Goal: Transaction & Acquisition: Subscribe to service/newsletter

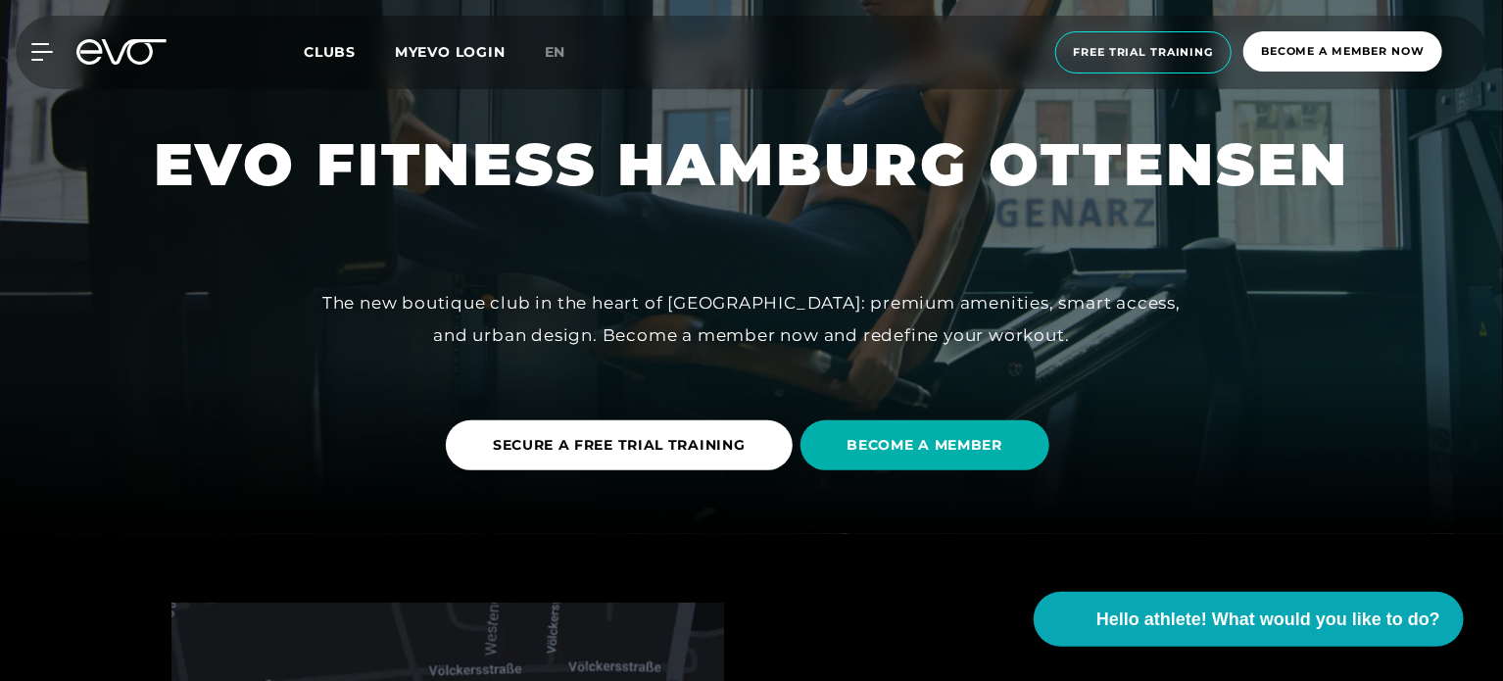
scroll to position [149, 0]
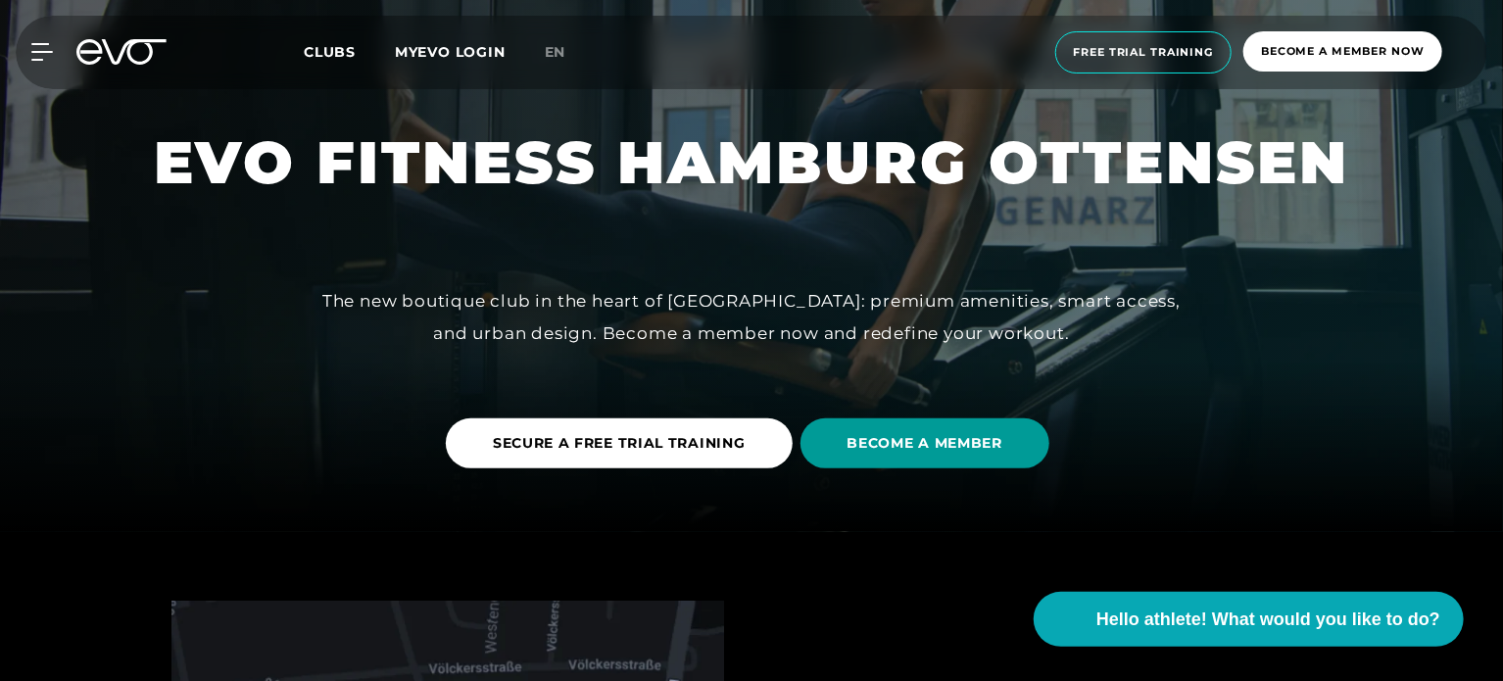
click at [978, 449] on font "BECOME A MEMBER" at bounding box center [925, 443] width 156 height 18
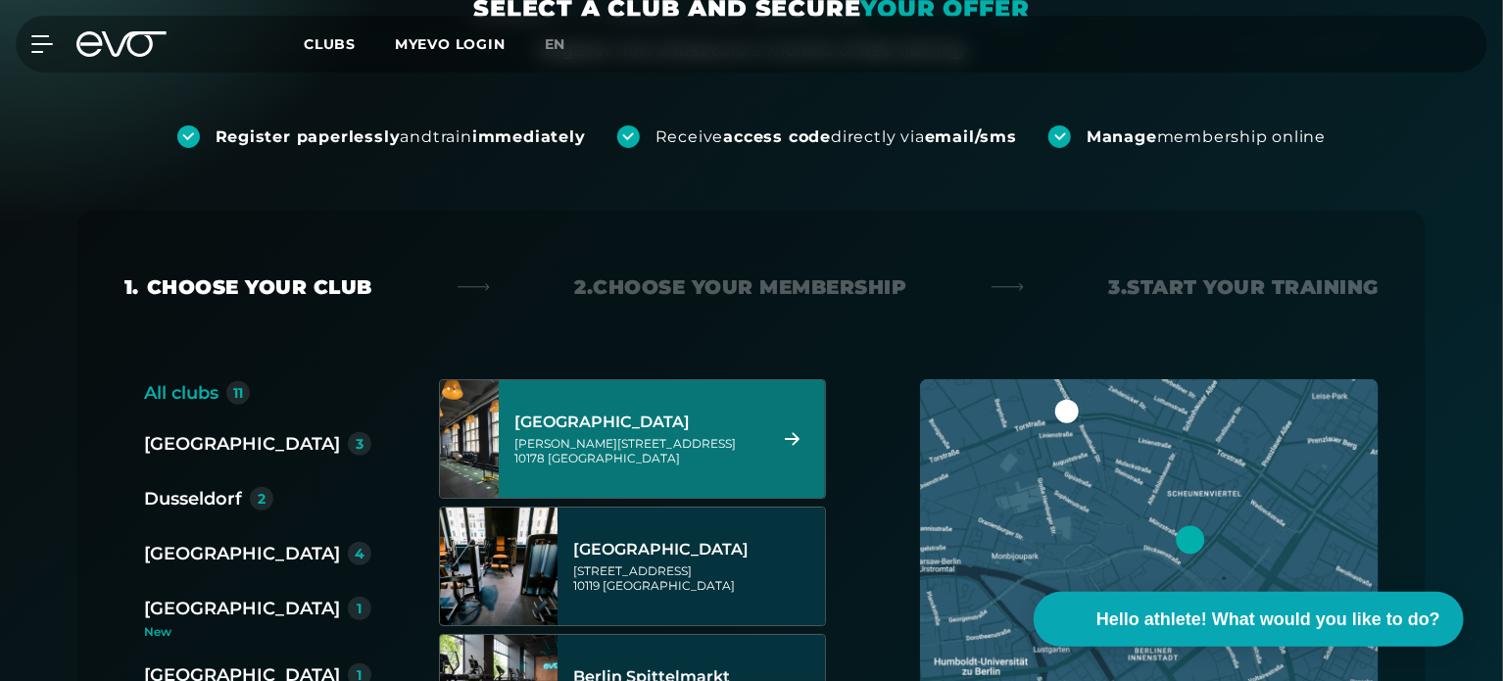
scroll to position [290, 0]
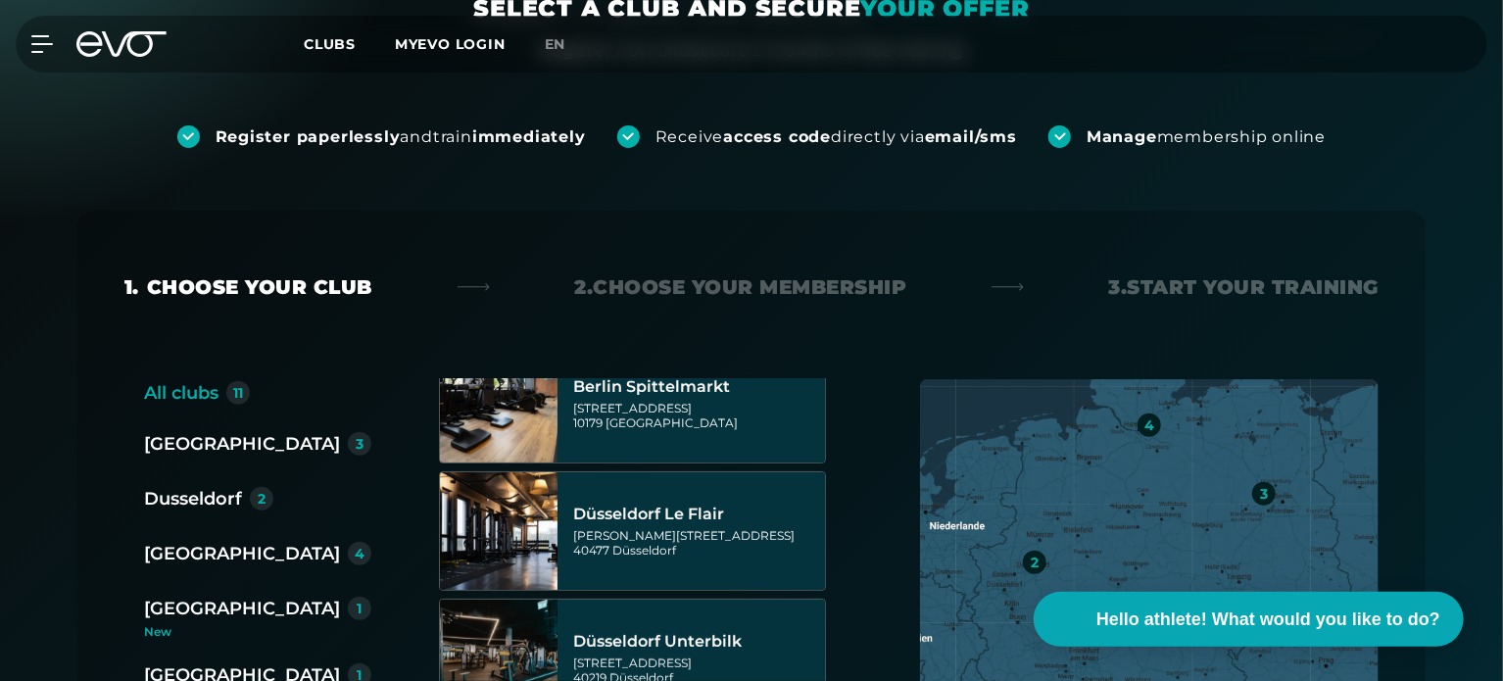
click at [190, 562] on font "[GEOGRAPHIC_DATA]" at bounding box center [242, 554] width 196 height 22
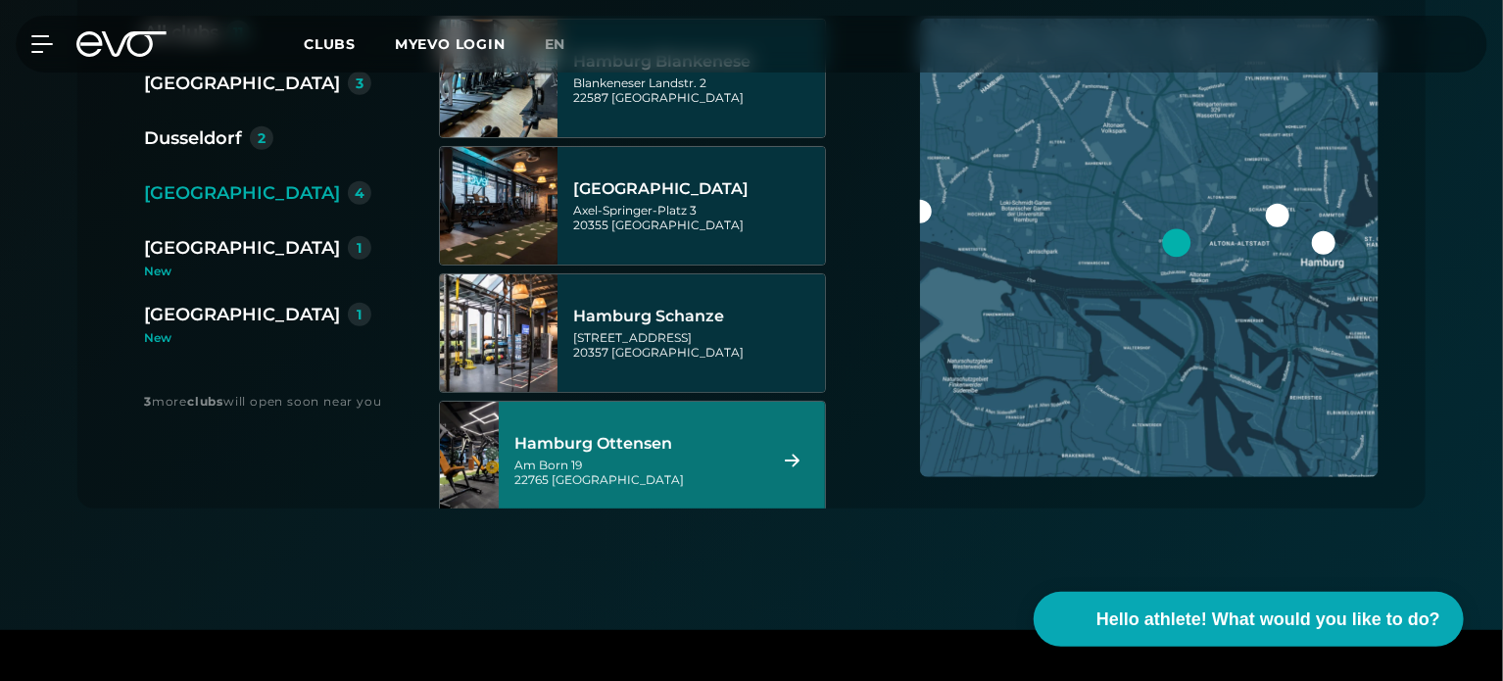
scroll to position [486, 0]
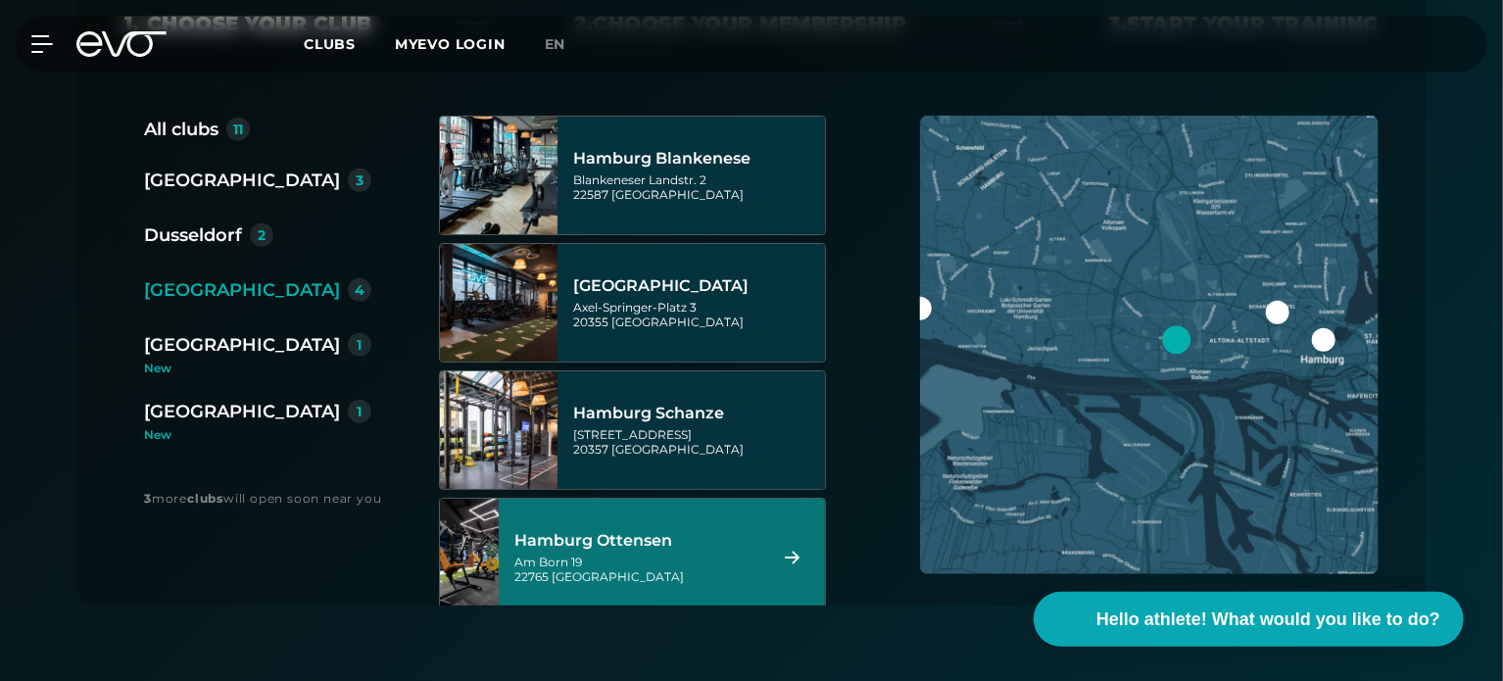
click at [680, 542] on div "Hamburg Ottensen" at bounding box center [637, 541] width 246 height 20
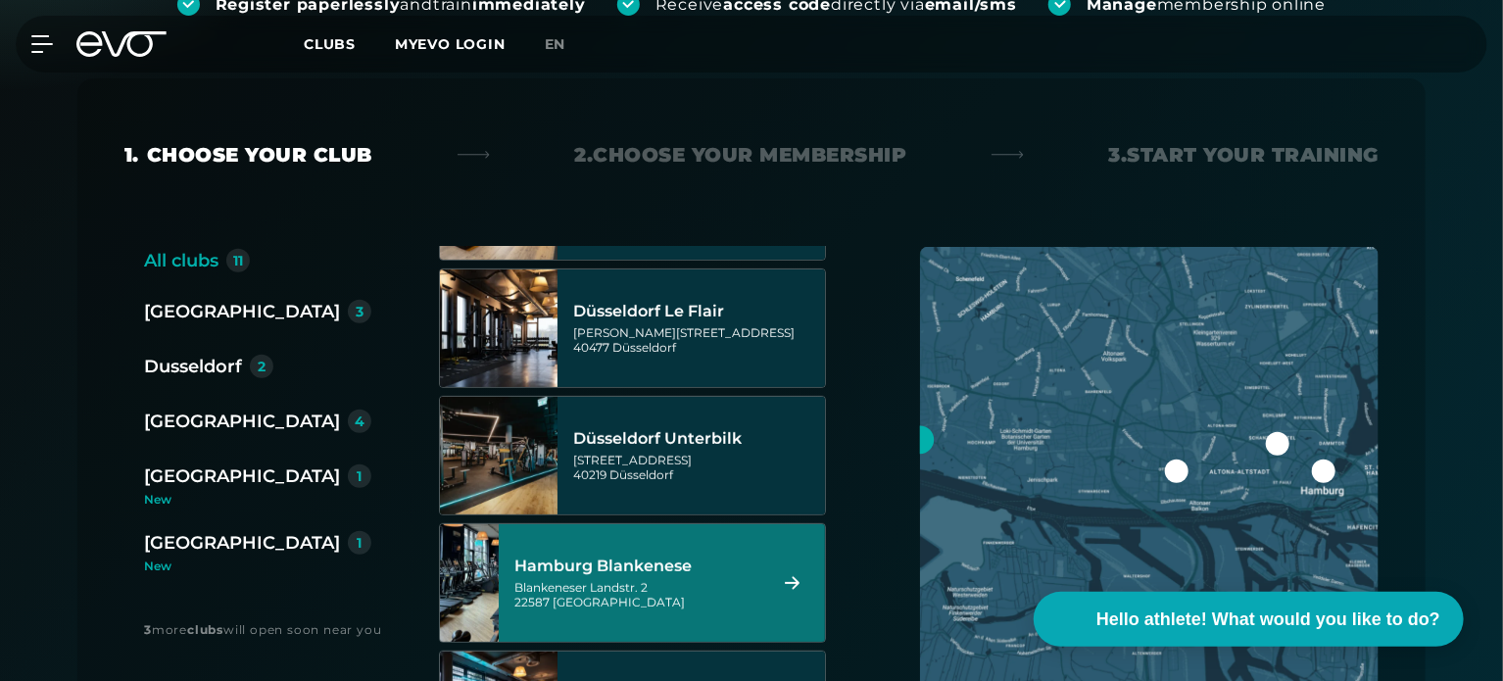
scroll to position [458, 0]
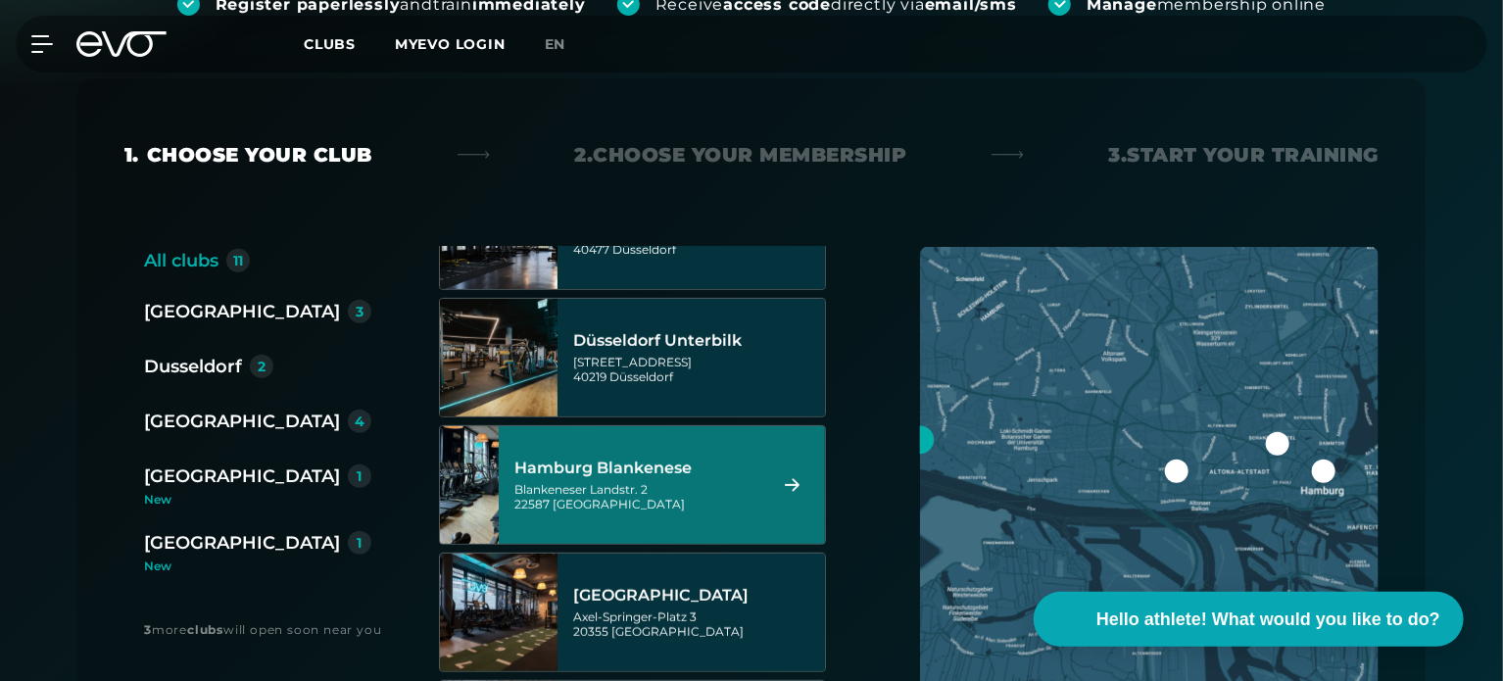
click at [643, 465] on font "Hamburg Blankenese" at bounding box center [602, 467] width 177 height 19
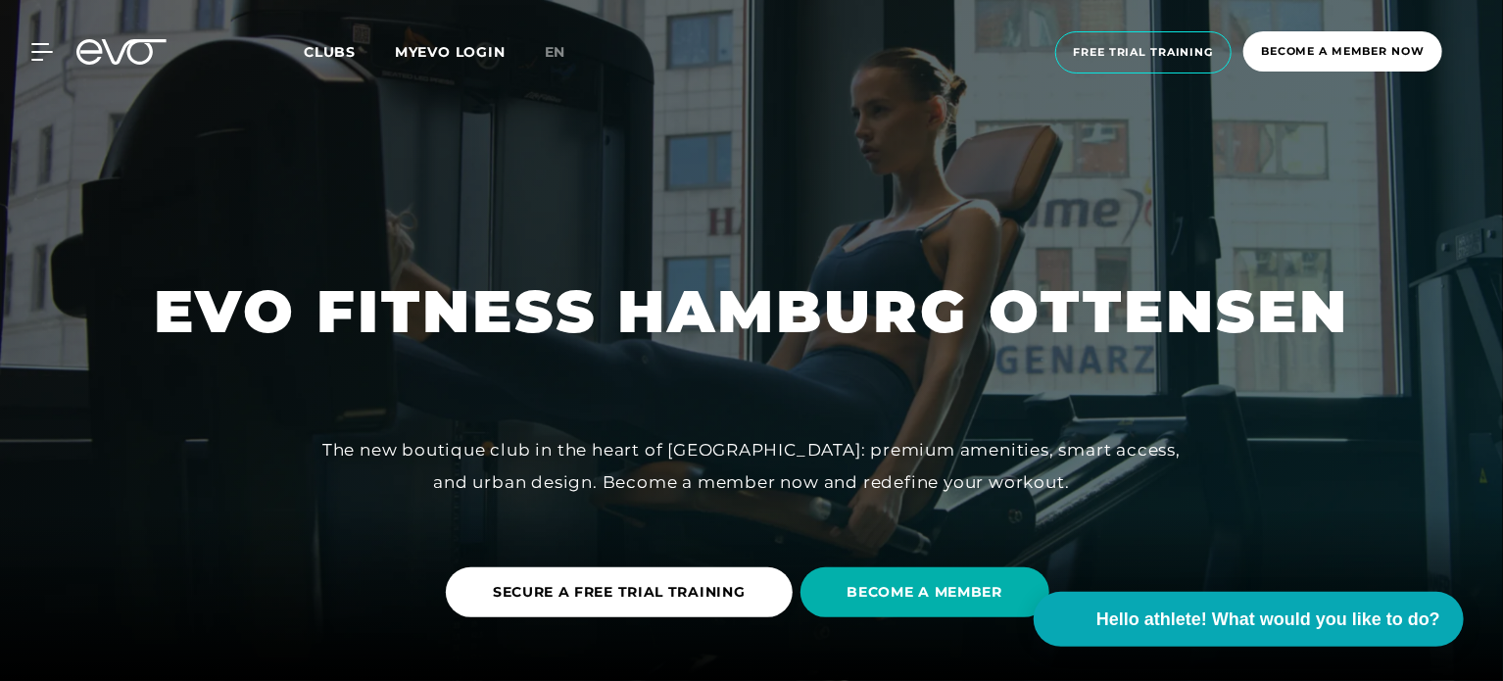
click at [599, 315] on font "EVO FITNESS HAMBURG OTTENSEN" at bounding box center [751, 311] width 1195 height 72
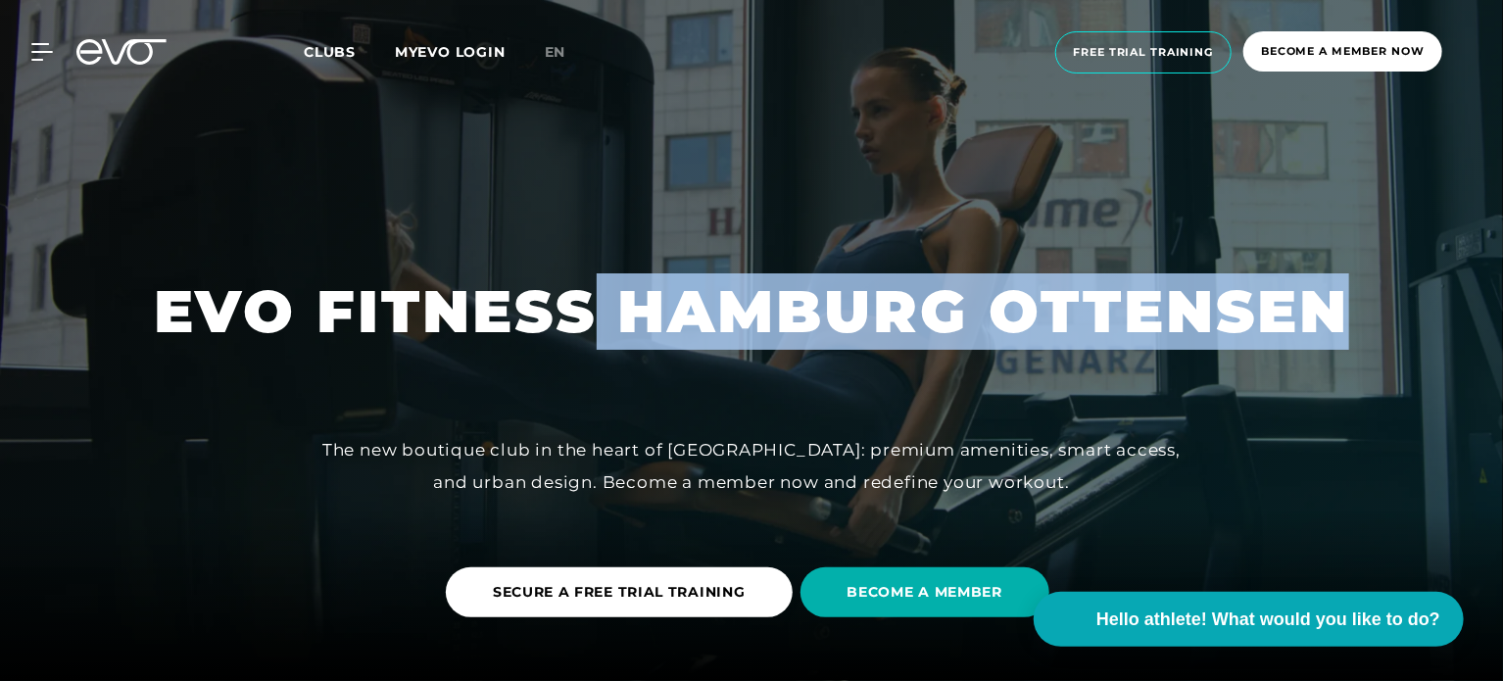
drag, startPoint x: 599, startPoint y: 315, endPoint x: 1109, endPoint y: 308, distance: 510.5
click at [1109, 308] on font "EVO FITNESS HAMBURG OTTENSEN" at bounding box center [751, 311] width 1195 height 72
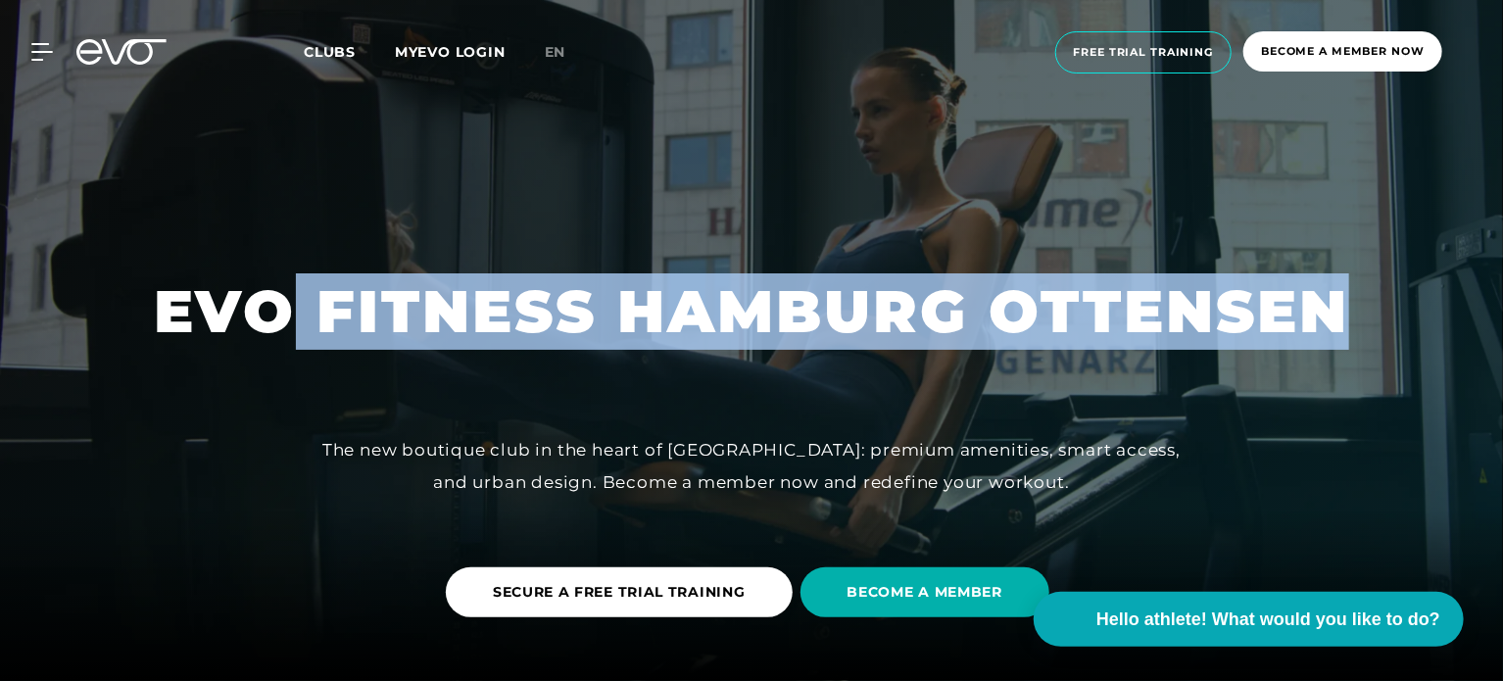
drag, startPoint x: 1109, startPoint y: 308, endPoint x: 267, endPoint y: 277, distance: 842.1
click at [267, 277] on font "EVO FITNESS HAMBURG OTTENSEN" at bounding box center [751, 311] width 1195 height 72
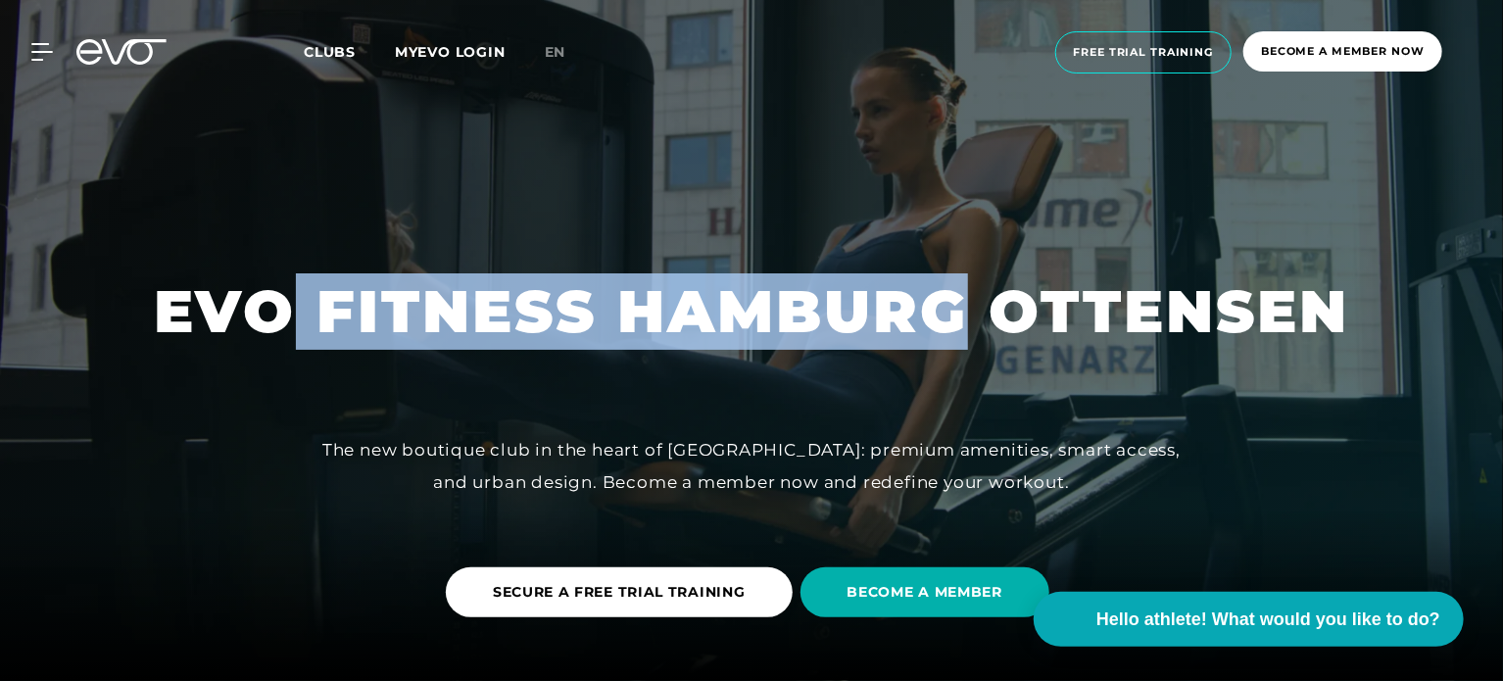
drag, startPoint x: 267, startPoint y: 277, endPoint x: 684, endPoint y: 294, distance: 416.7
click at [684, 294] on font "EVO FITNESS HAMBURG OTTENSEN" at bounding box center [751, 311] width 1195 height 72
drag, startPoint x: 684, startPoint y: 294, endPoint x: 364, endPoint y: 301, distance: 319.4
click at [364, 301] on font "EVO FITNESS HAMBURG OTTENSEN" at bounding box center [751, 311] width 1195 height 72
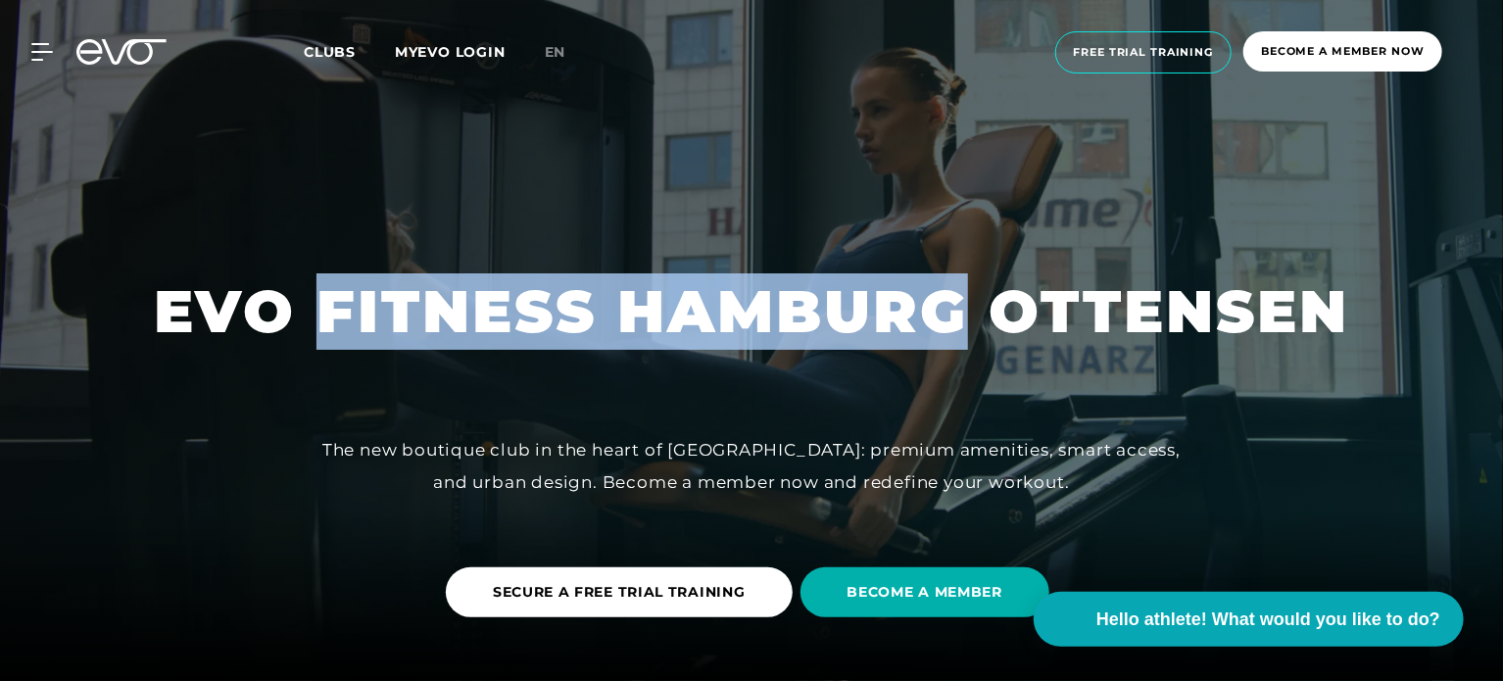
click at [364, 301] on font "EVO FITNESS HAMBURG OTTENSEN" at bounding box center [751, 311] width 1195 height 72
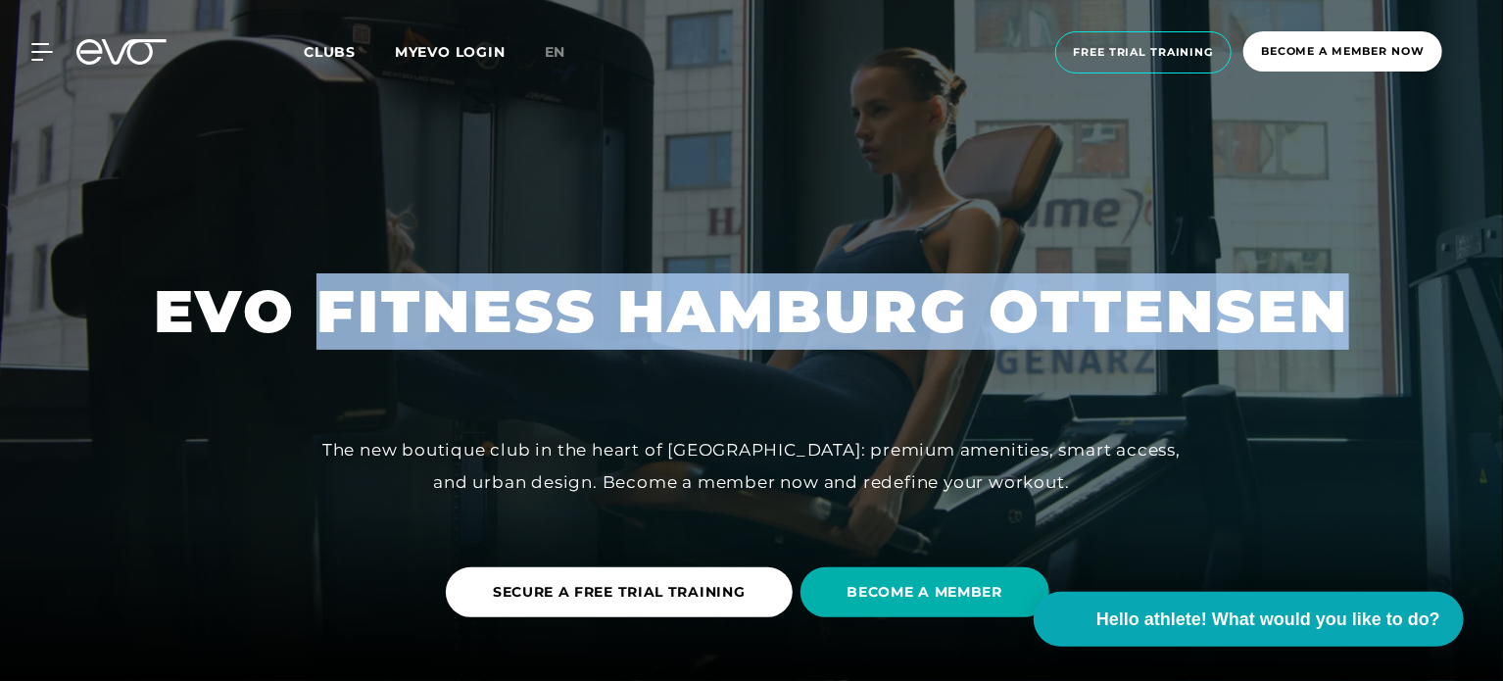
drag, startPoint x: 364, startPoint y: 301, endPoint x: 991, endPoint y: 294, distance: 627.0
click at [991, 294] on font "EVO FITNESS HAMBURG OTTENSEN" at bounding box center [751, 311] width 1195 height 72
drag, startPoint x: 991, startPoint y: 294, endPoint x: 402, endPoint y: 332, distance: 591.0
click at [402, 332] on font "EVO FITNESS HAMBURG OTTENSEN" at bounding box center [751, 311] width 1195 height 72
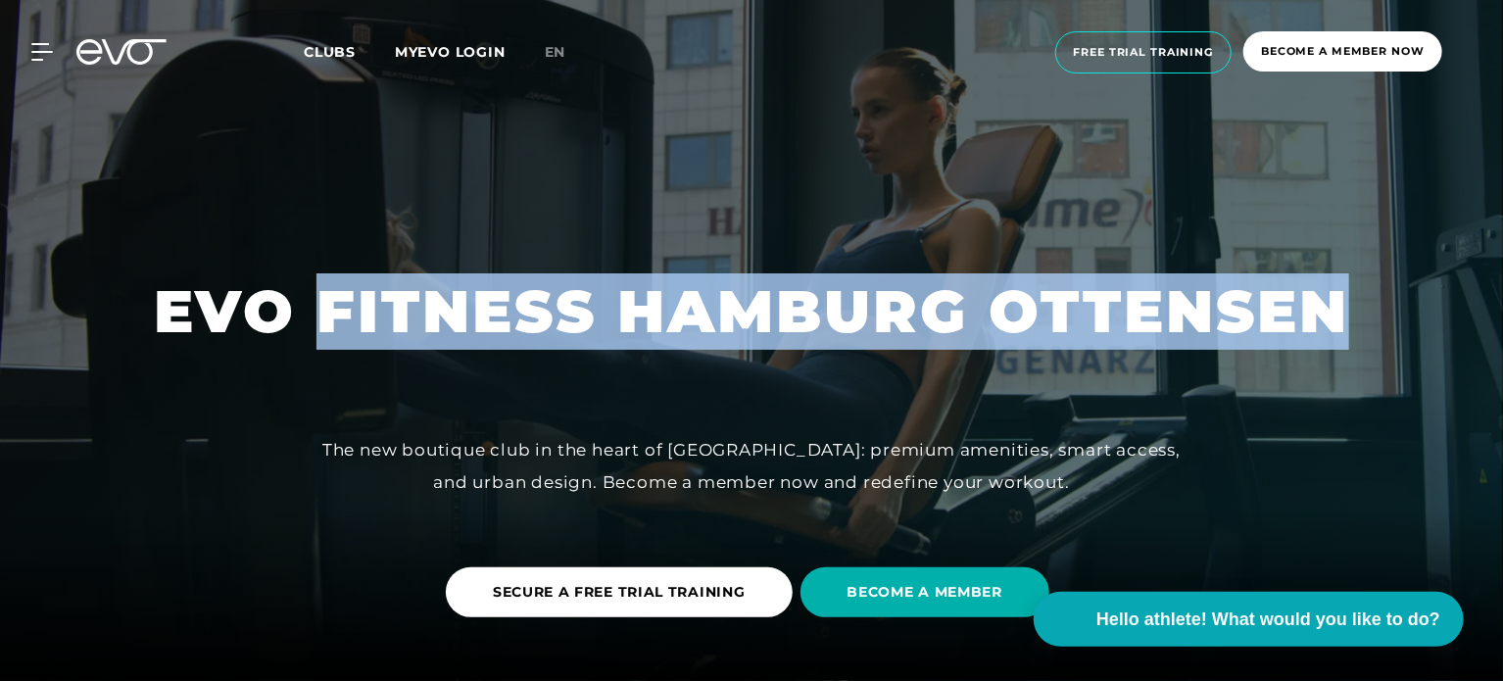
click at [402, 332] on font "EVO FITNESS HAMBURG OTTENSEN" at bounding box center [751, 311] width 1195 height 72
drag, startPoint x: 402, startPoint y: 332, endPoint x: 1000, endPoint y: 341, distance: 598.6
click at [1000, 341] on font "EVO FITNESS HAMBURG OTTENSEN" at bounding box center [751, 311] width 1195 height 72
drag, startPoint x: 1000, startPoint y: 341, endPoint x: 490, endPoint y: 290, distance: 512.9
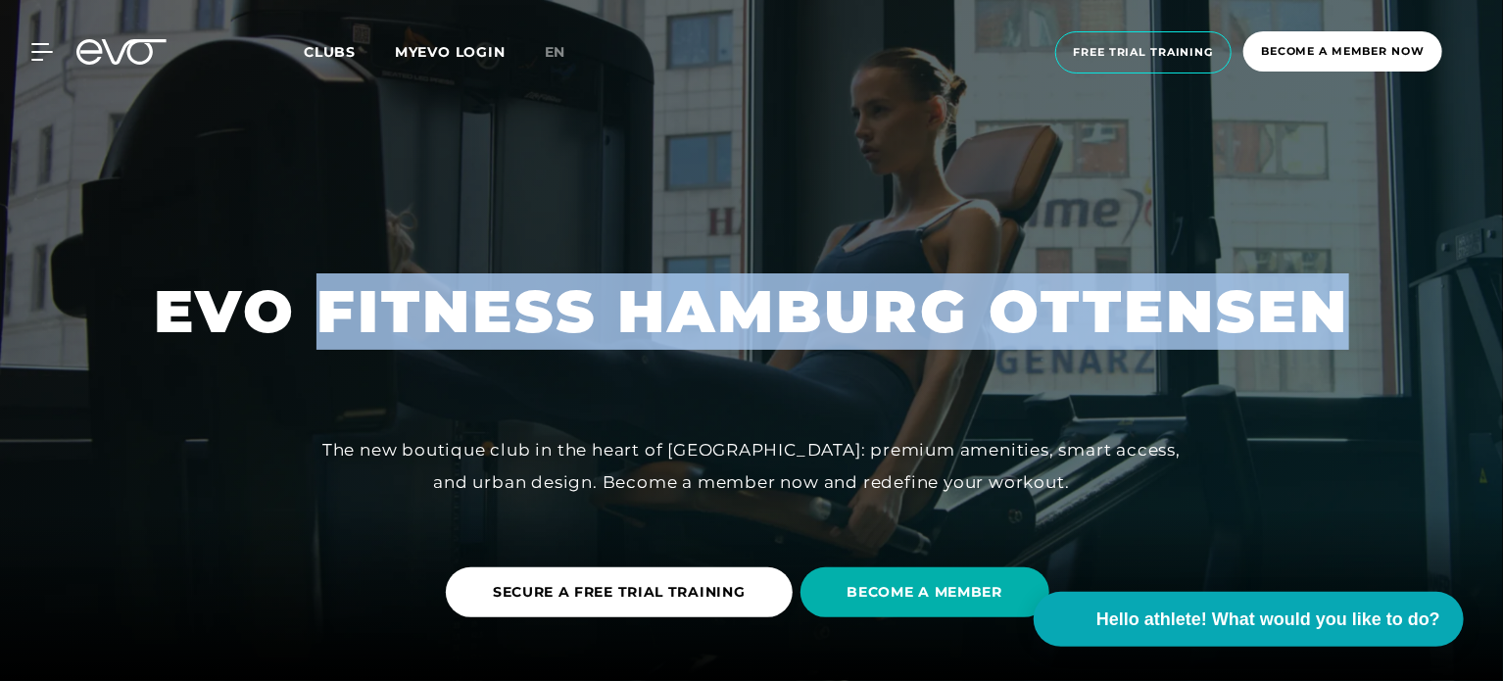
click at [490, 290] on font "EVO FITNESS HAMBURG OTTENSEN" at bounding box center [751, 311] width 1195 height 72
click at [491, 291] on font "EVO FITNESS HAMBURG OTTENSEN" at bounding box center [751, 311] width 1195 height 72
drag, startPoint x: 491, startPoint y: 291, endPoint x: 1035, endPoint y: 274, distance: 544.9
click at [1035, 275] on font "EVO FITNESS HAMBURG OTTENSEN" at bounding box center [751, 311] width 1195 height 72
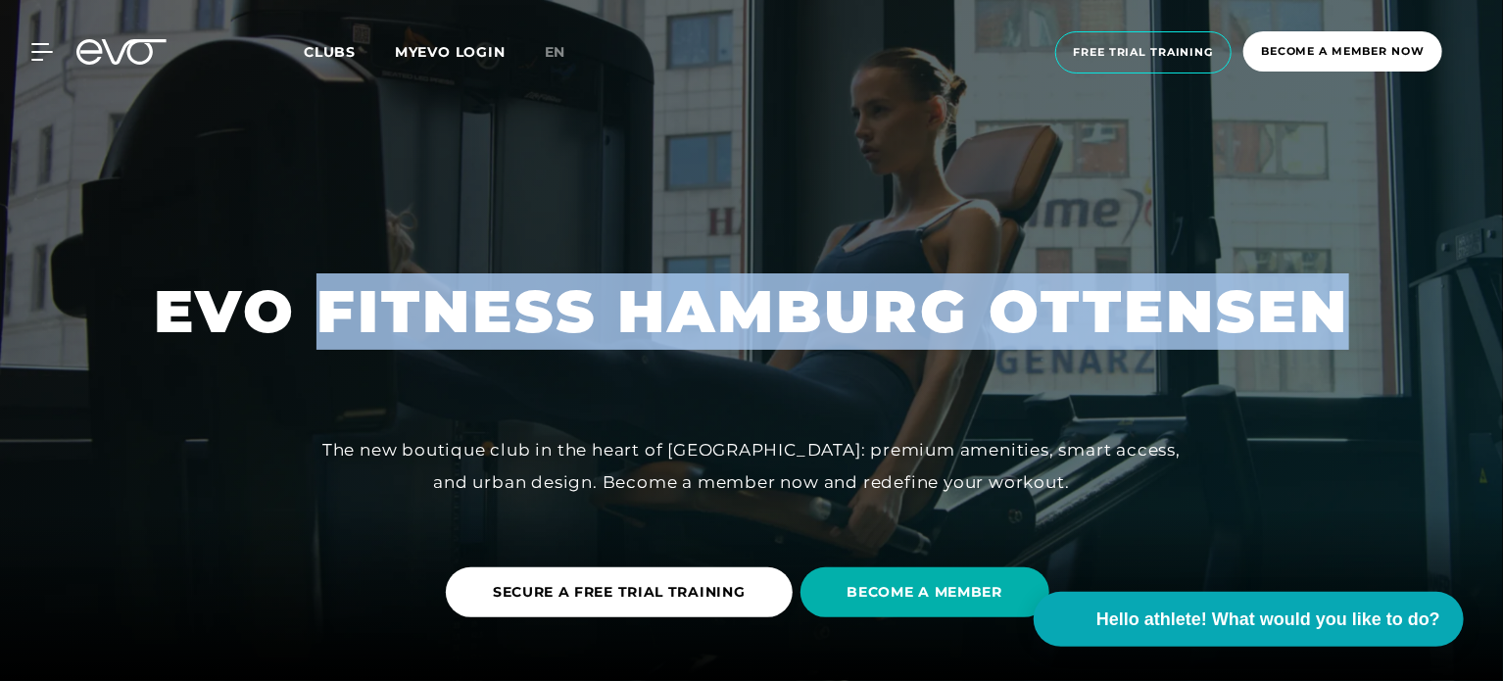
click at [1035, 275] on font "EVO FITNESS HAMBURG OTTENSEN" at bounding box center [751, 311] width 1195 height 72
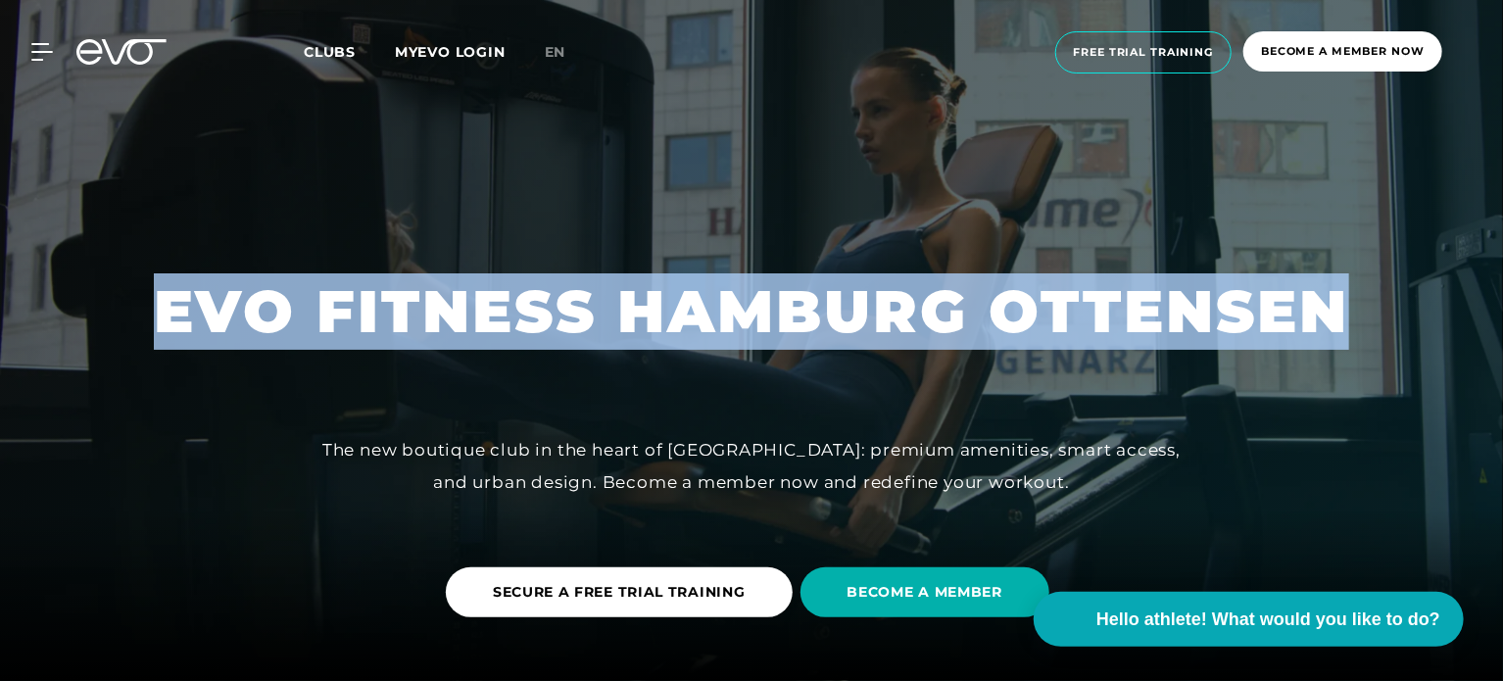
drag, startPoint x: 1035, startPoint y: 274, endPoint x: 553, endPoint y: 270, distance: 483.0
click at [553, 270] on div "EVO FITNESS HAMBURG OTTENSEN The new boutique club in the heart of Ottensen: pr…" at bounding box center [751, 340] width 1503 height 681
click at [553, 270] on div at bounding box center [751, 340] width 1503 height 681
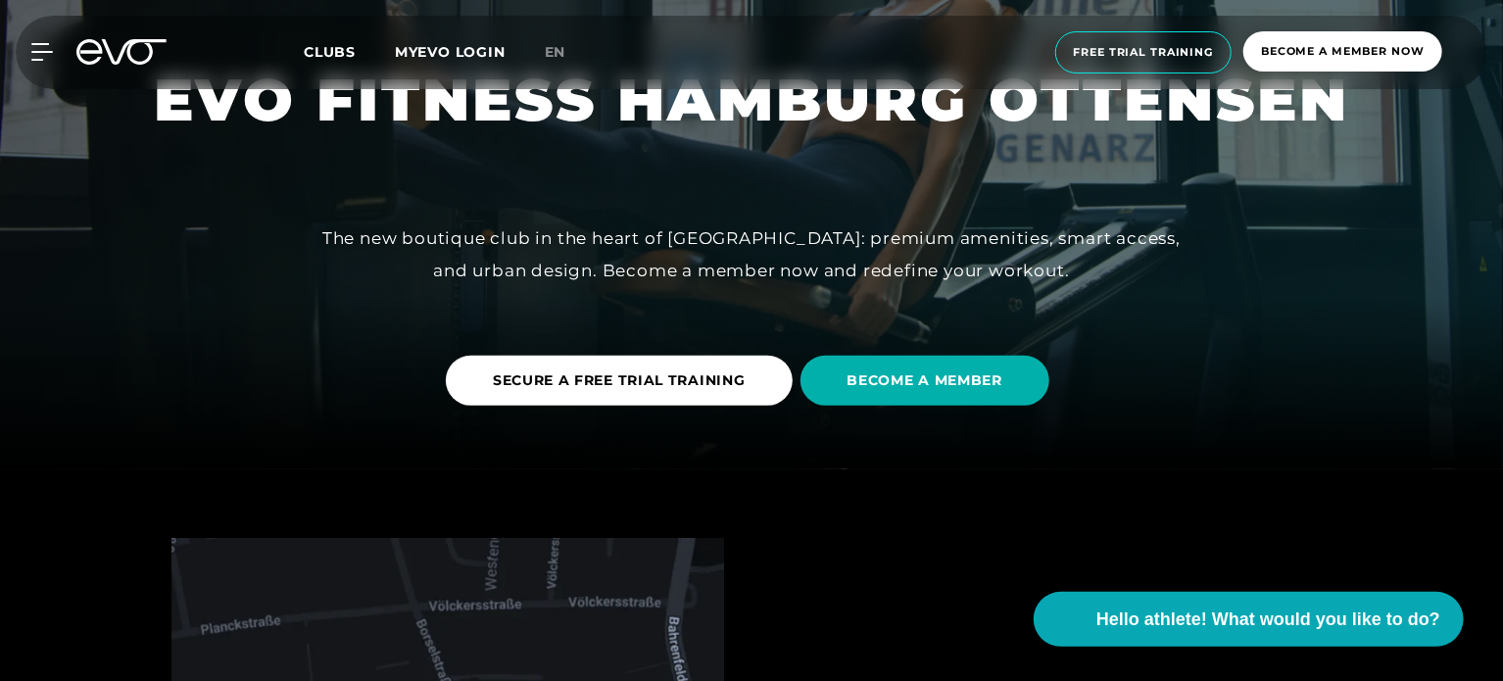
scroll to position [223, 0]
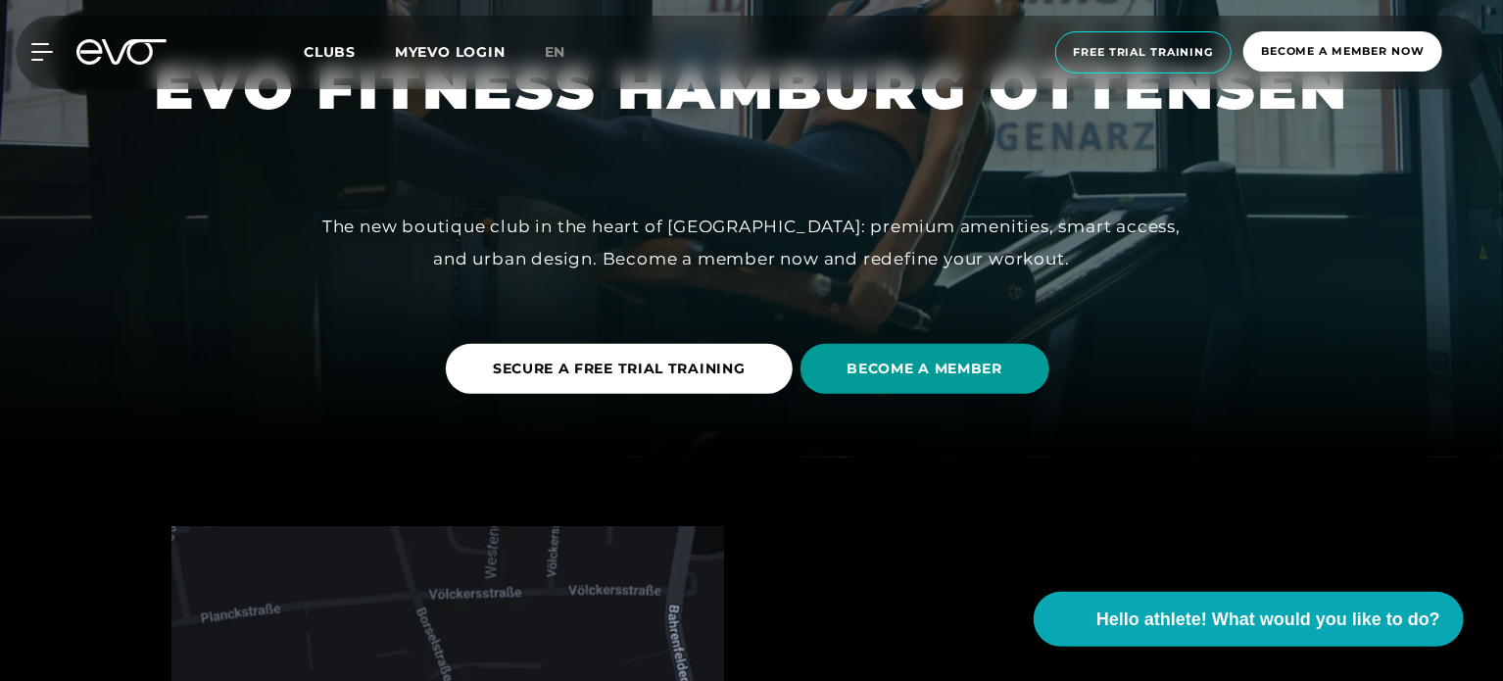
click at [887, 372] on font "BECOME A MEMBER" at bounding box center [925, 369] width 156 height 18
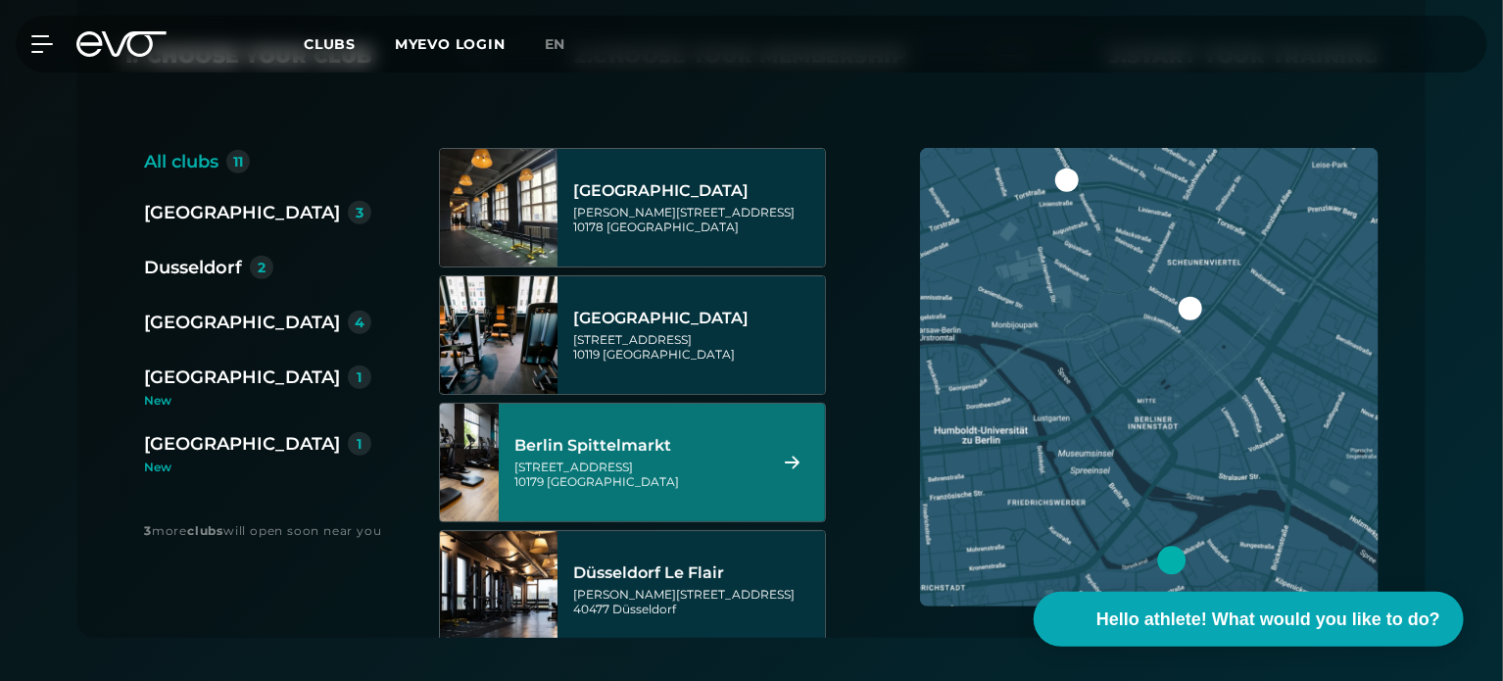
scroll to position [445, 0]
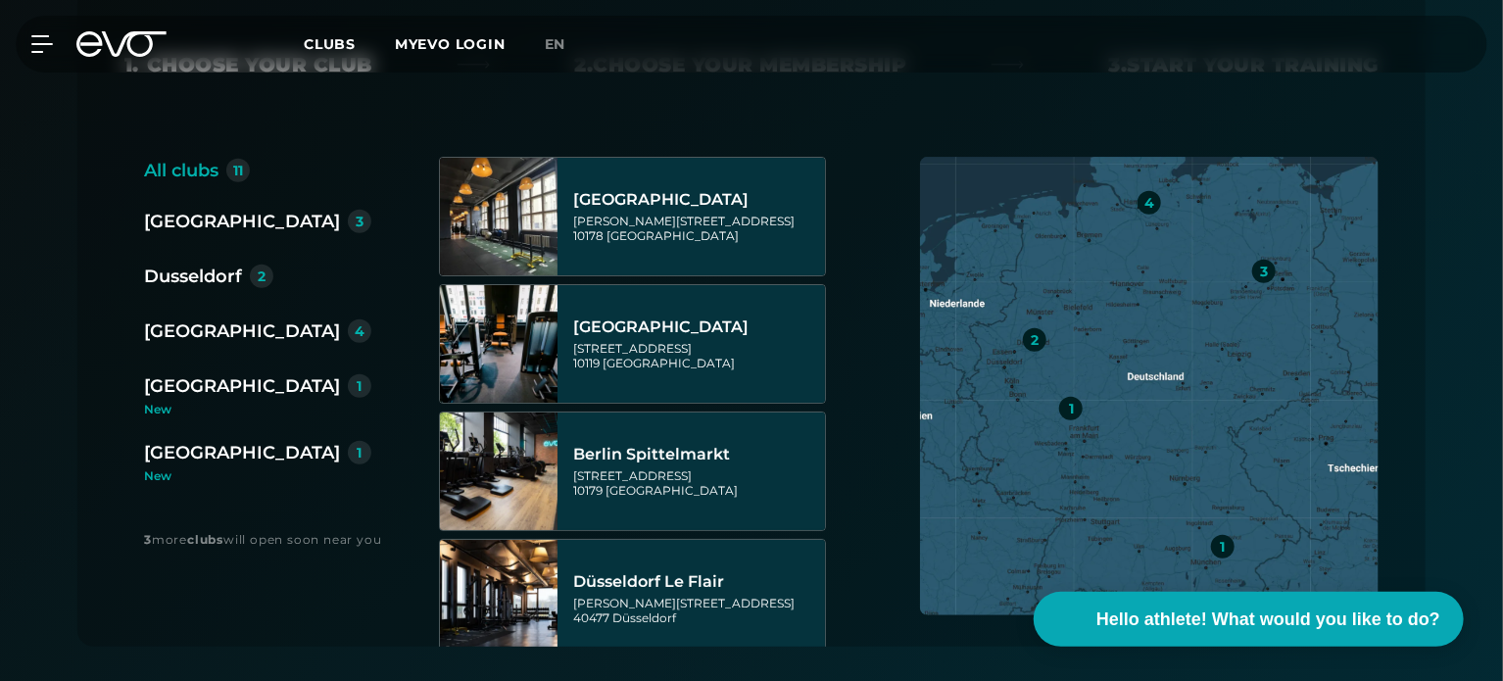
click at [183, 340] on font "[GEOGRAPHIC_DATA]" at bounding box center [242, 331] width 196 height 22
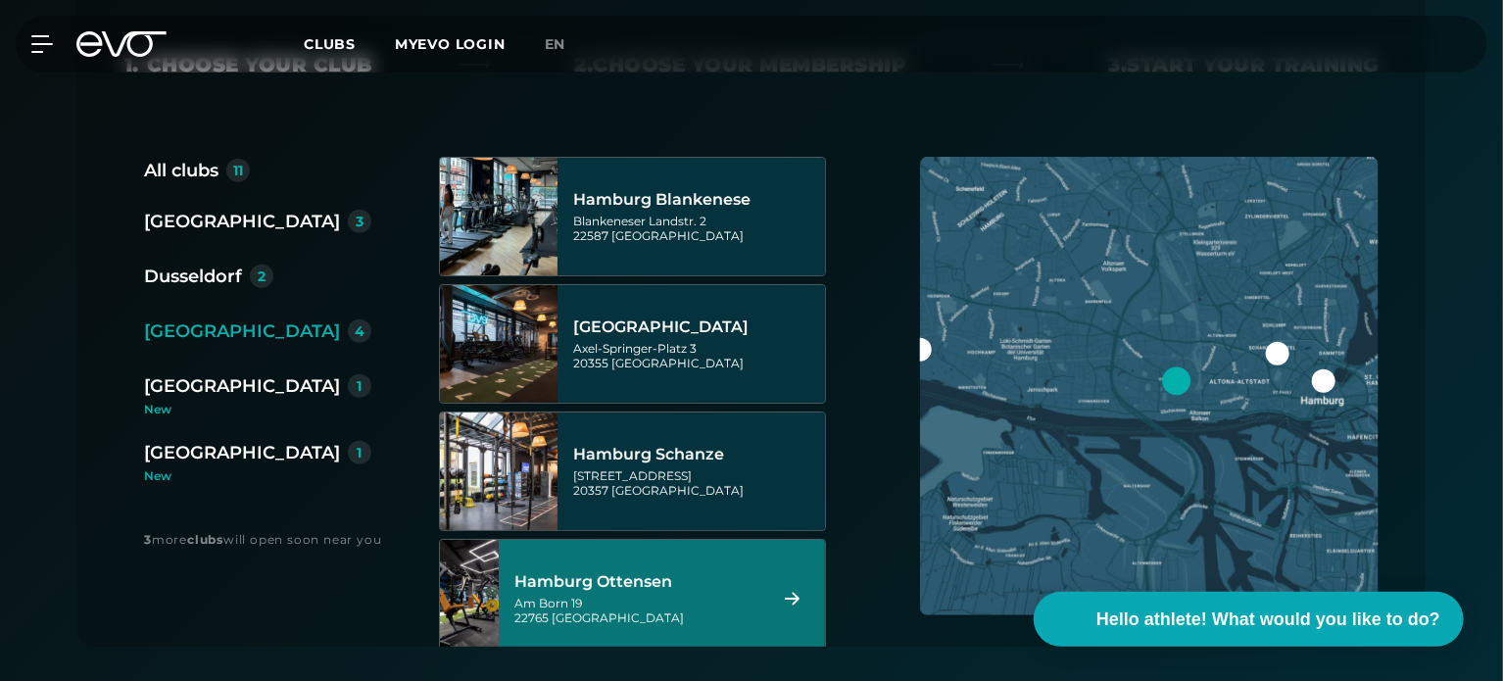
click at [631, 591] on div "Hamburg Ottensen Am Born 19 22765 Hamburg" at bounding box center [637, 598] width 246 height 86
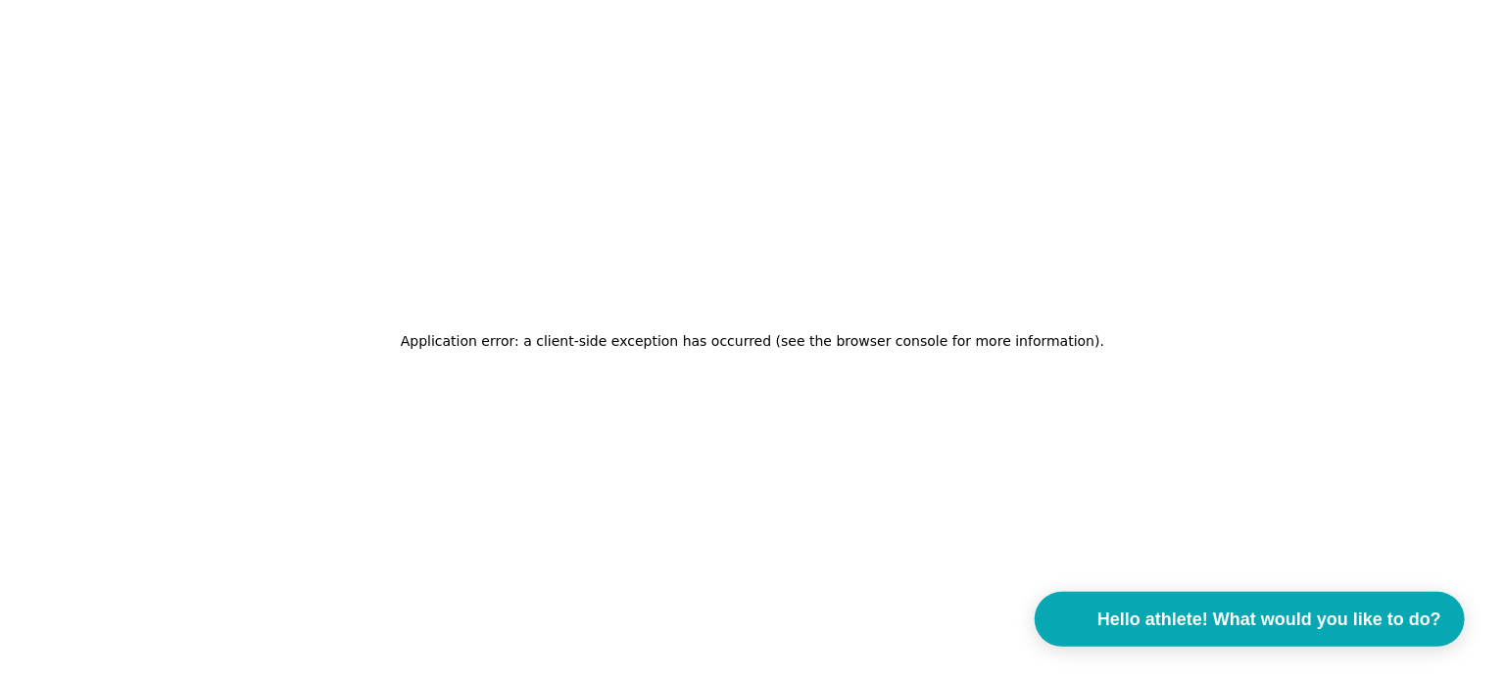
scroll to position [0, 0]
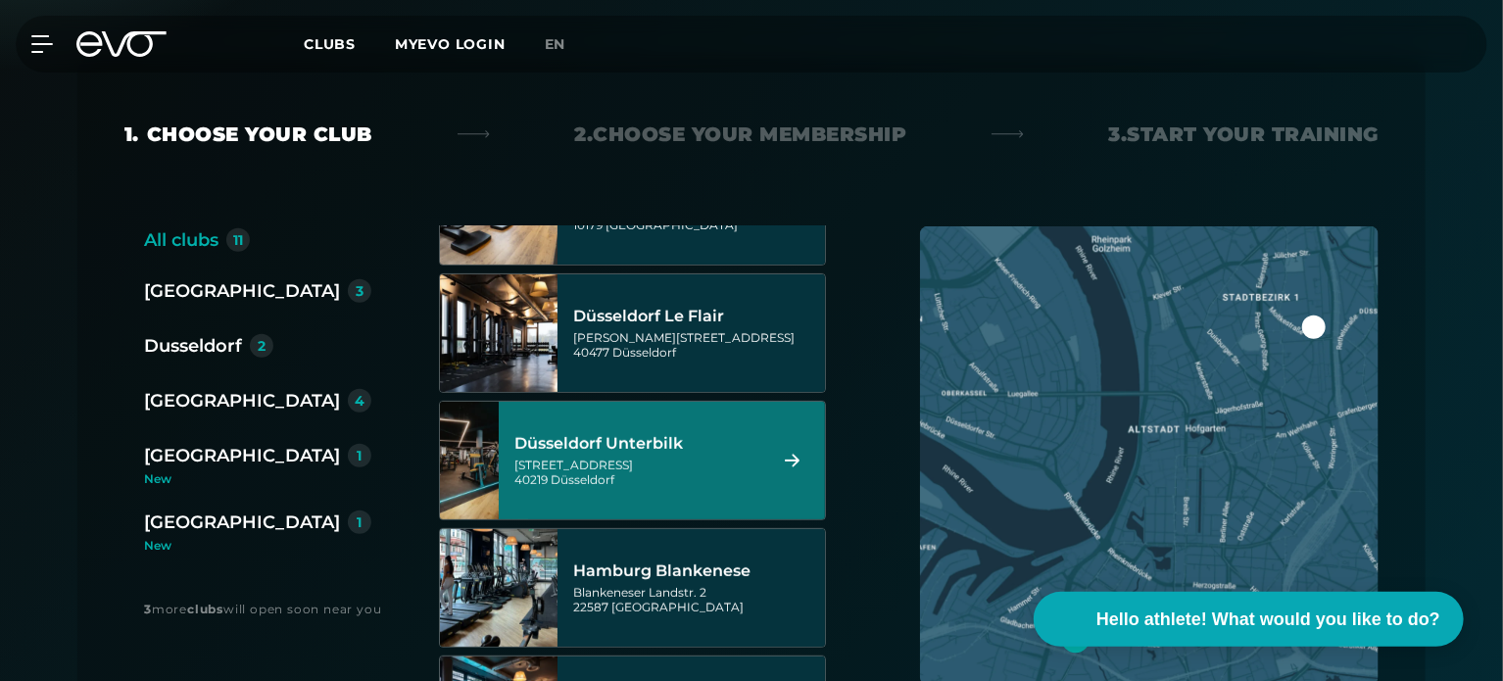
scroll to position [336, 0]
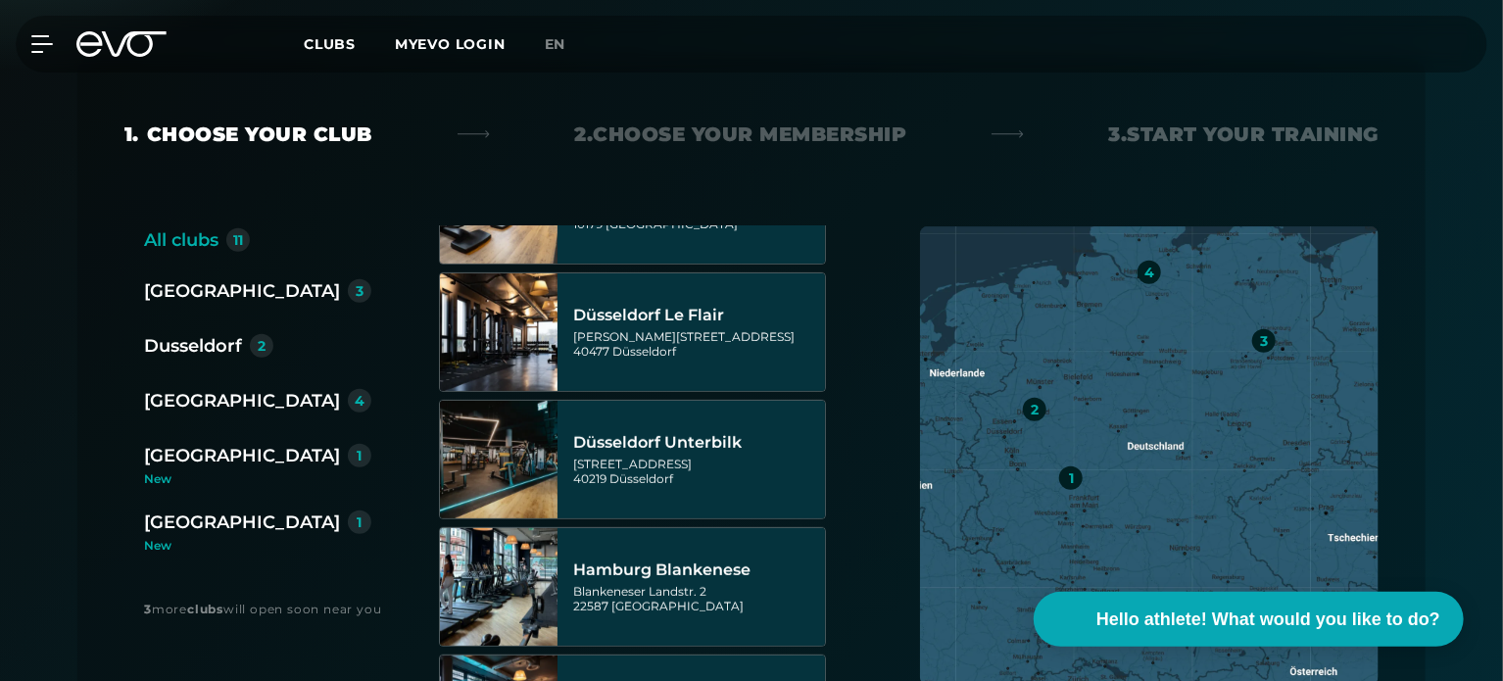
click at [212, 390] on font "[GEOGRAPHIC_DATA]" at bounding box center [242, 401] width 196 height 22
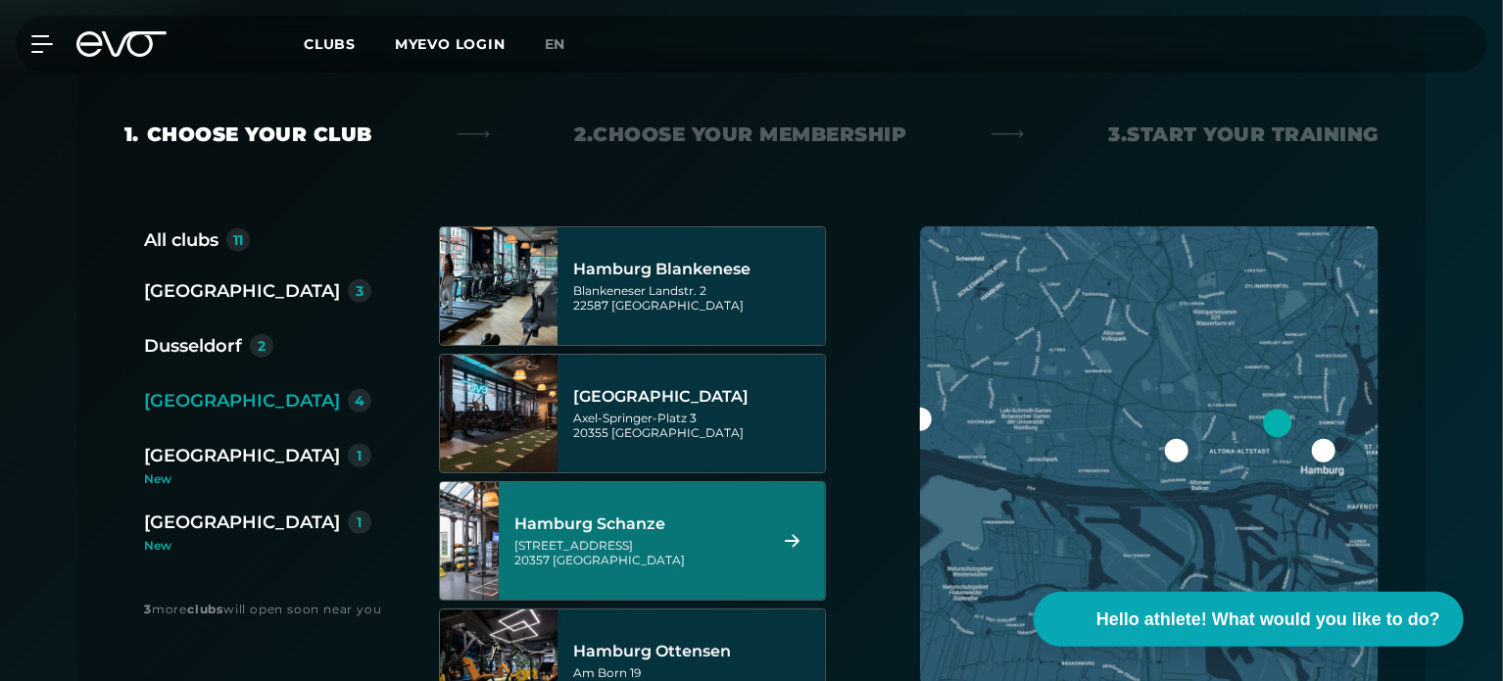
scroll to position [57, 0]
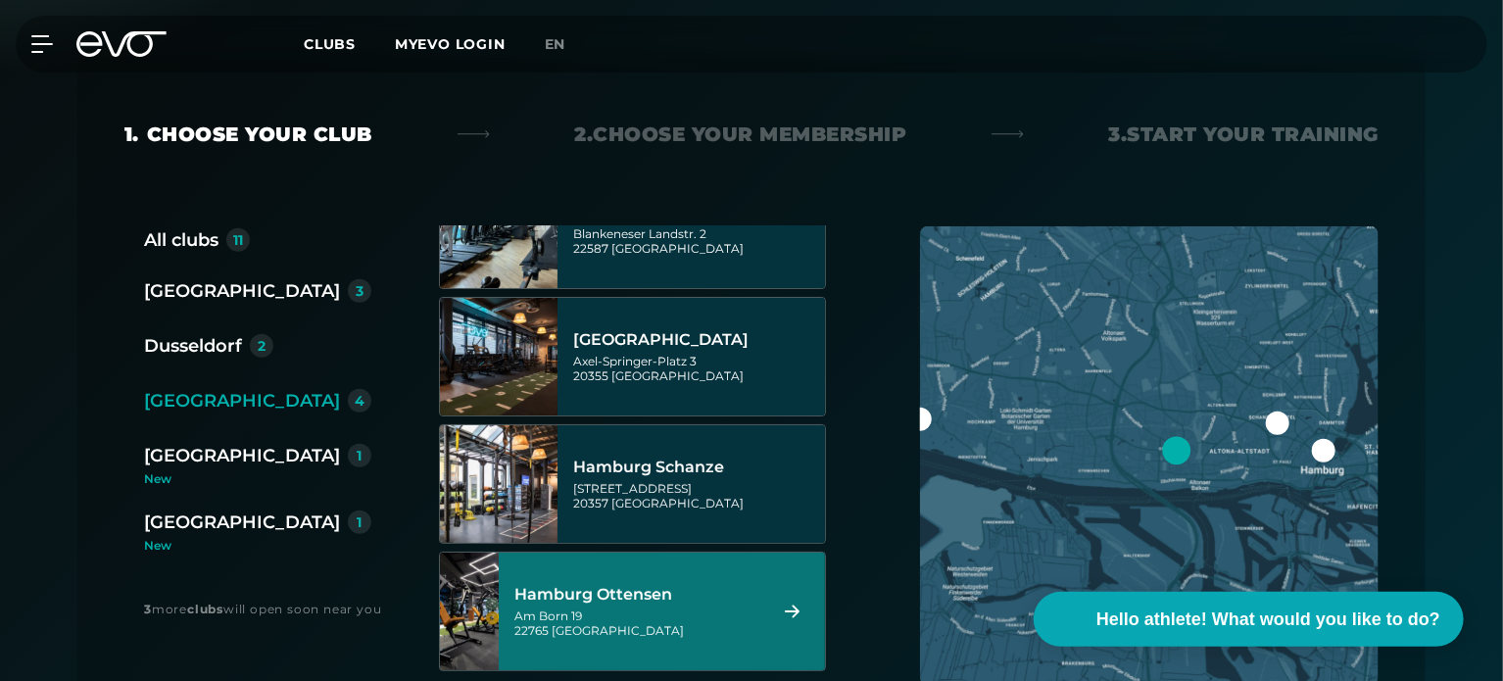
click at [724, 623] on div "[STREET_ADDRESS]" at bounding box center [637, 622] width 246 height 29
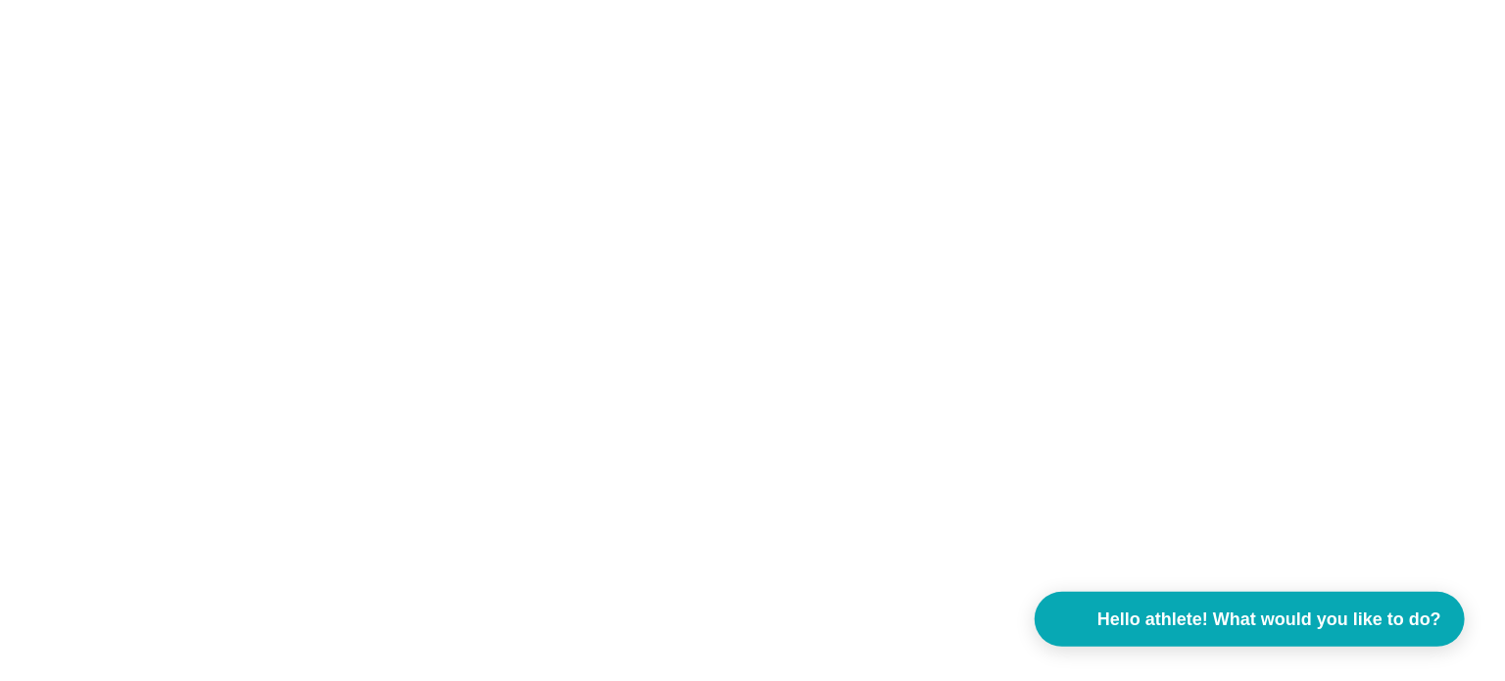
scroll to position [0, 0]
click at [791, 344] on font "Application error: a client-side exception has occurred (see the browser consol…" at bounding box center [750, 341] width 699 height 16
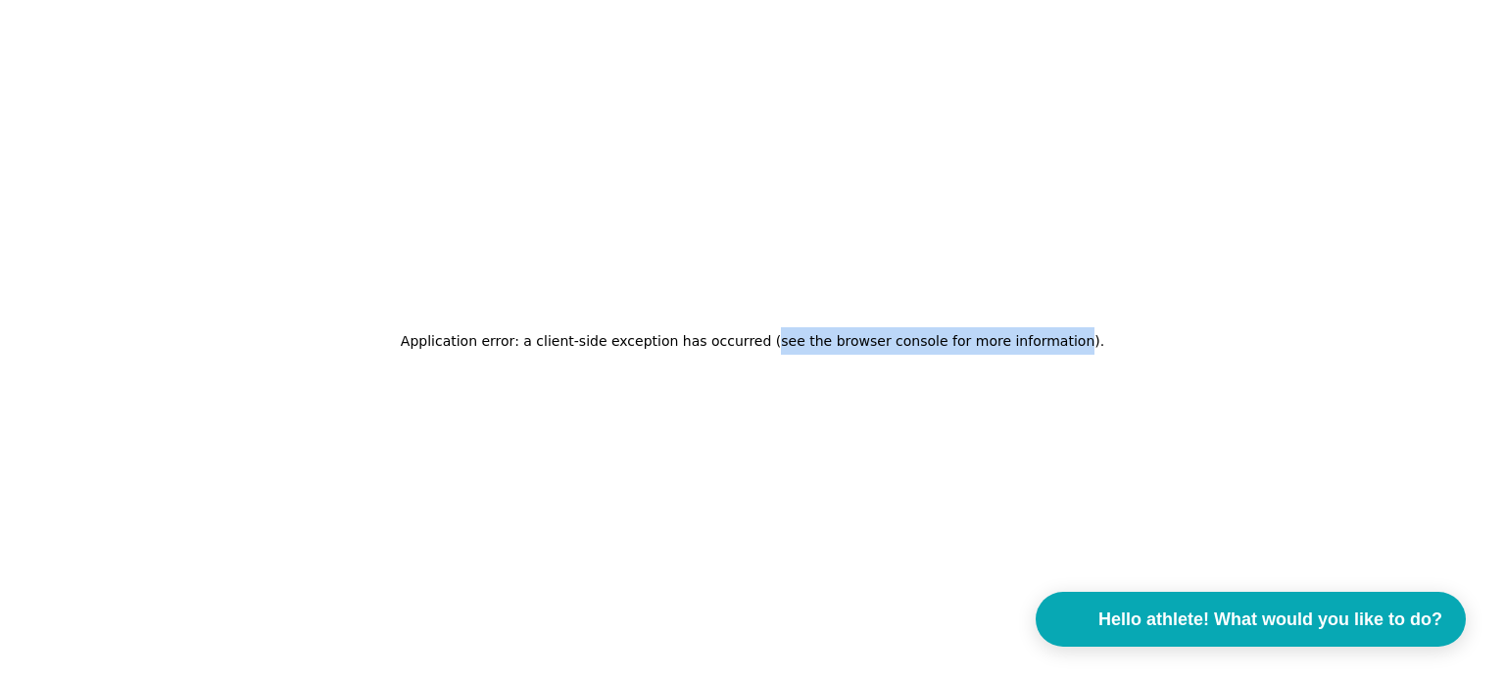
drag, startPoint x: 791, startPoint y: 344, endPoint x: 987, endPoint y: 339, distance: 197.0
click at [987, 339] on font "Application error: a client-side exception has occurred (see the browser consol…" at bounding box center [750, 341] width 699 height 16
drag, startPoint x: 987, startPoint y: 339, endPoint x: 773, endPoint y: 346, distance: 214.7
click at [773, 346] on font "Application error: a client-side exception has occurred (see the browser consol…" at bounding box center [750, 341] width 699 height 16
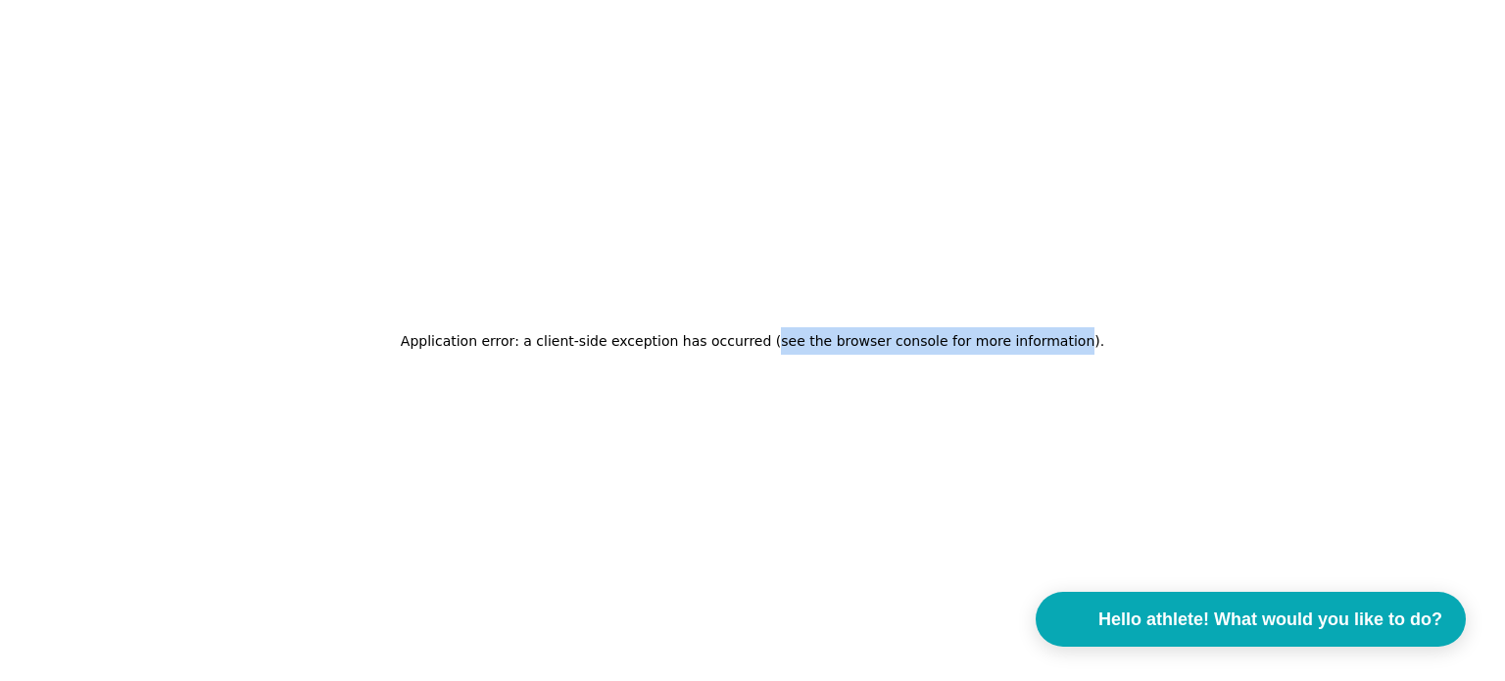
click at [773, 346] on font "Application error: a client-side exception has occurred (see the browser consol…" at bounding box center [750, 341] width 699 height 16
click at [435, 394] on div "Application error: a client-side exception has occurred (see the browser consol…" at bounding box center [752, 340] width 1505 height 681
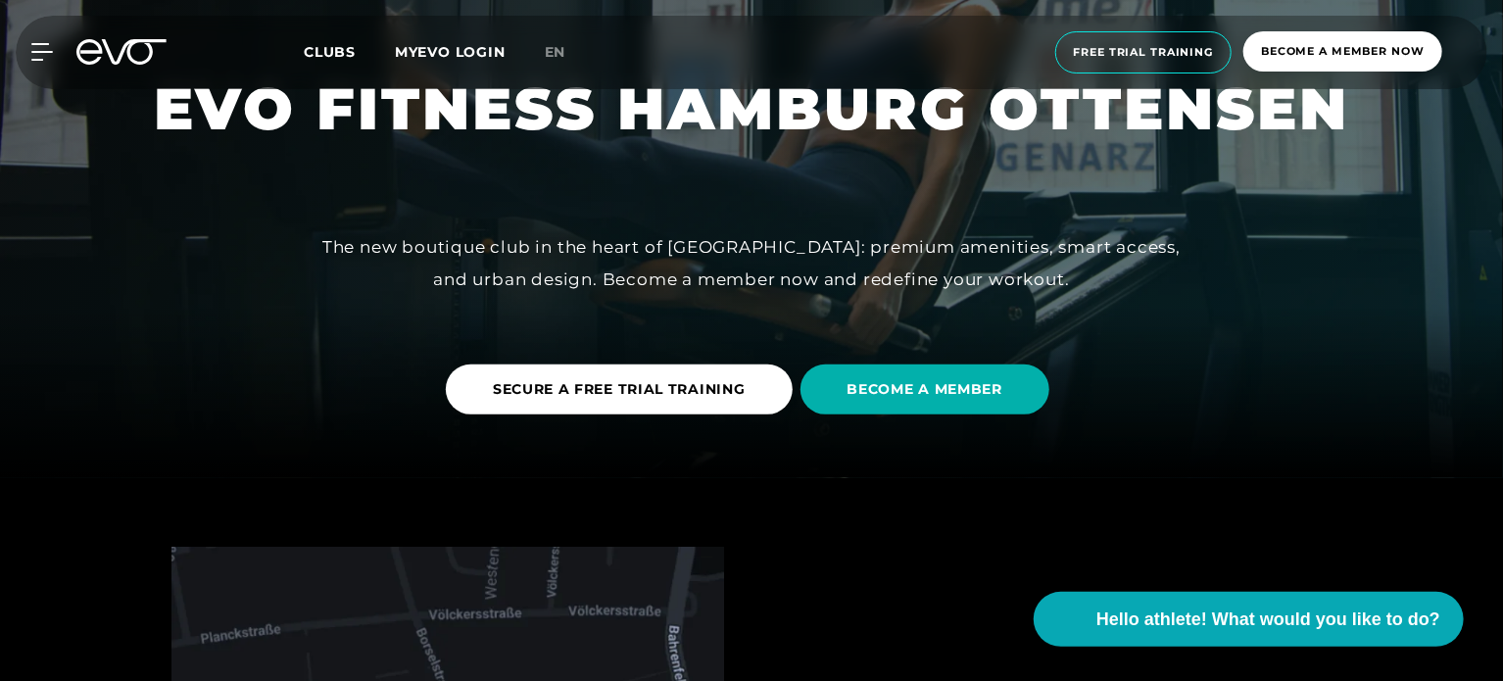
scroll to position [210, 0]
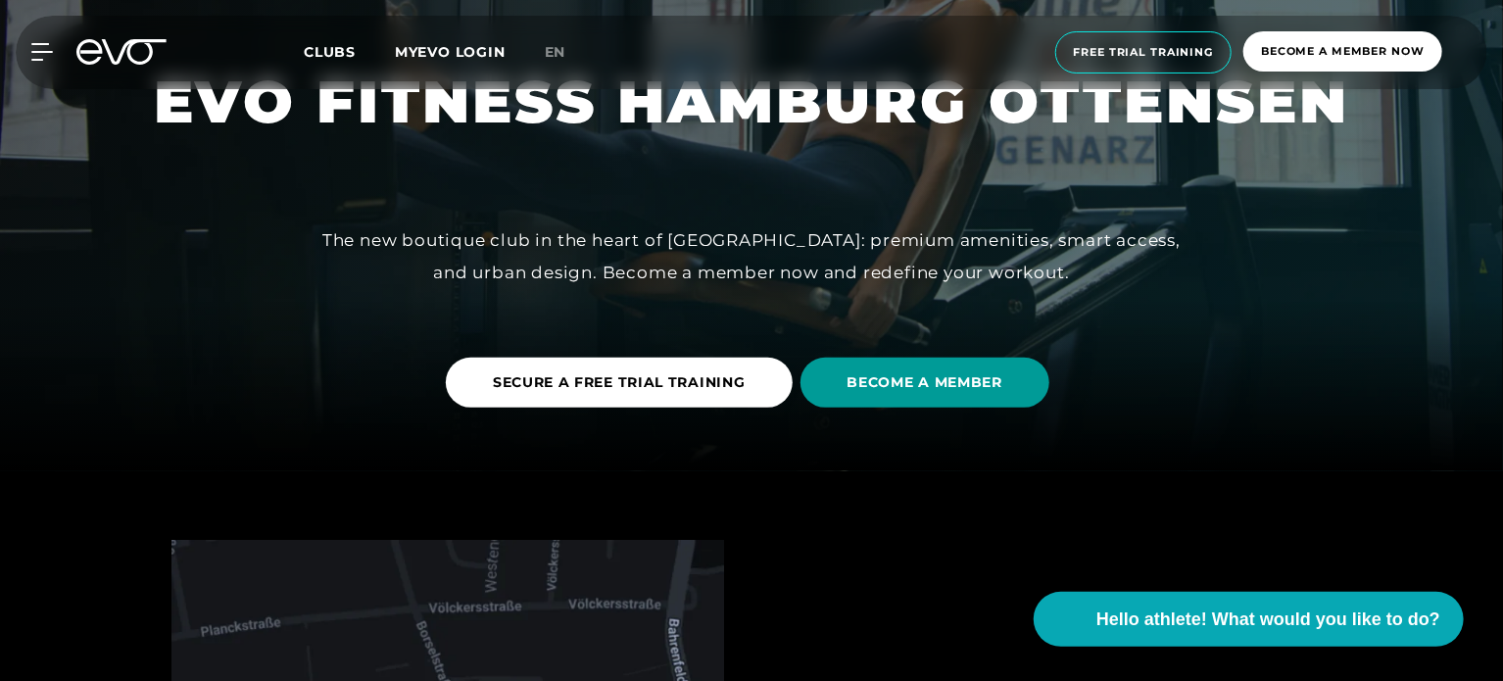
click at [952, 377] on font "BECOME A MEMBER" at bounding box center [925, 382] width 156 height 18
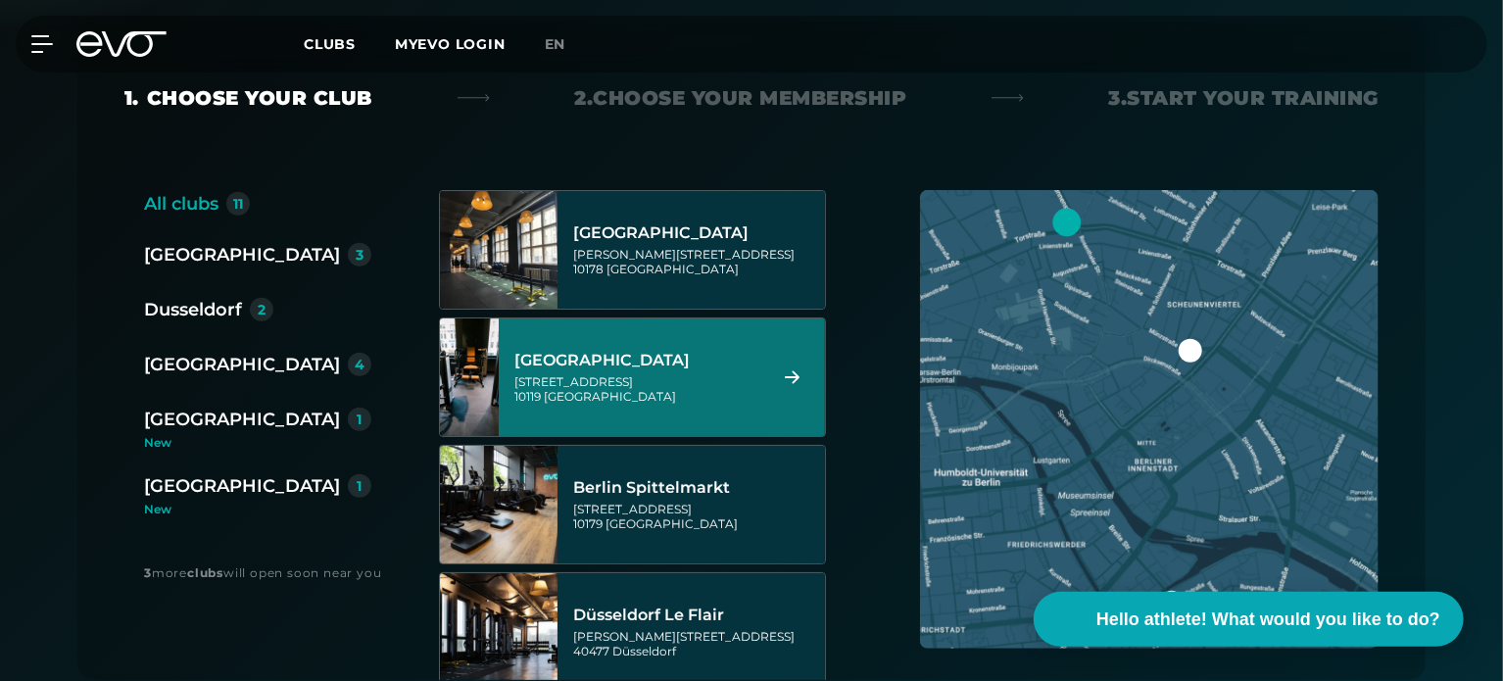
scroll to position [98, 0]
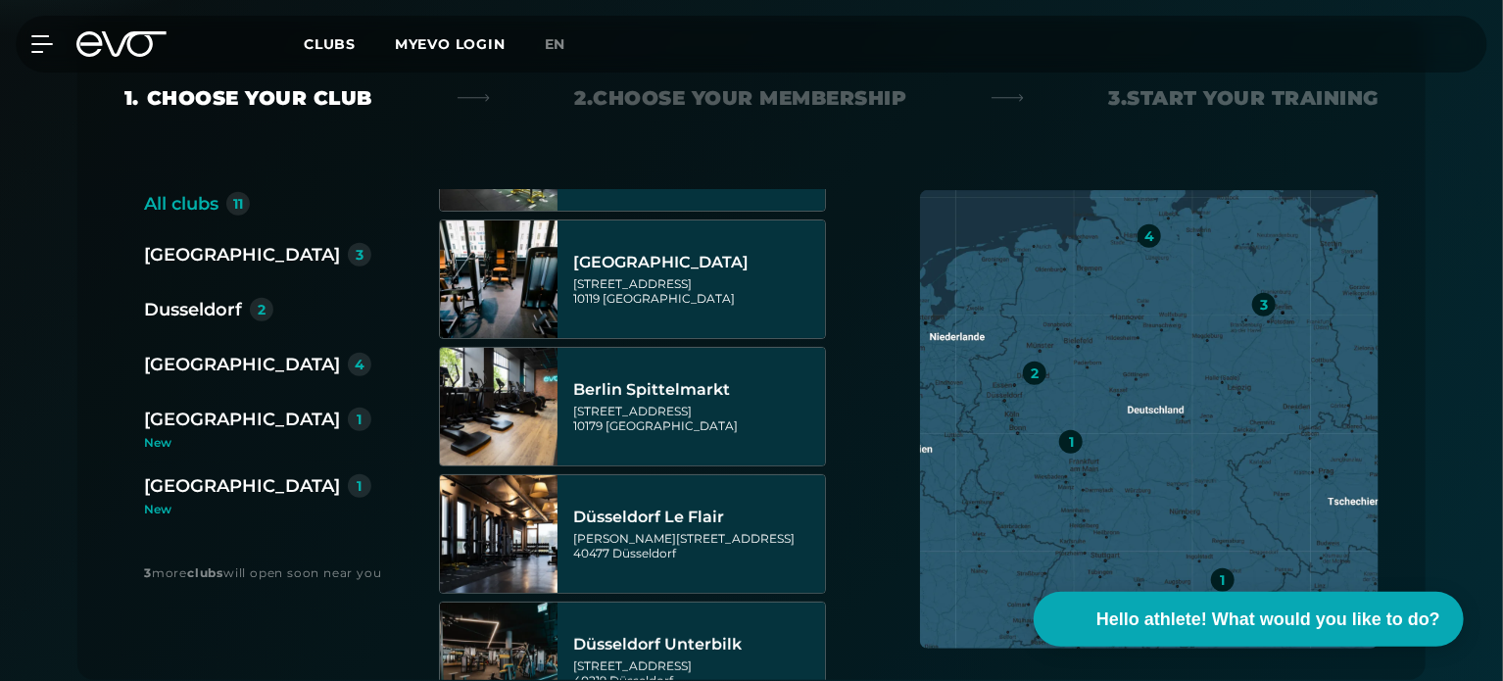
click at [172, 351] on div "[GEOGRAPHIC_DATA]" at bounding box center [242, 364] width 196 height 27
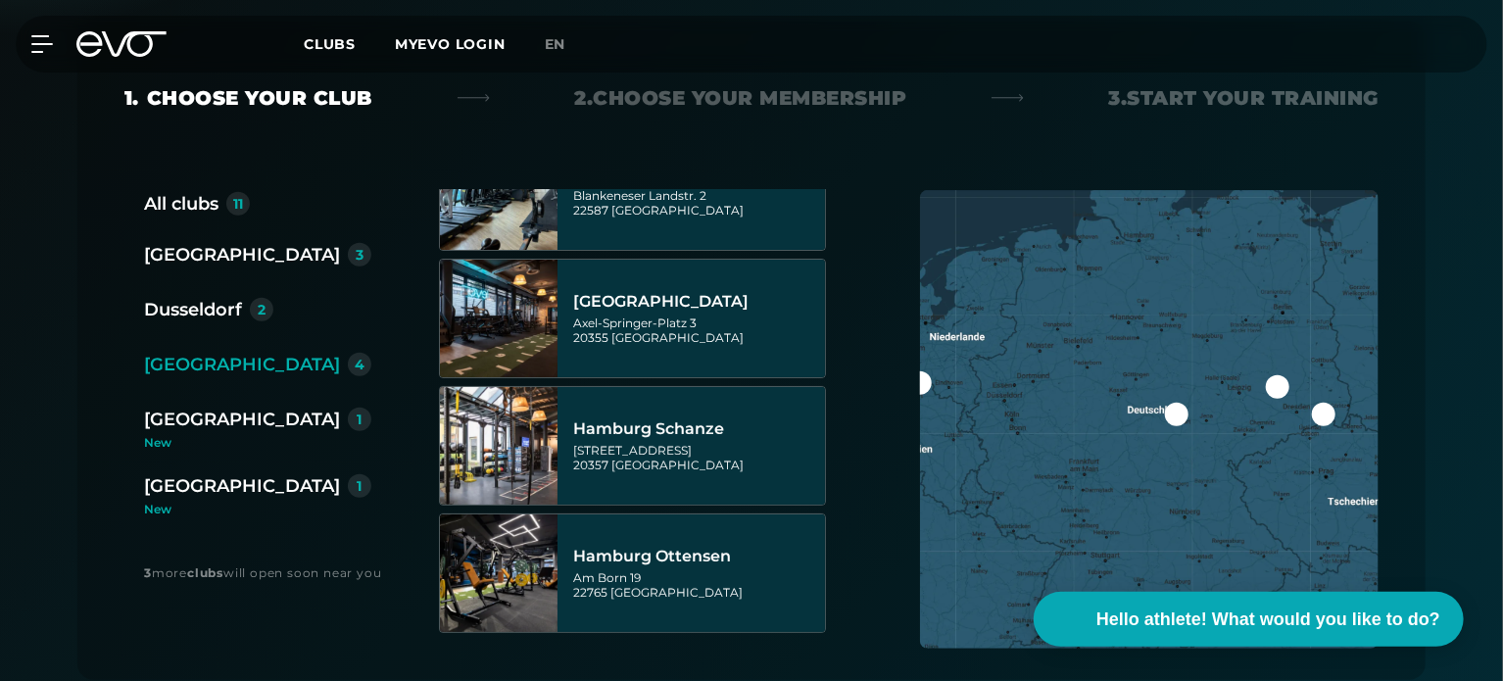
scroll to position [57, 0]
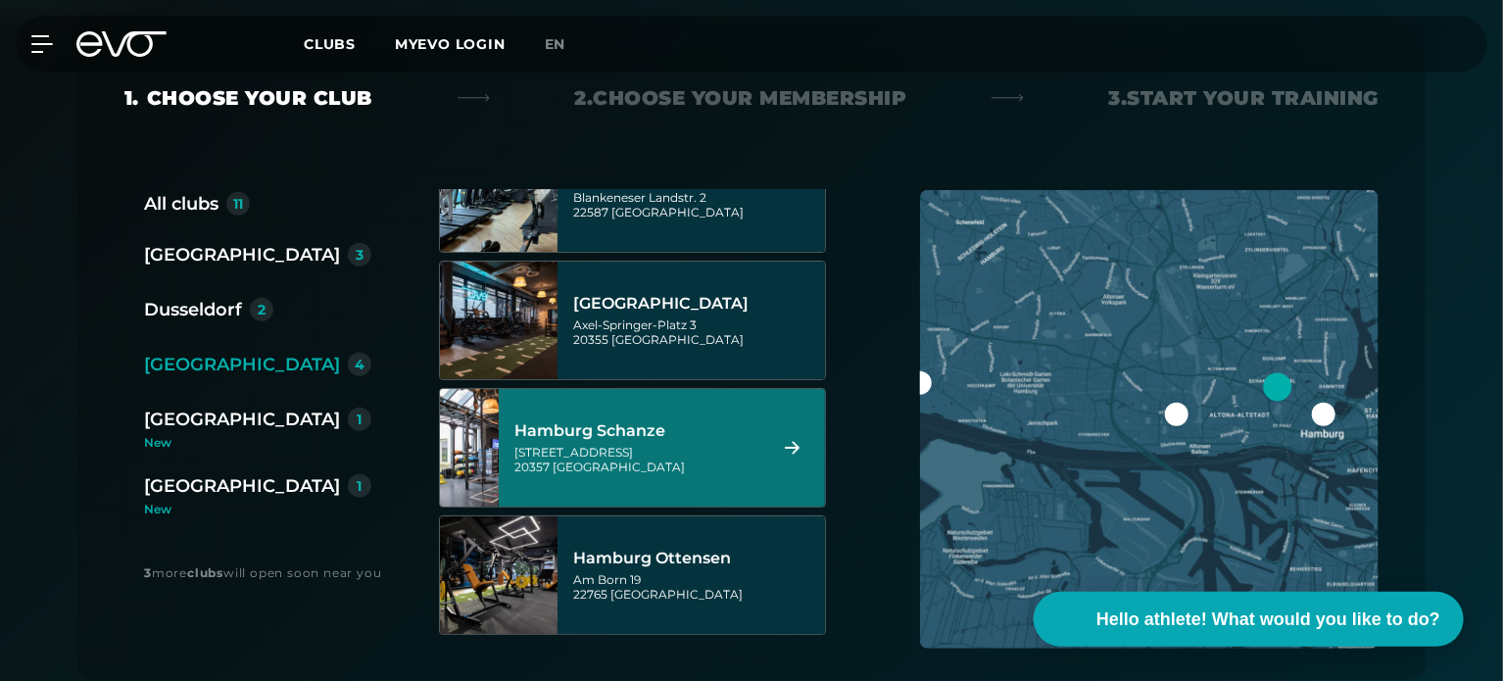
click at [1184, 420] on div at bounding box center [1177, 415] width 24 height 24
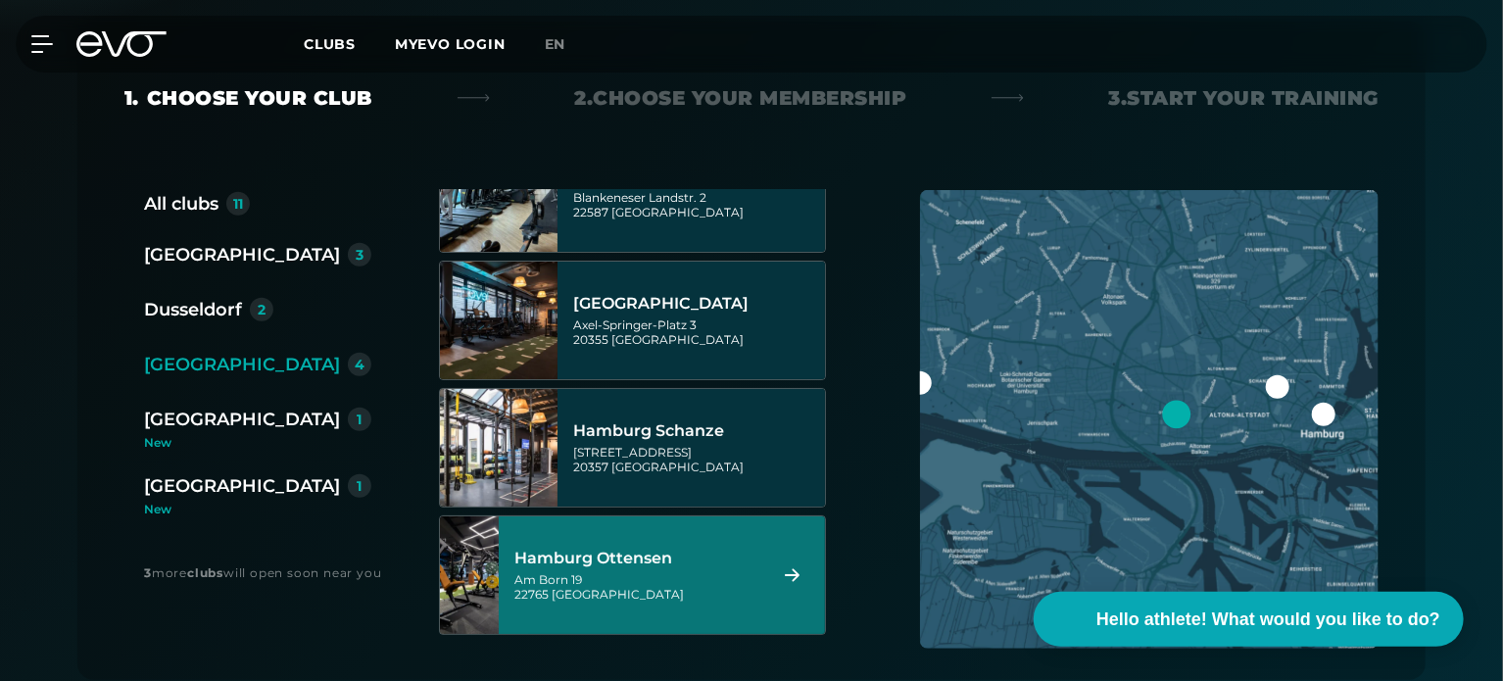
click at [578, 595] on font "[GEOGRAPHIC_DATA]" at bounding box center [618, 594] width 132 height 15
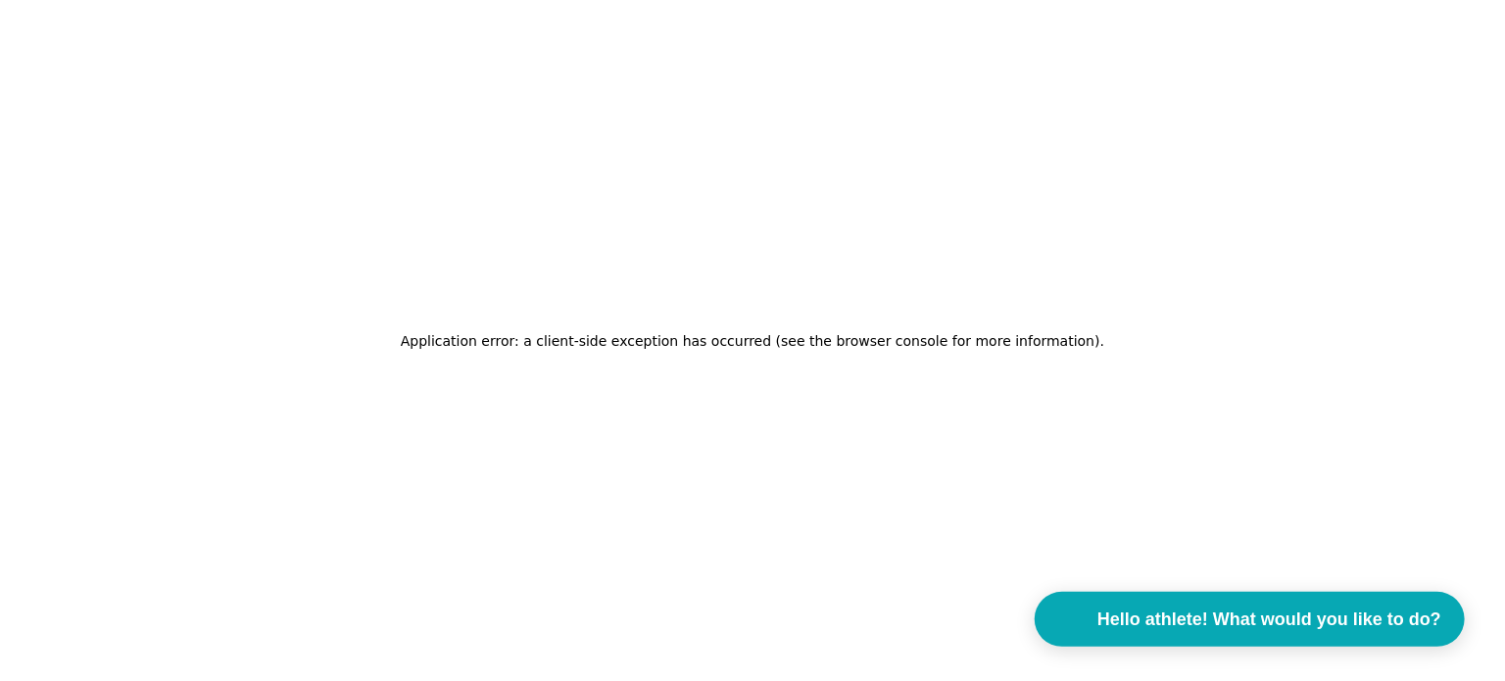
scroll to position [0, 0]
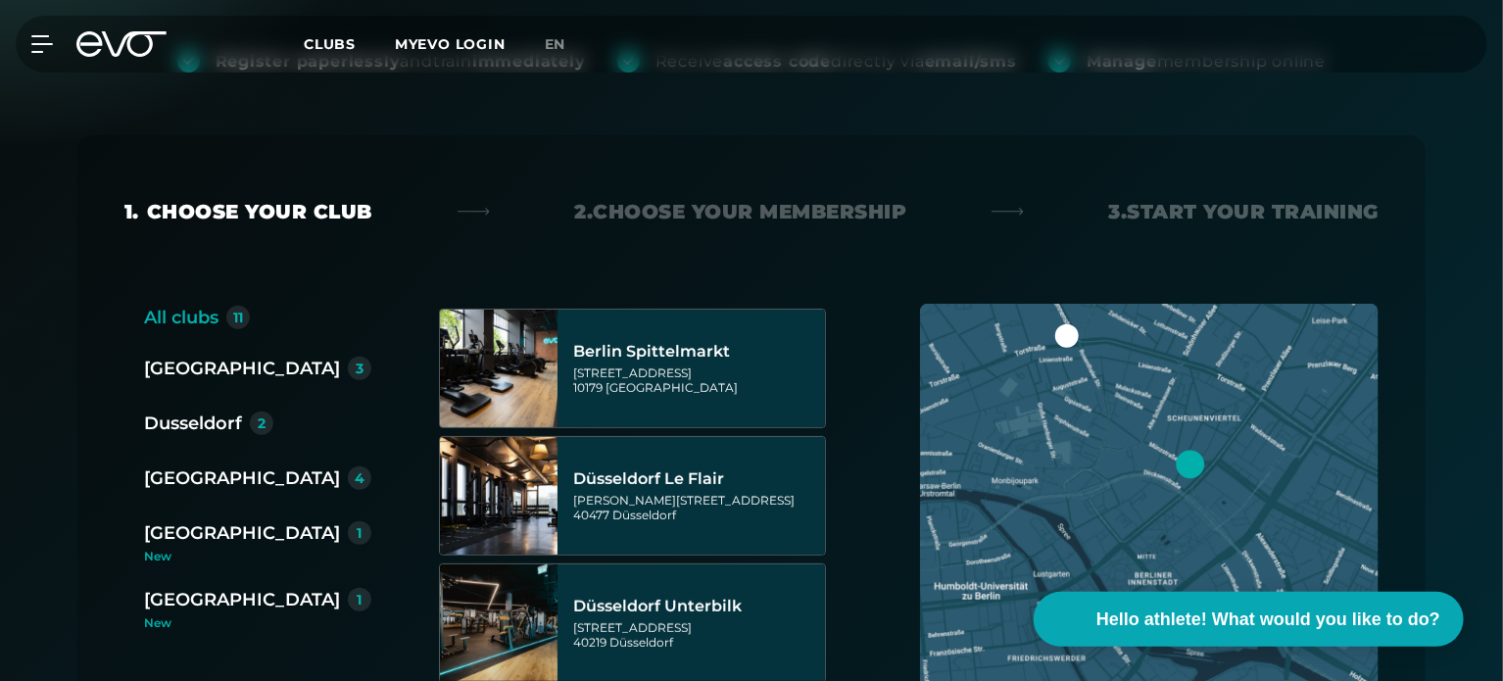
scroll to position [251, 0]
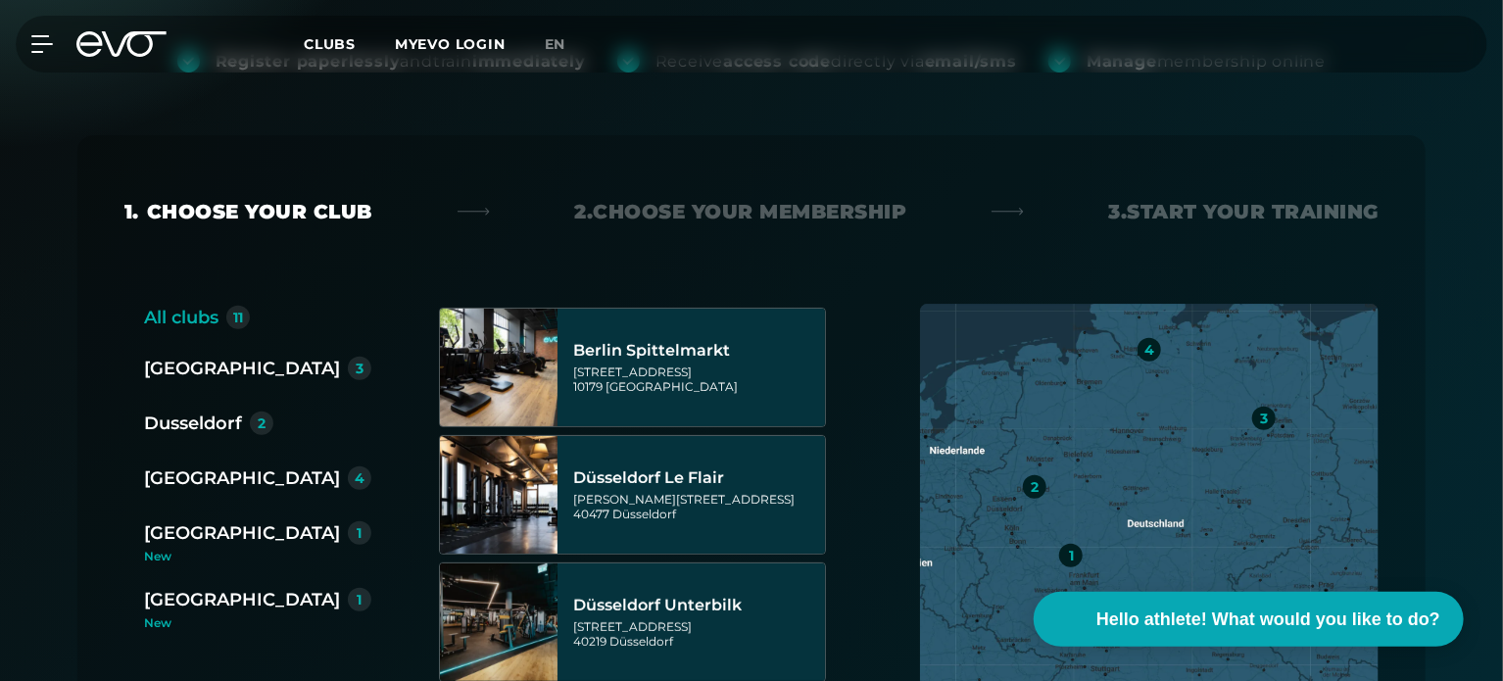
click at [209, 486] on font "[GEOGRAPHIC_DATA]" at bounding box center [242, 478] width 196 height 22
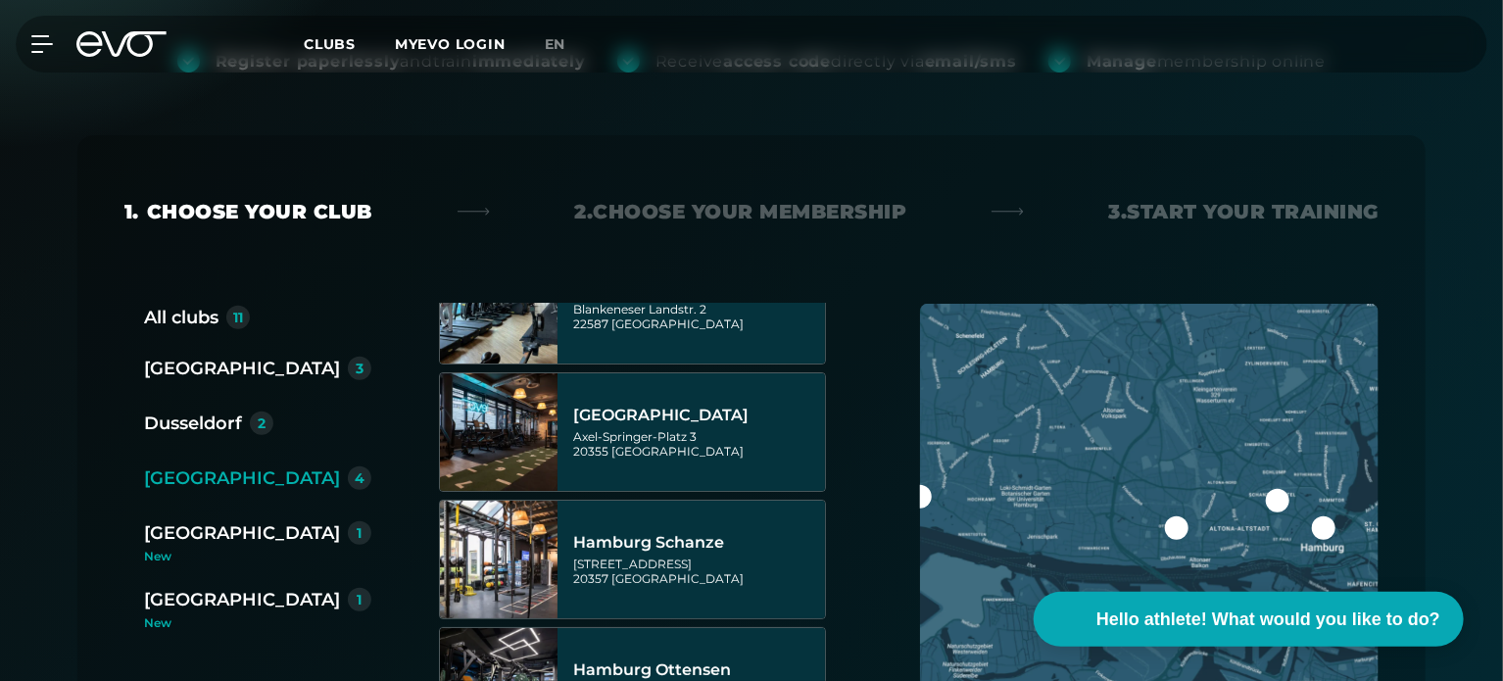
scroll to position [0, 0]
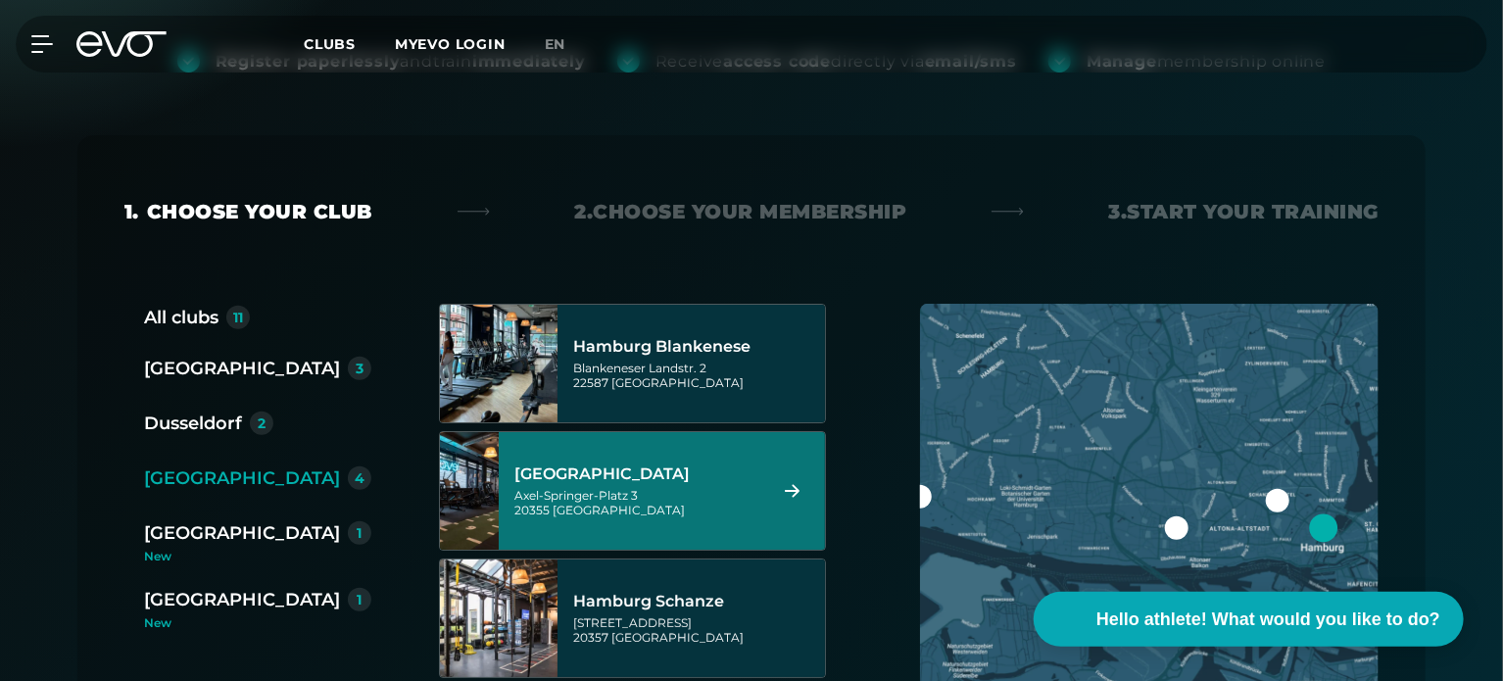
click at [1275, 505] on div at bounding box center [1278, 501] width 24 height 24
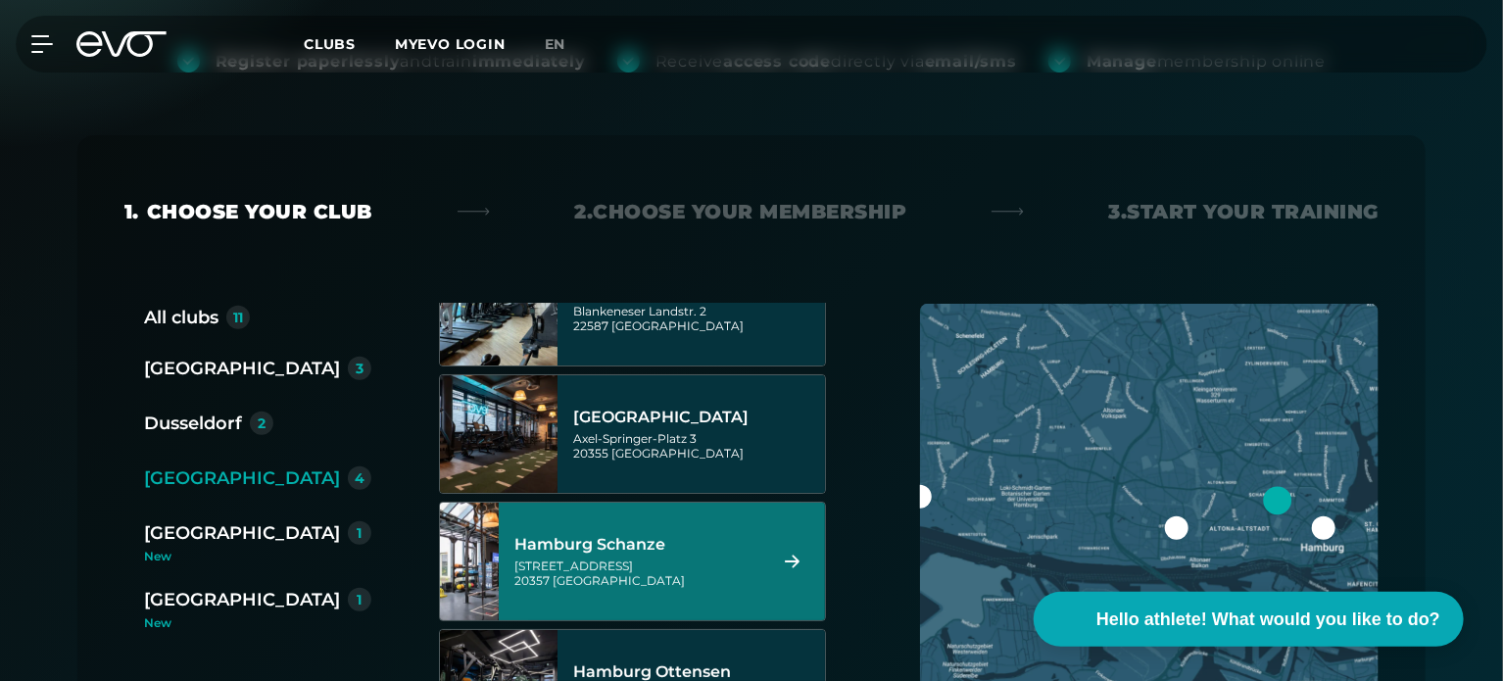
click at [641, 536] on font "Hamburg Schanze" at bounding box center [589, 544] width 151 height 19
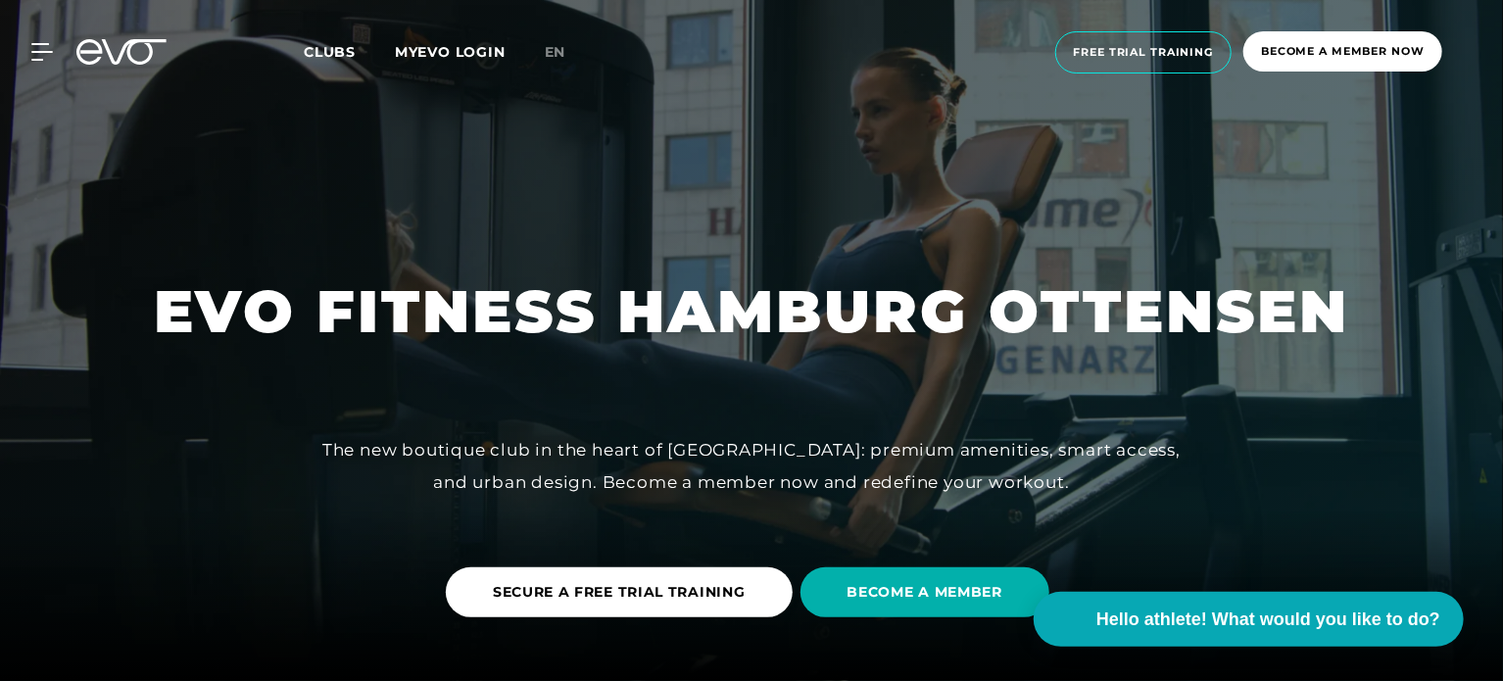
click at [140, 73] on div "MyEVO Login About EVO Memberships Trial training DAY PASS EVO Studios Dusseldor…" at bounding box center [751, 52] width 1495 height 73
click at [39, 30] on div "MyEVO Login About EVO Memberships Trial training DAY PASS EVO Studios Dusseldor…" at bounding box center [751, 52] width 1495 height 73
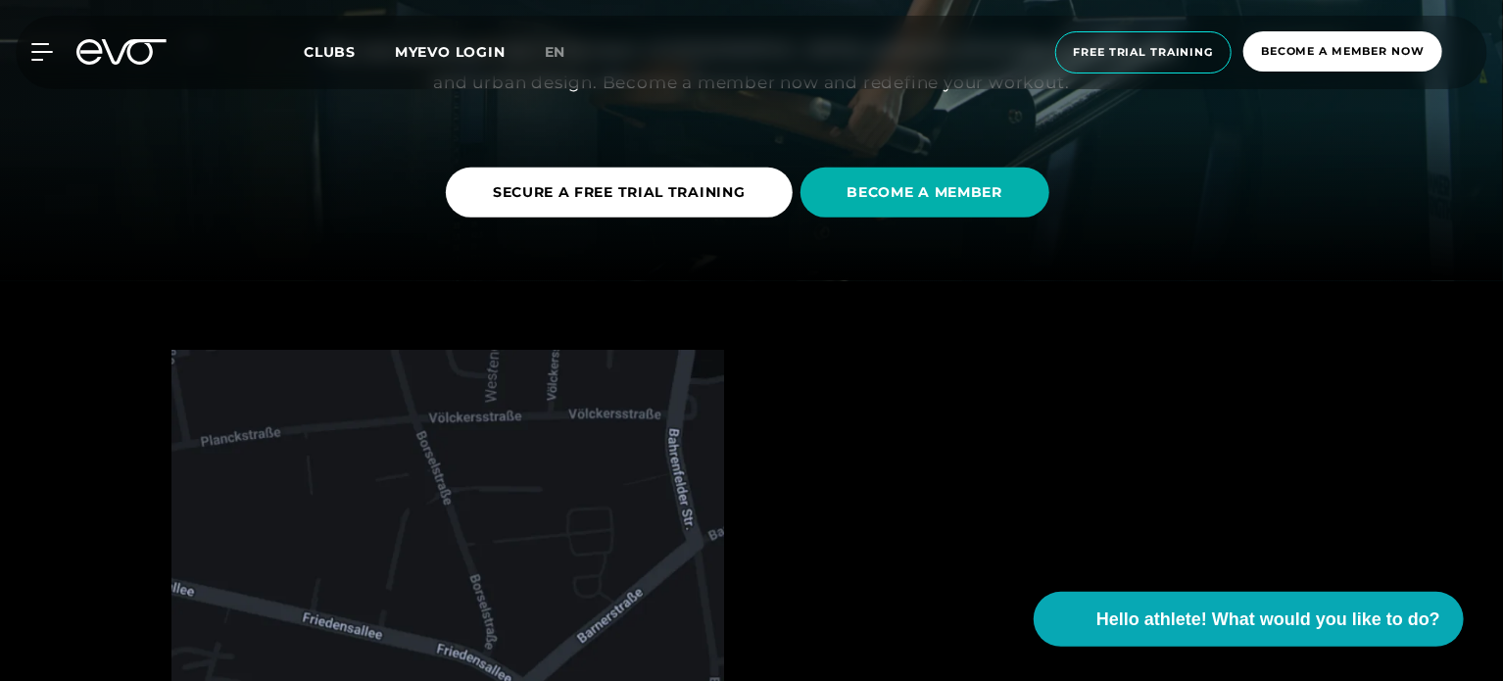
scroll to position [435, 0]
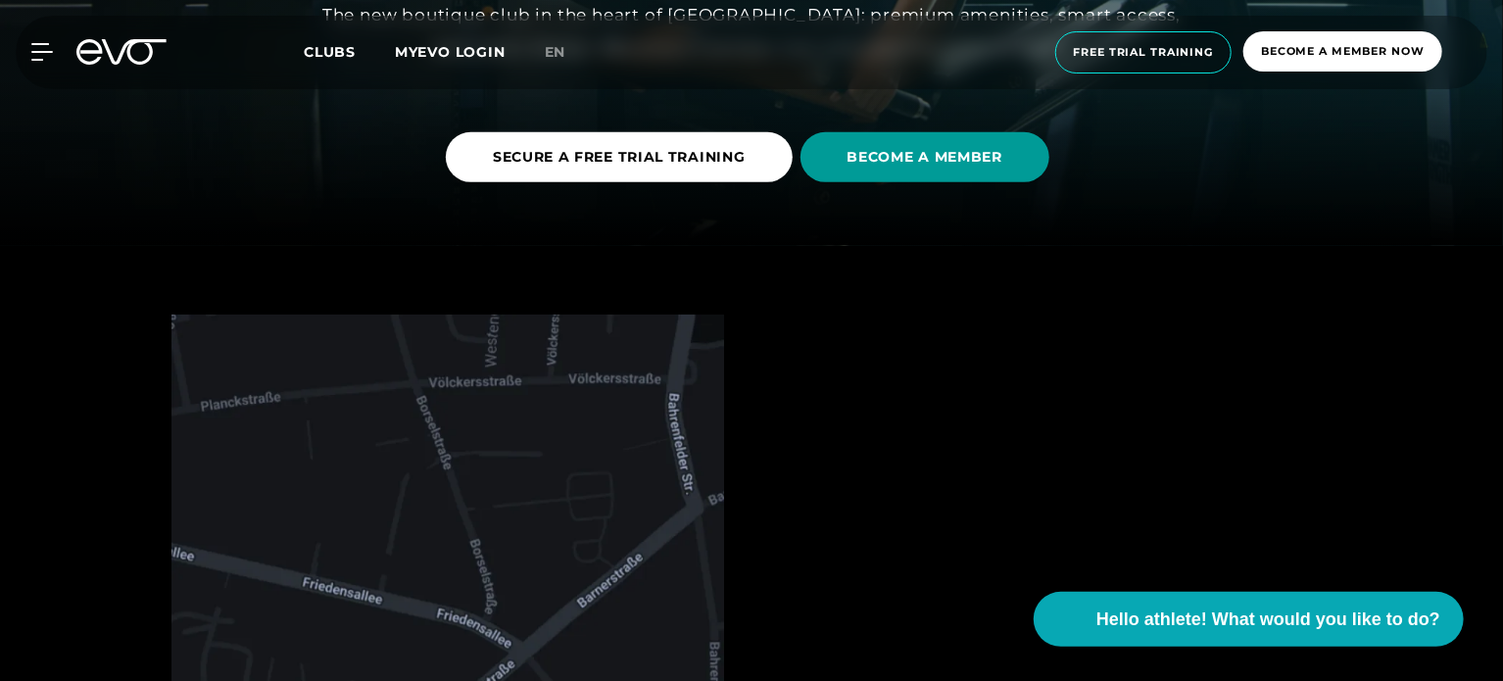
click at [837, 169] on span "BECOME A MEMBER" at bounding box center [925, 157] width 250 height 50
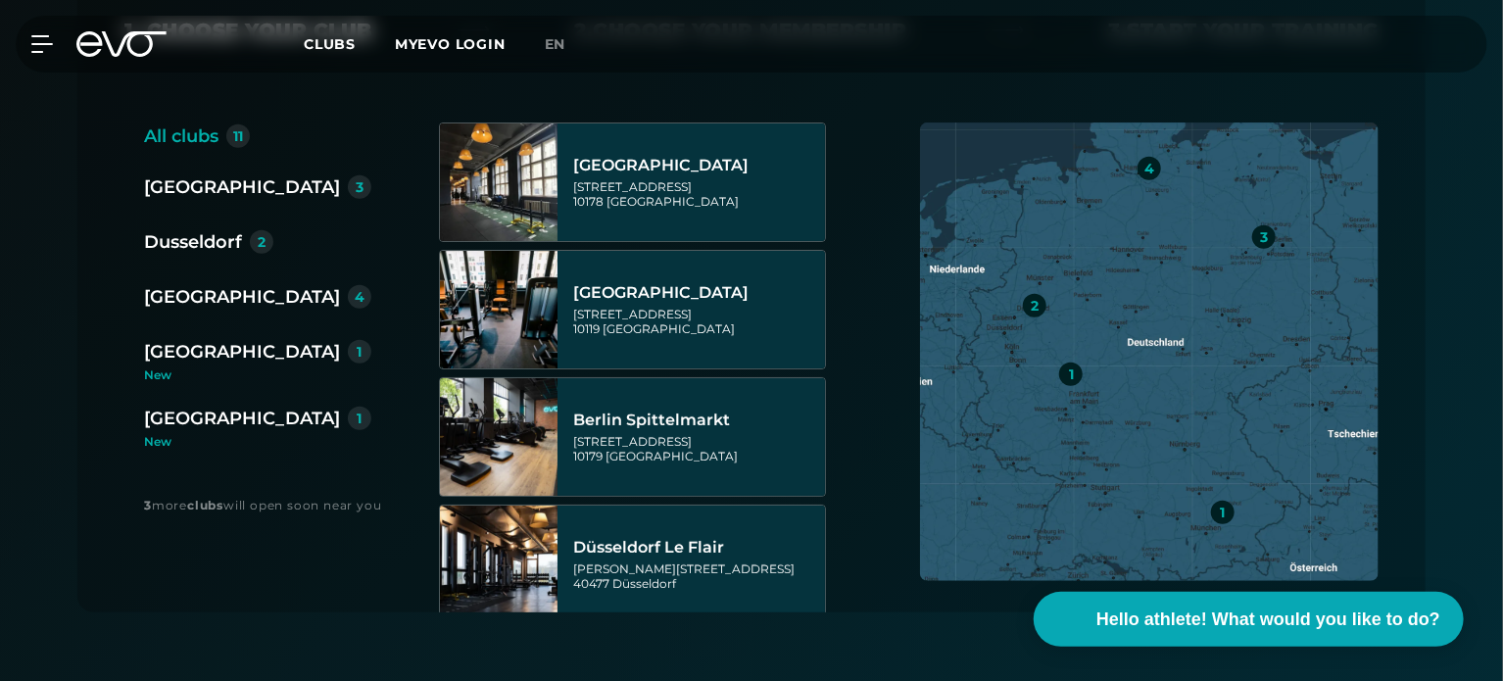
scroll to position [500, 0]
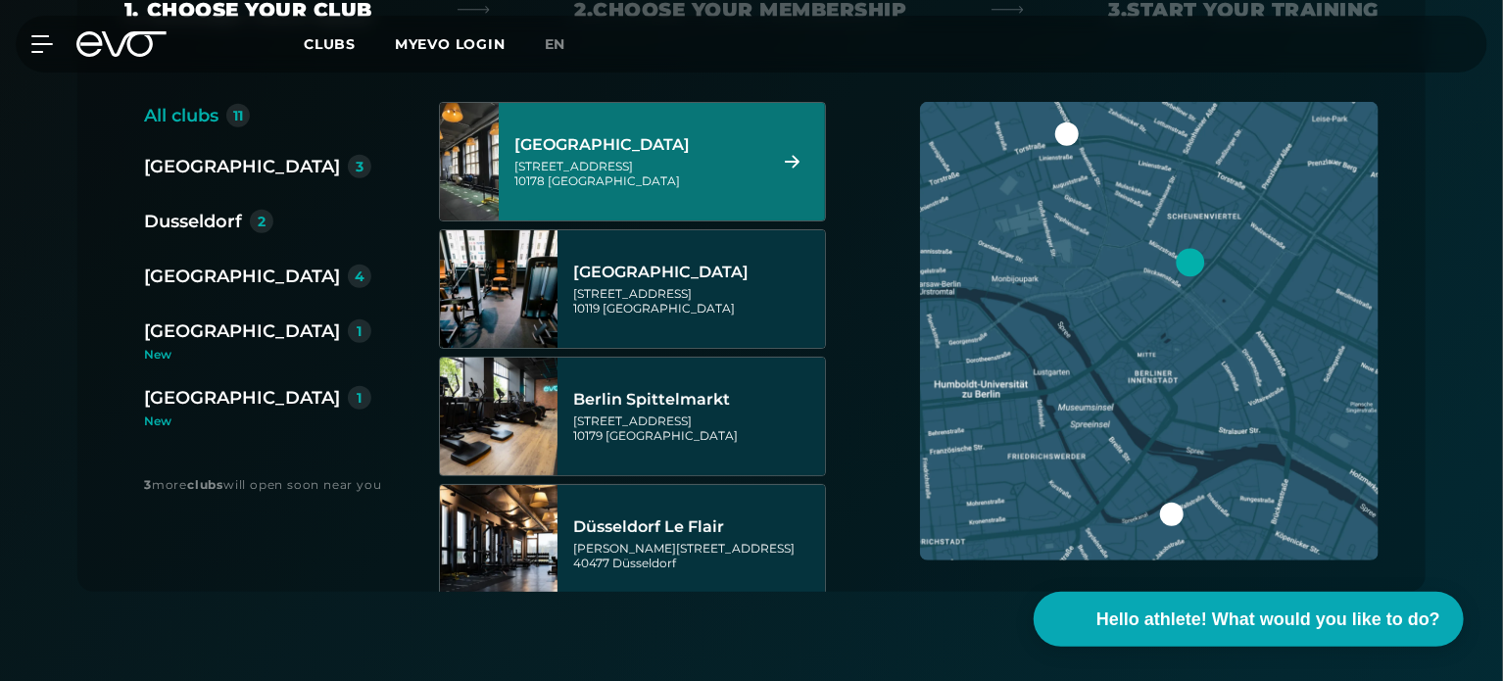
click at [625, 193] on div "Berlin Alexanderplatz Rosa-Luxemburg-Straße 14 10178 Berlin" at bounding box center [637, 162] width 246 height 86
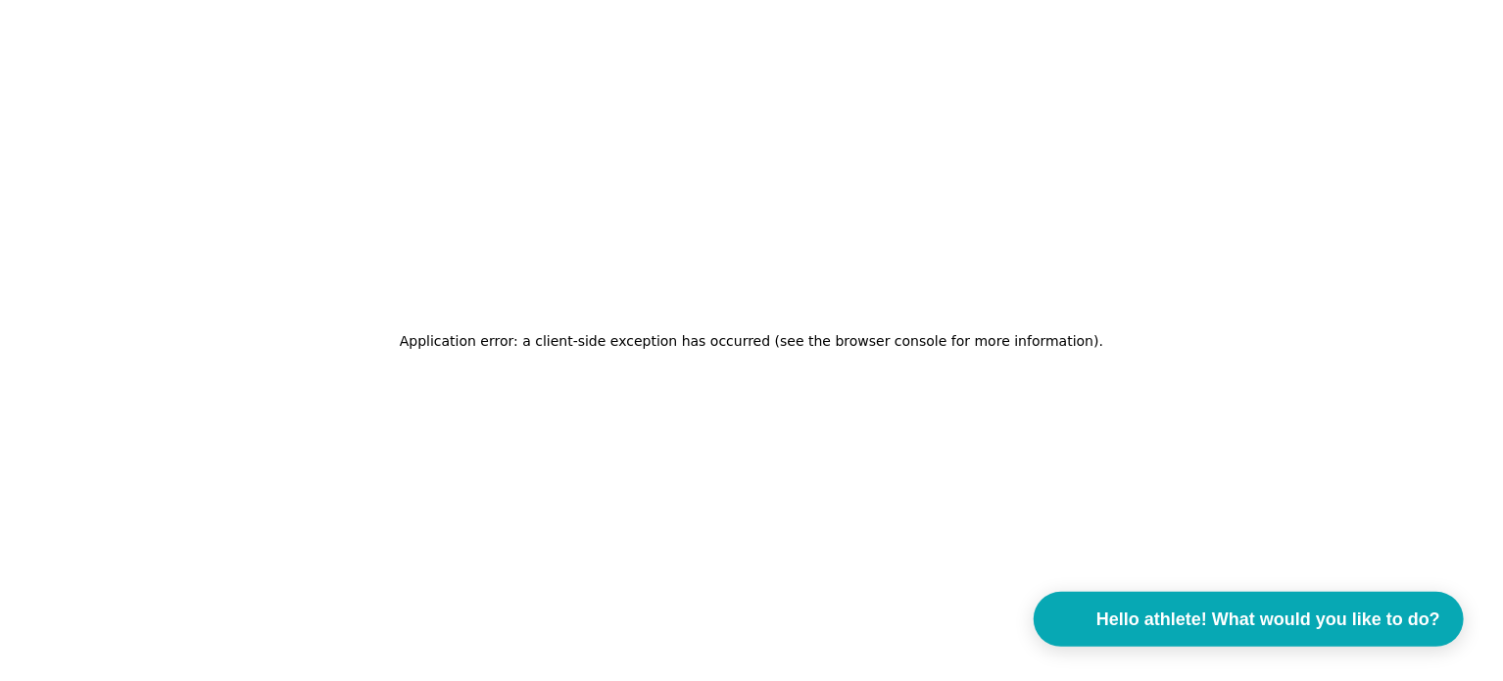
scroll to position [0, 0]
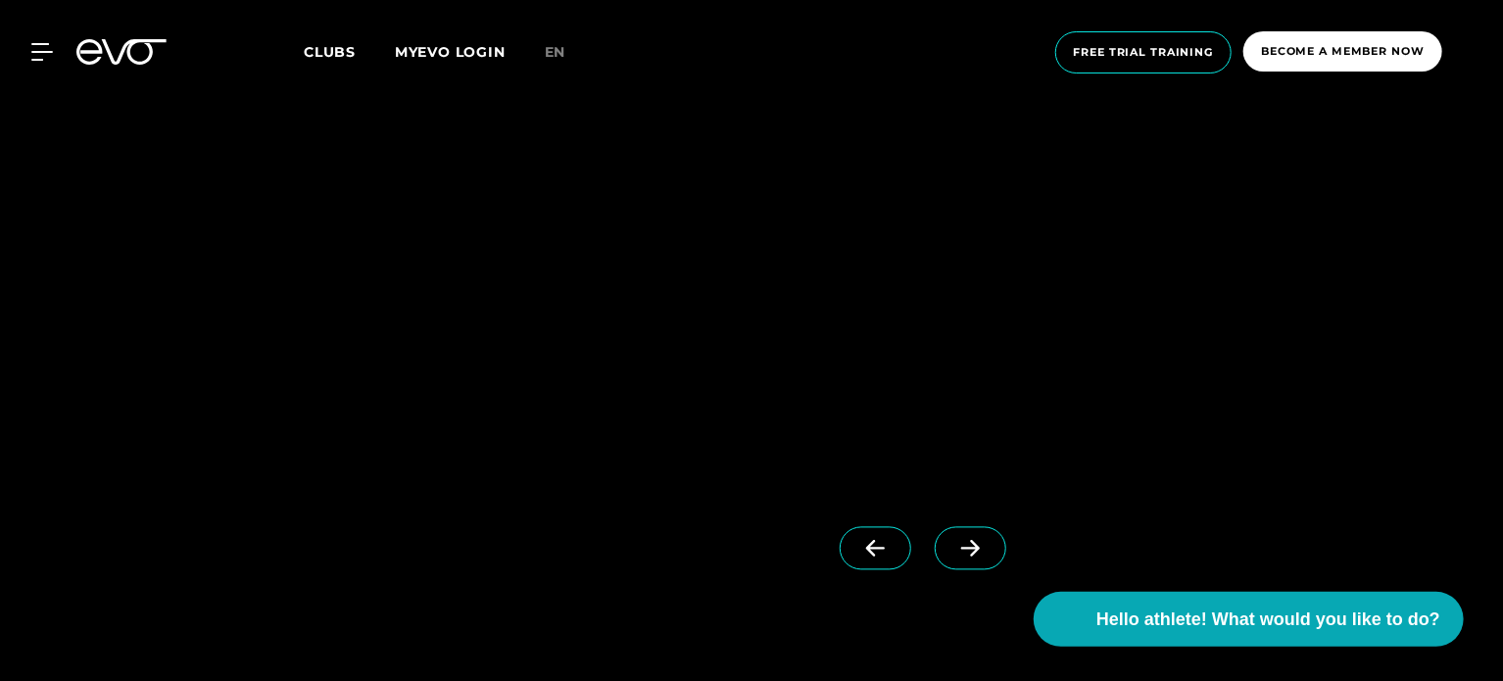
scroll to position [1728, 0]
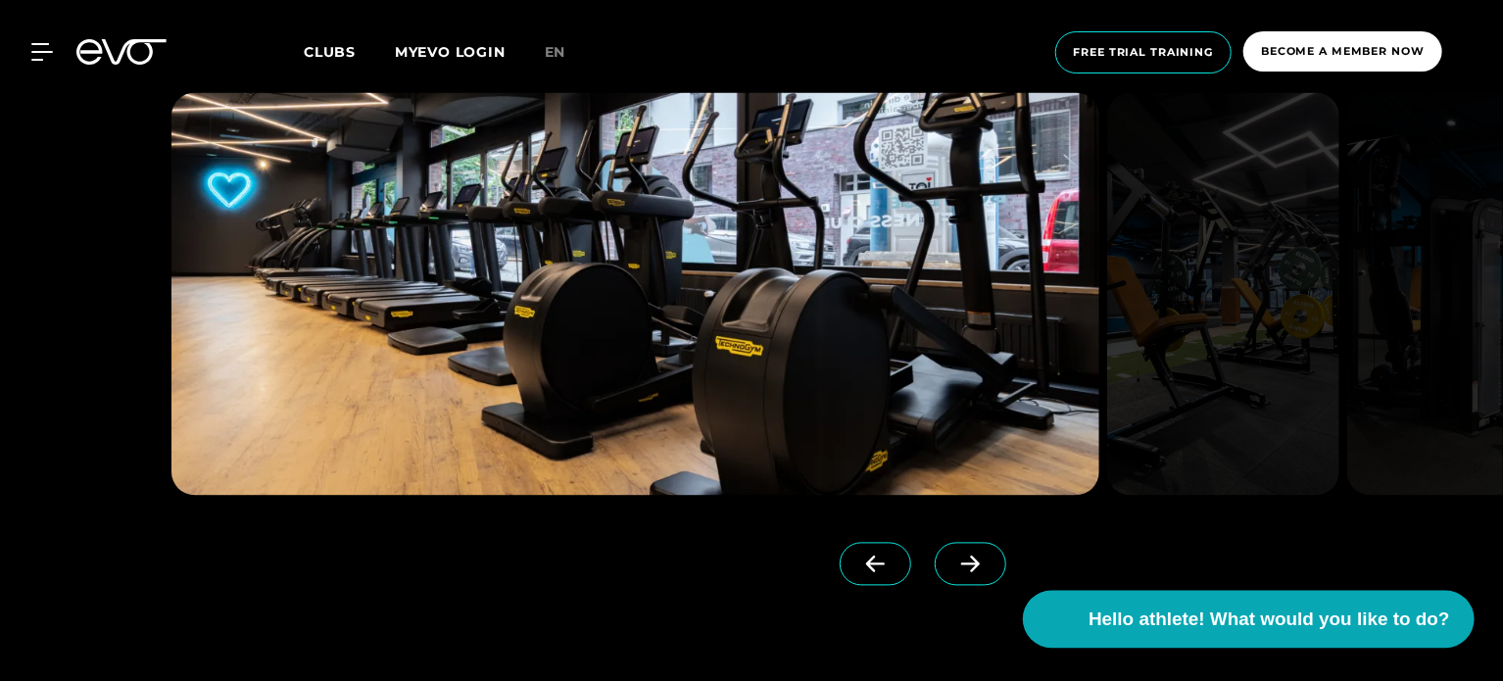
click at [1257, 617] on font "Hello athlete! What would you like to do?" at bounding box center [1268, 618] width 361 height 21
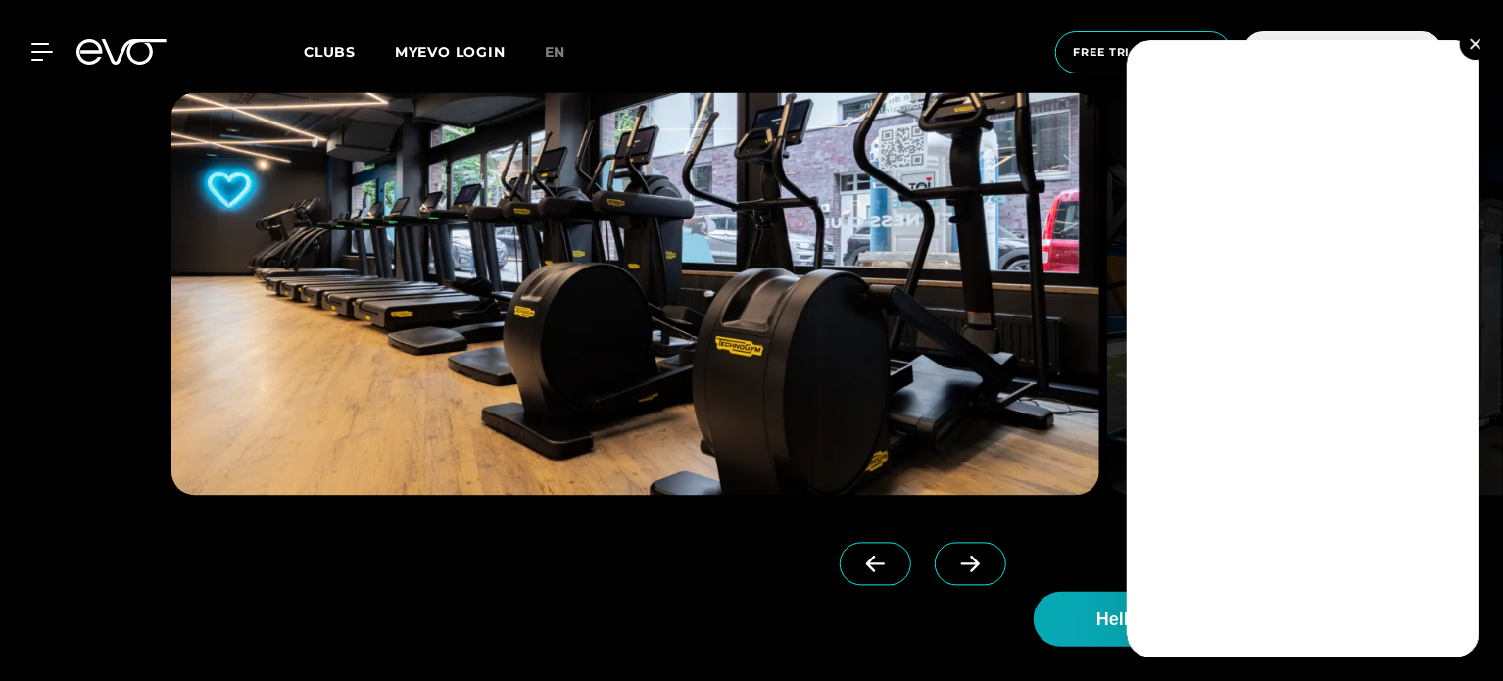
click at [1477, 42] on img at bounding box center [1474, 43] width 11 height 11
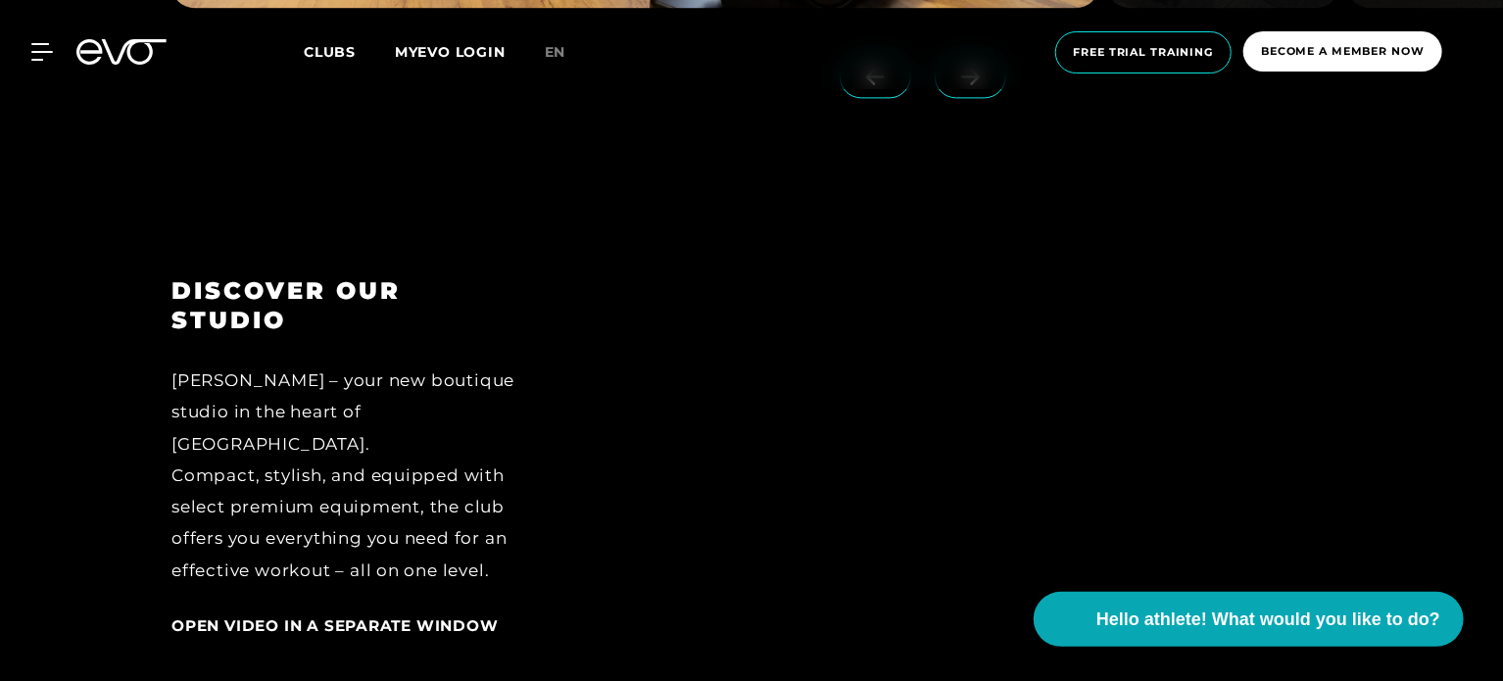
scroll to position [2300, 0]
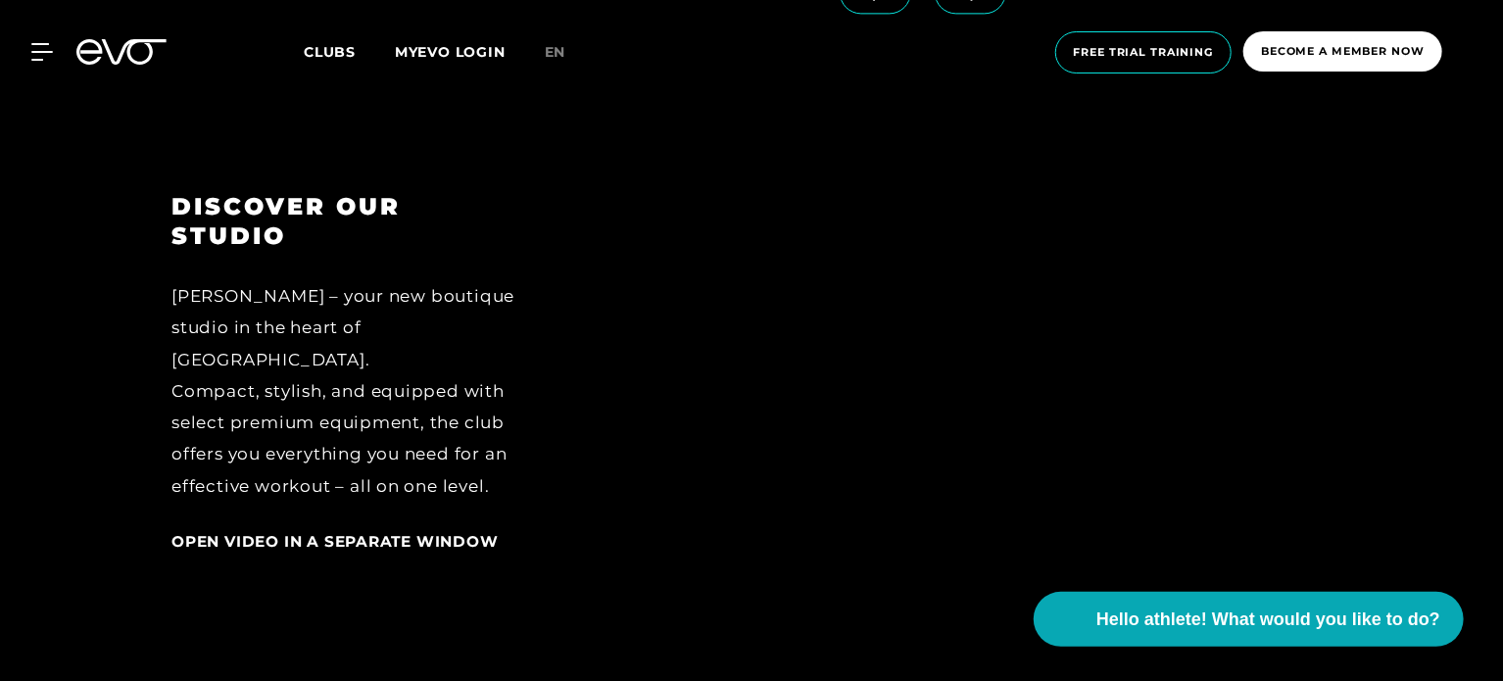
click at [247, 218] on font "DISCOVER OUR STUDIO" at bounding box center [285, 221] width 229 height 58
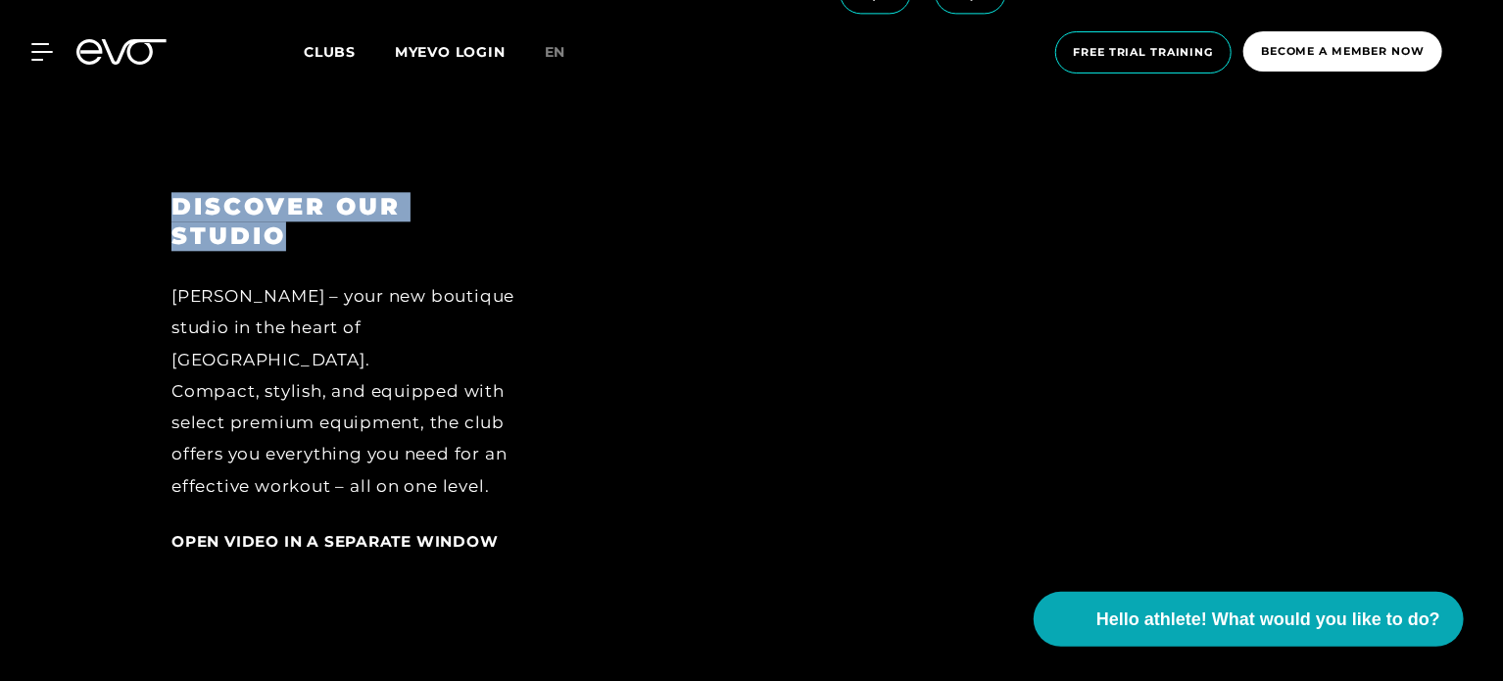
drag, startPoint x: 247, startPoint y: 218, endPoint x: 349, endPoint y: 244, distance: 105.0
click at [349, 244] on h3 "DISCOVER OUR STUDIO" at bounding box center [346, 221] width 350 height 59
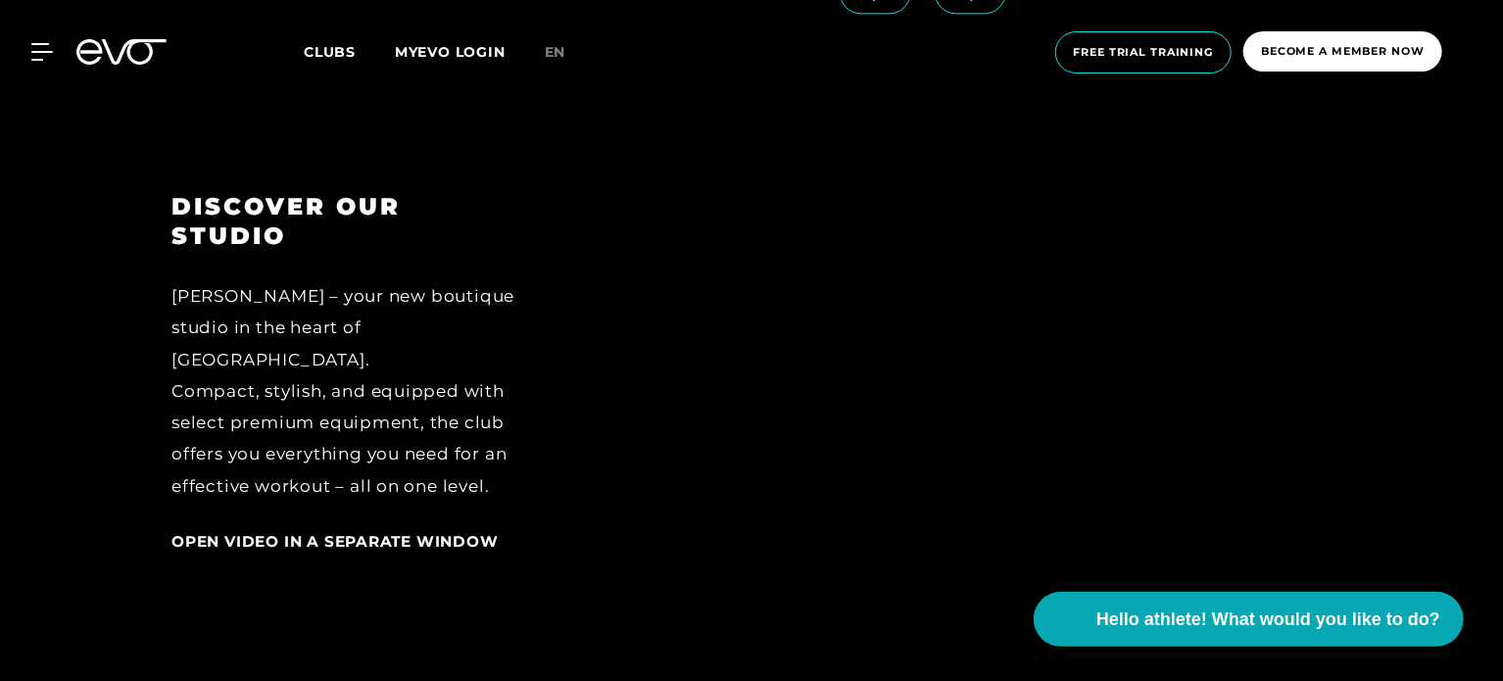
drag, startPoint x: 349, startPoint y: 244, endPoint x: 276, endPoint y: 221, distance: 75.9
click at [276, 221] on h3 "DISCOVER OUR STUDIO" at bounding box center [346, 221] width 350 height 59
click at [276, 221] on font "DISCOVER OUR STUDIO" at bounding box center [285, 221] width 229 height 58
drag, startPoint x: 276, startPoint y: 221, endPoint x: 322, endPoint y: 258, distance: 58.6
click at [322, 258] on div "DISCOVER OUR STUDIO EVO Ottensen – your new boutique studio in the heart of Ham…" at bounding box center [346, 416] width 405 height 448
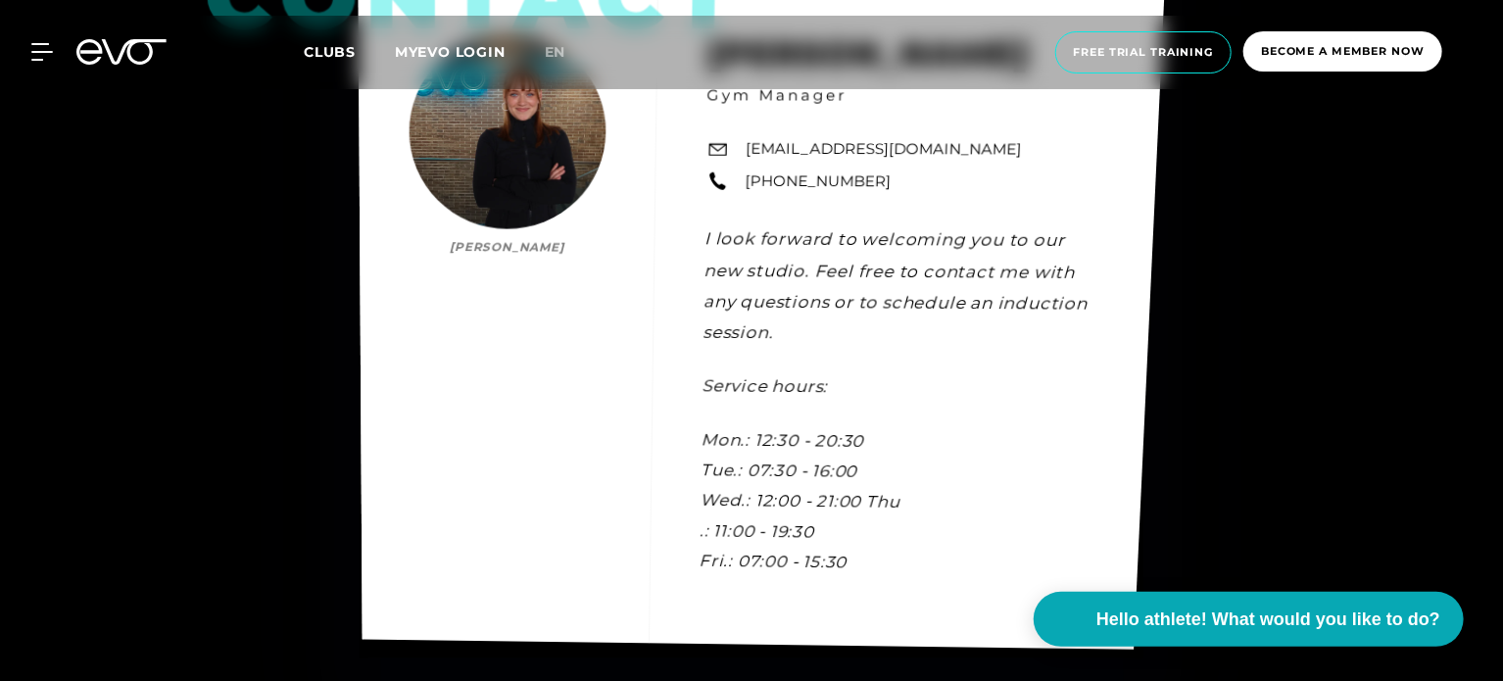
scroll to position [5862, 0]
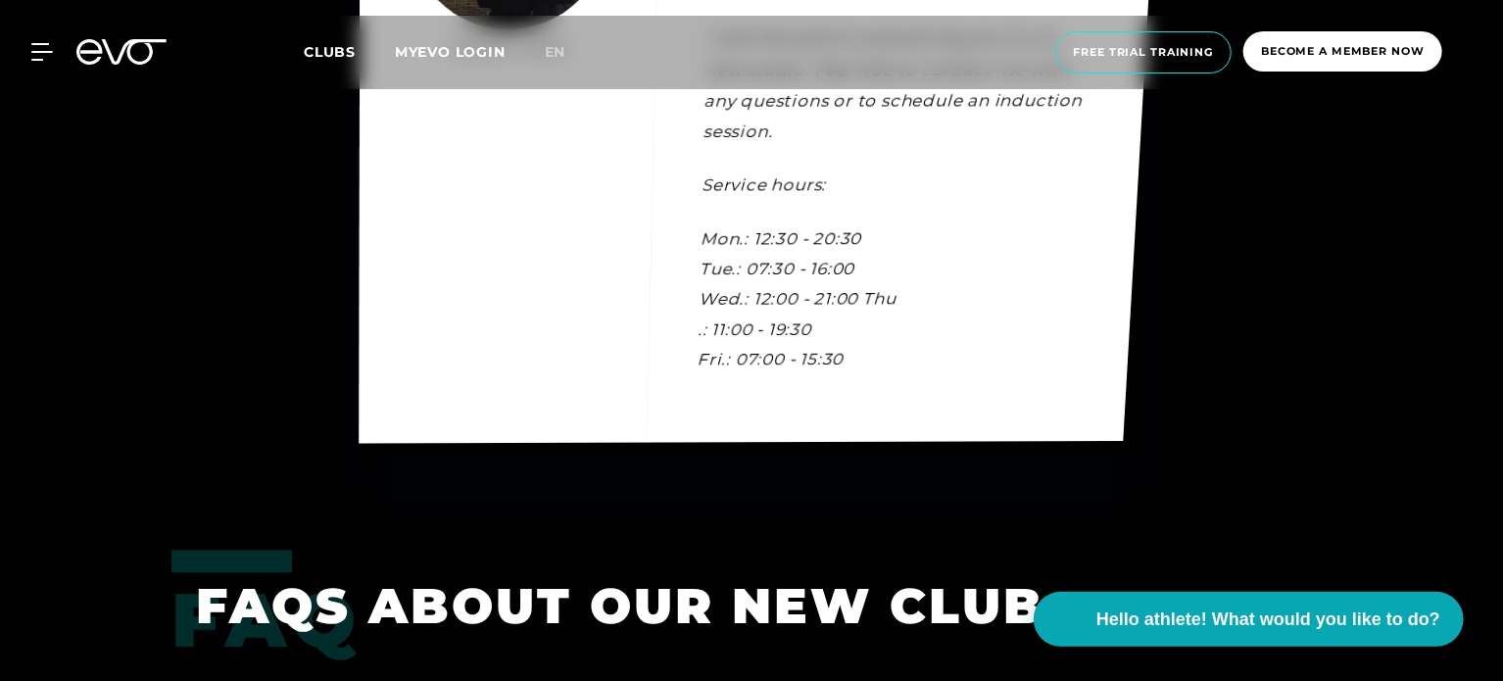
click at [725, 242] on div "contact Lale Löbel Lale Löbel Gym Manager ottensen@evofitness.de +49 1520 45687…" at bounding box center [761, 113] width 802 height 660
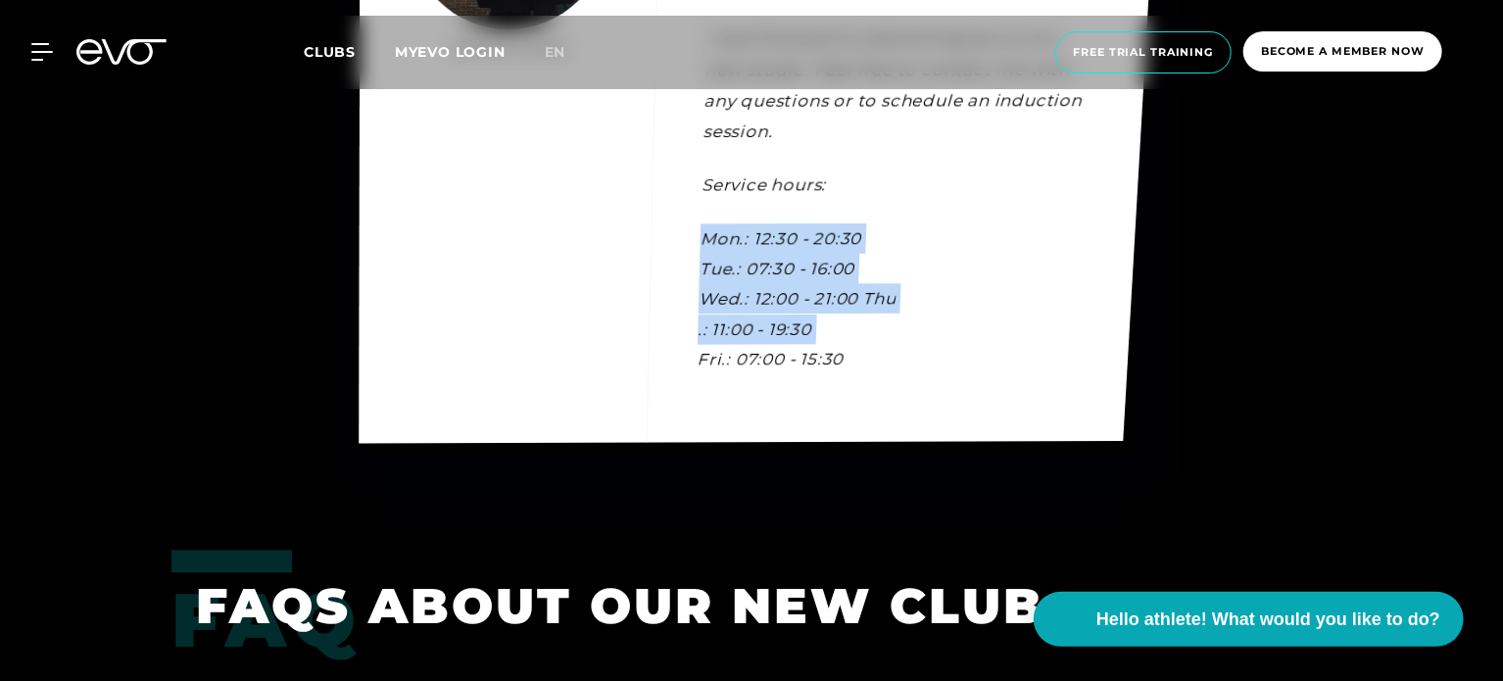
drag, startPoint x: 725, startPoint y: 242, endPoint x: 912, endPoint y: 368, distance: 225.8
click at [912, 368] on div "contact Lale Löbel Lale Löbel Gym Manager ottensen@evofitness.de +49 1520 45687…" at bounding box center [761, 113] width 802 height 660
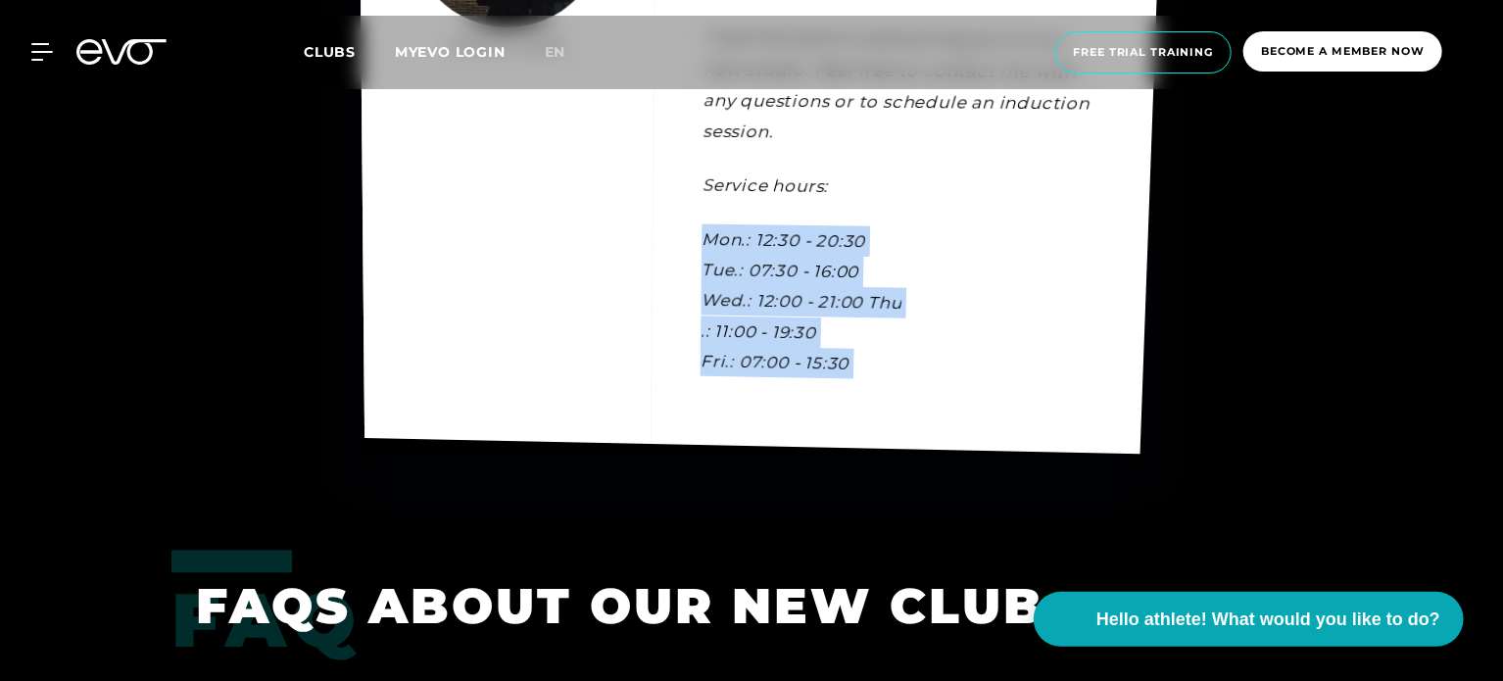
click at [912, 368] on div "contact Lale Löbel Lale Löbel Gym Manager ottensen@evofitness.de +49 1520 45687…" at bounding box center [762, 117] width 806 height 673
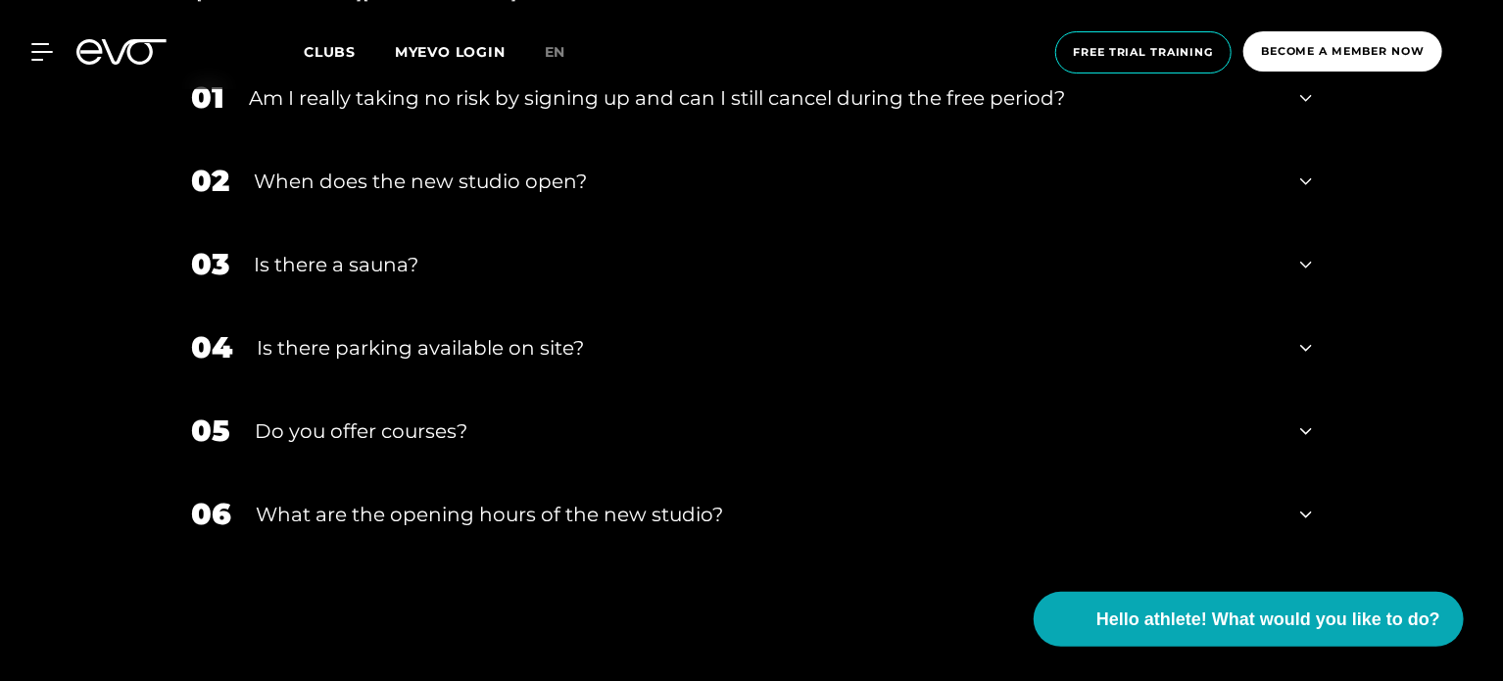
scroll to position [6601, 0]
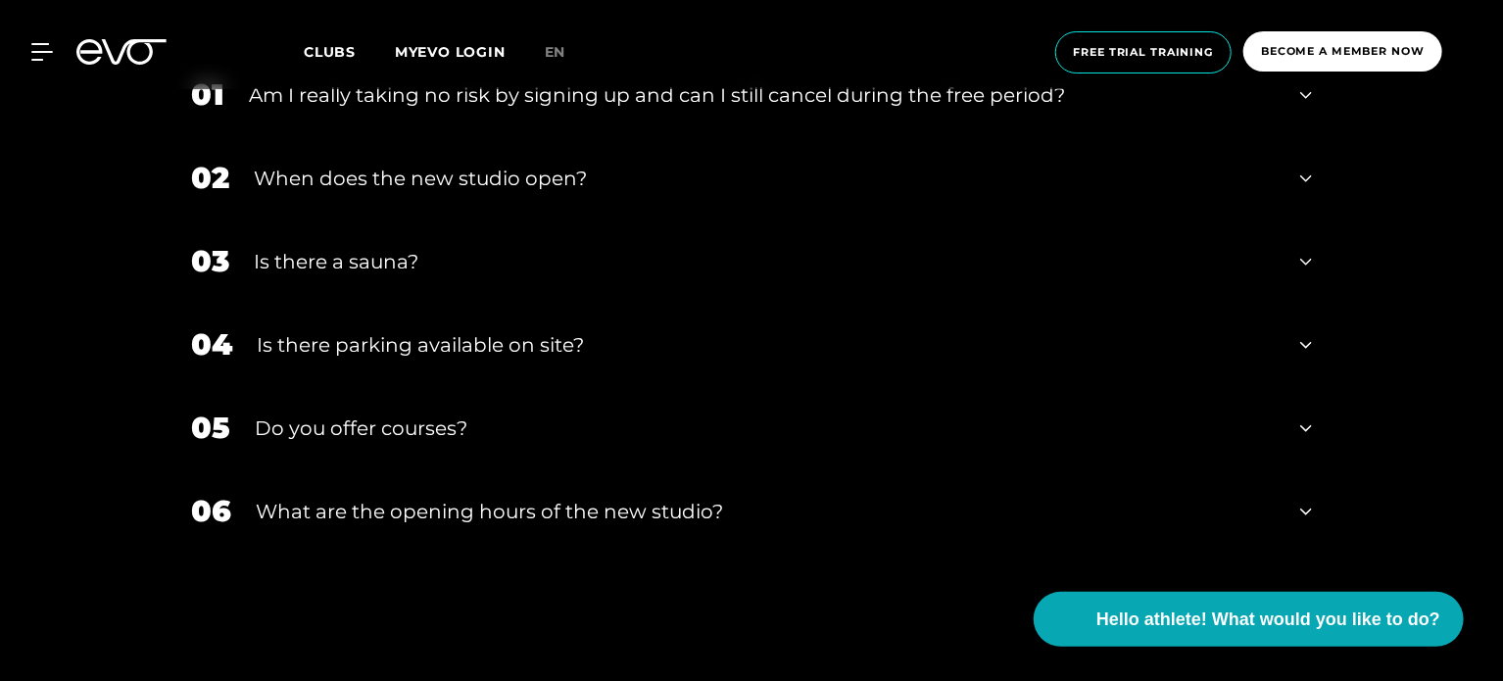
click at [517, 427] on div "Do you offer courses?" at bounding box center [765, 427] width 1021 height 29
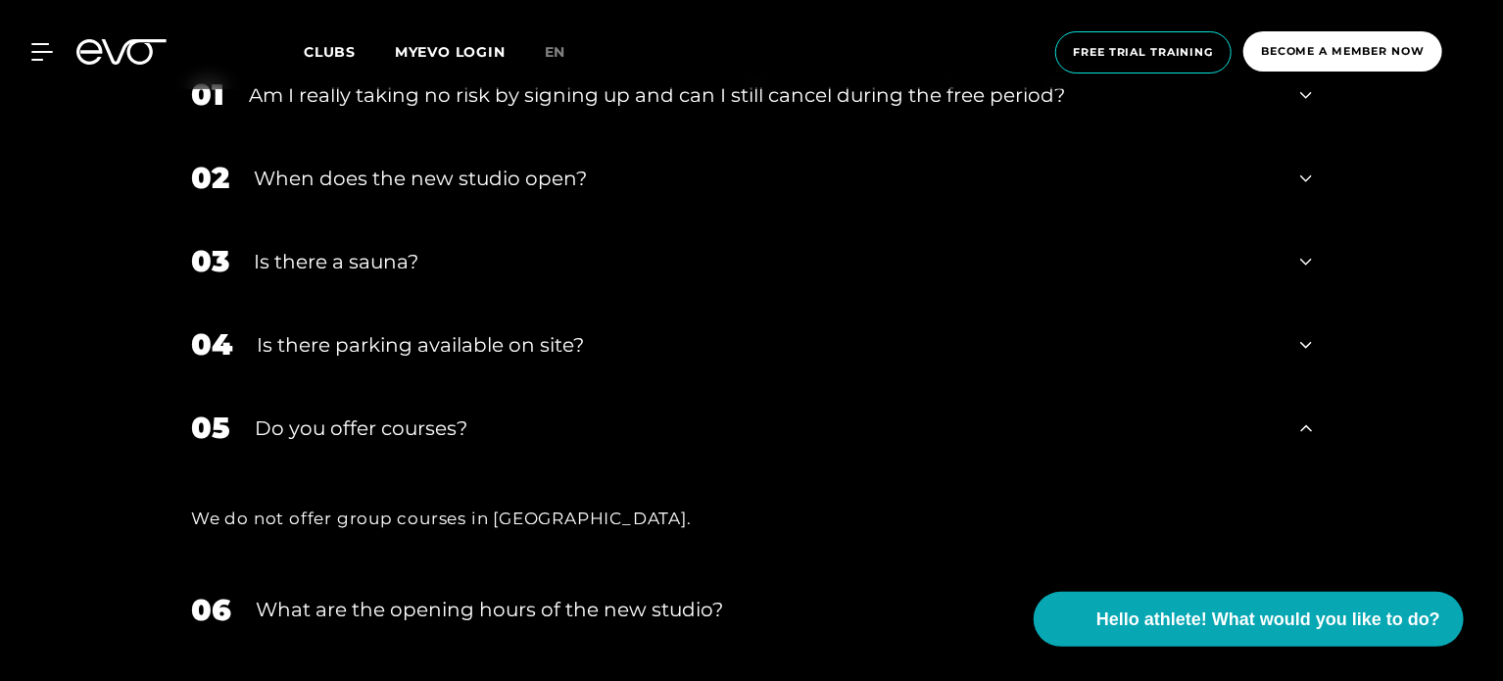
click at [517, 427] on div "Do you offer courses?" at bounding box center [765, 427] width 1021 height 29
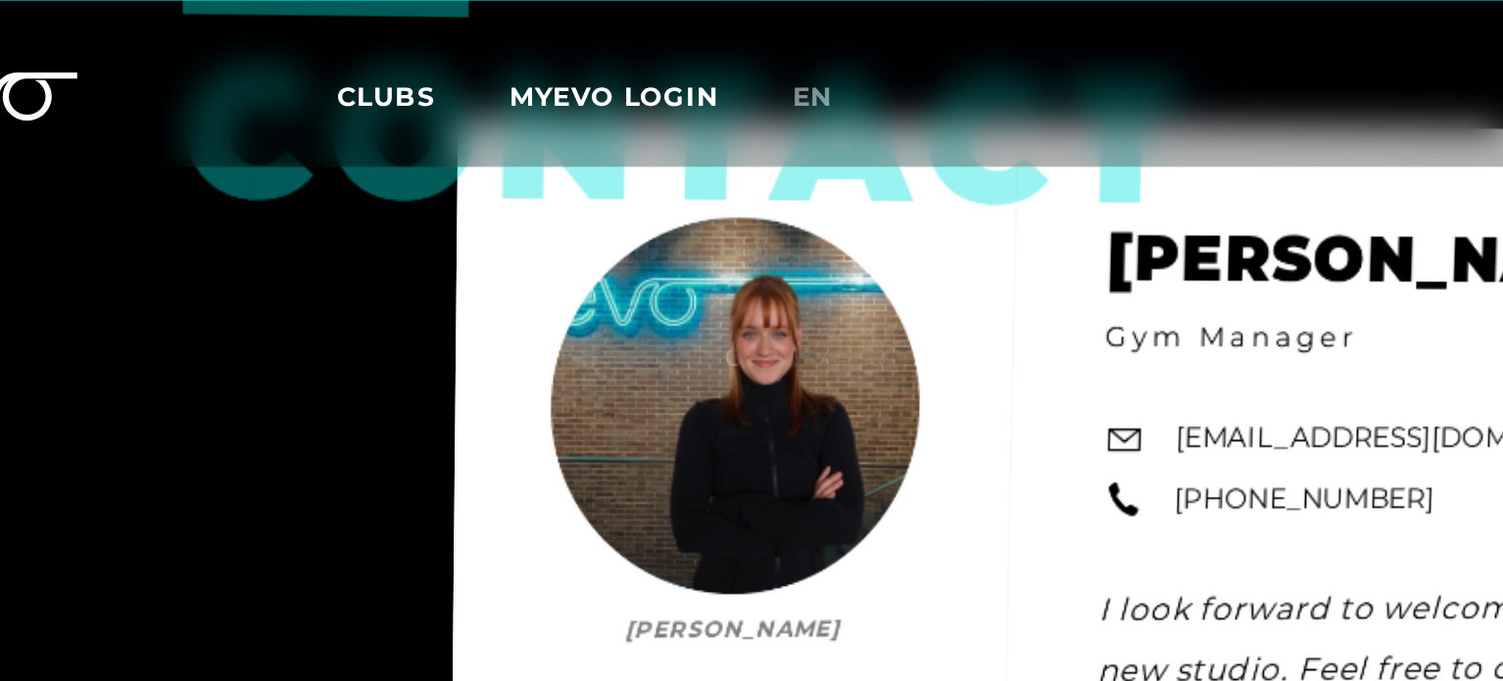
scroll to position [5576, 0]
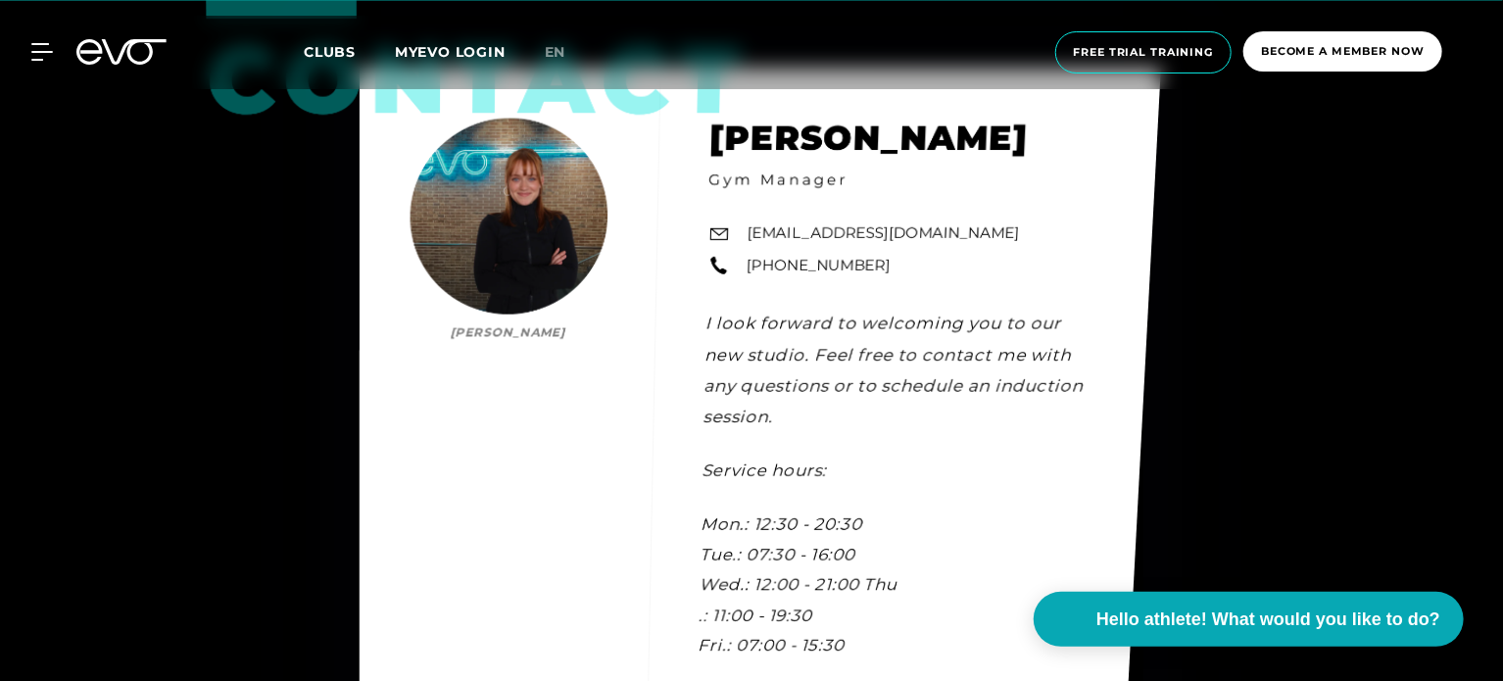
click at [750, 140] on div "contact Lale Löbel Lale Löbel Gym Manager ottensen@evofitness.de +49 1520 45687…" at bounding box center [760, 398] width 801 height 661
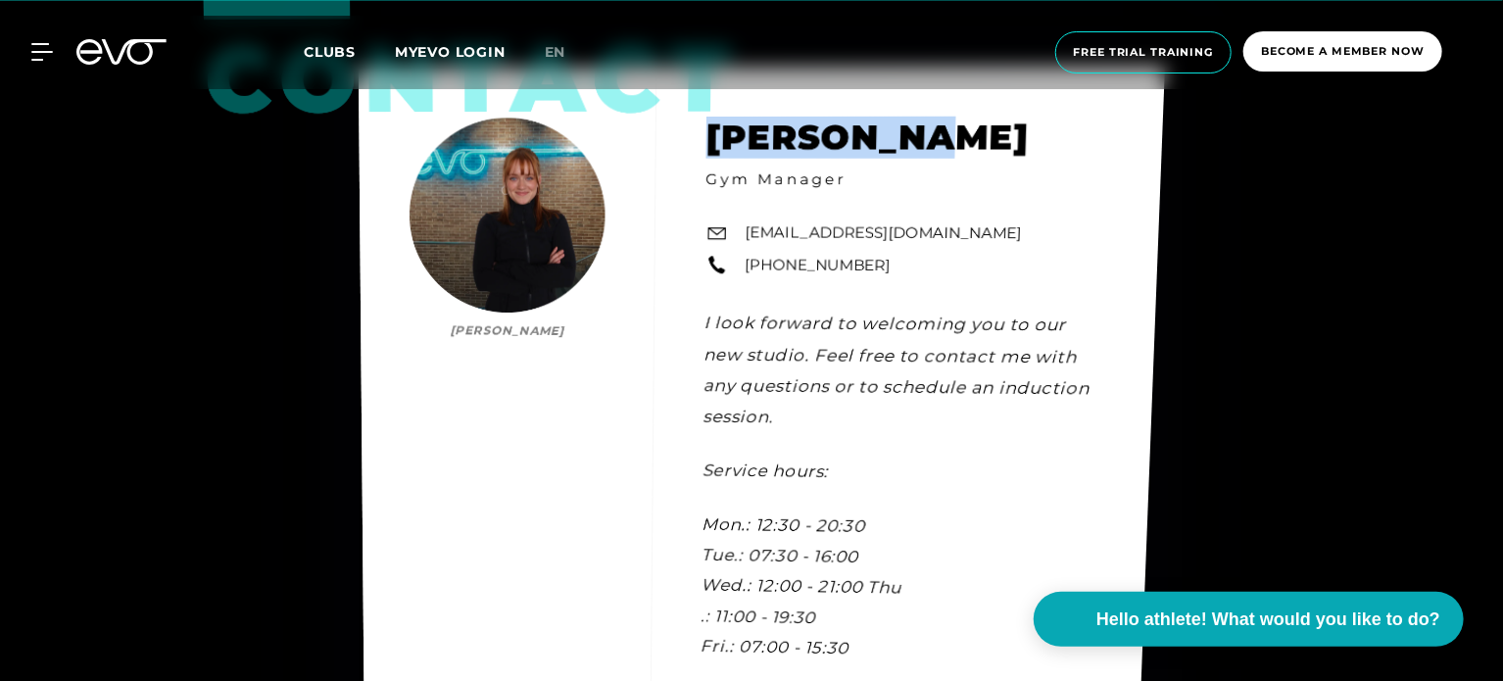
drag, startPoint x: 750, startPoint y: 140, endPoint x: 909, endPoint y: 132, distance: 158.9
click at [909, 132] on div "contact Lale Löbel Lale Löbel Gym Manager ottensen@evofitness.de +49 1520 45687…" at bounding box center [762, 403] width 806 height 672
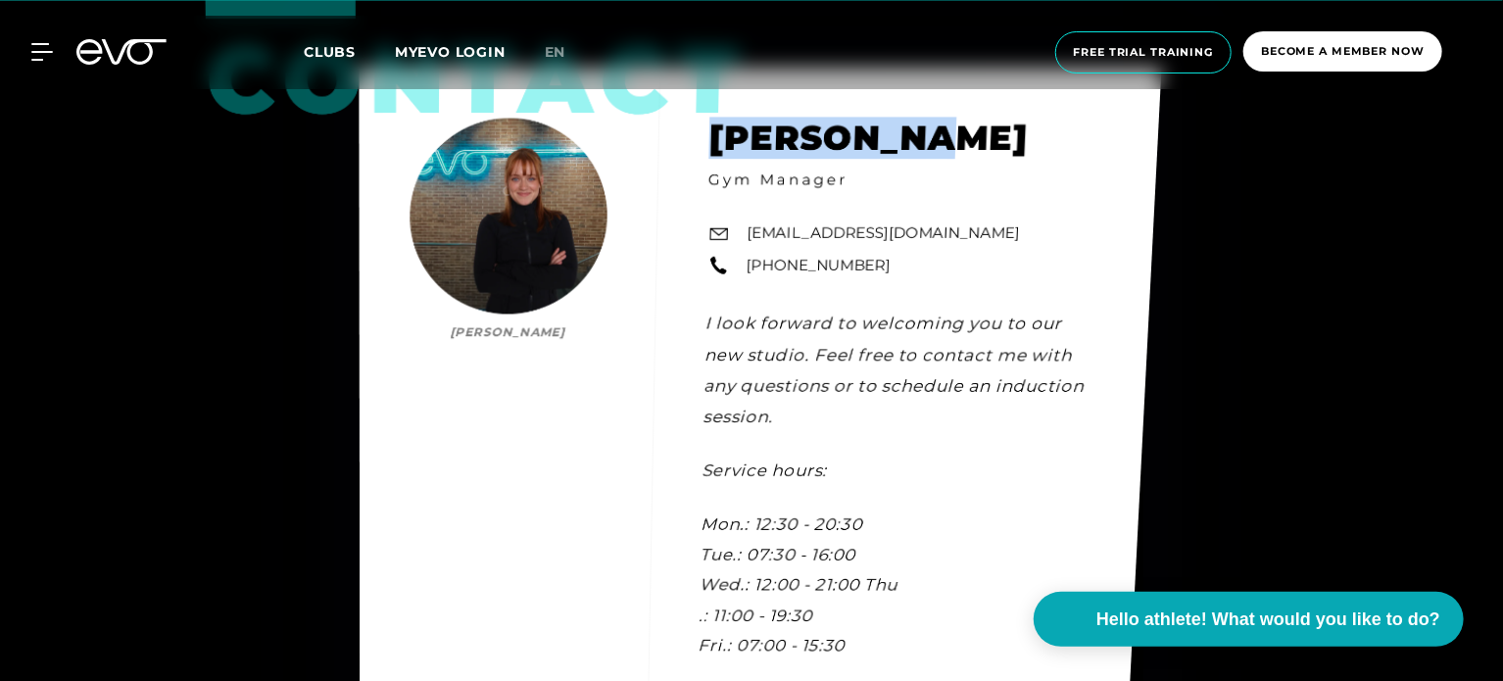
drag, startPoint x: 909, startPoint y: 132, endPoint x: 765, endPoint y: 152, distance: 145.3
click at [765, 152] on div "contact Lale Löbel Lale Löbel Gym Manager ottensen@evofitness.de +49 1520 45687…" at bounding box center [761, 399] width 802 height 662
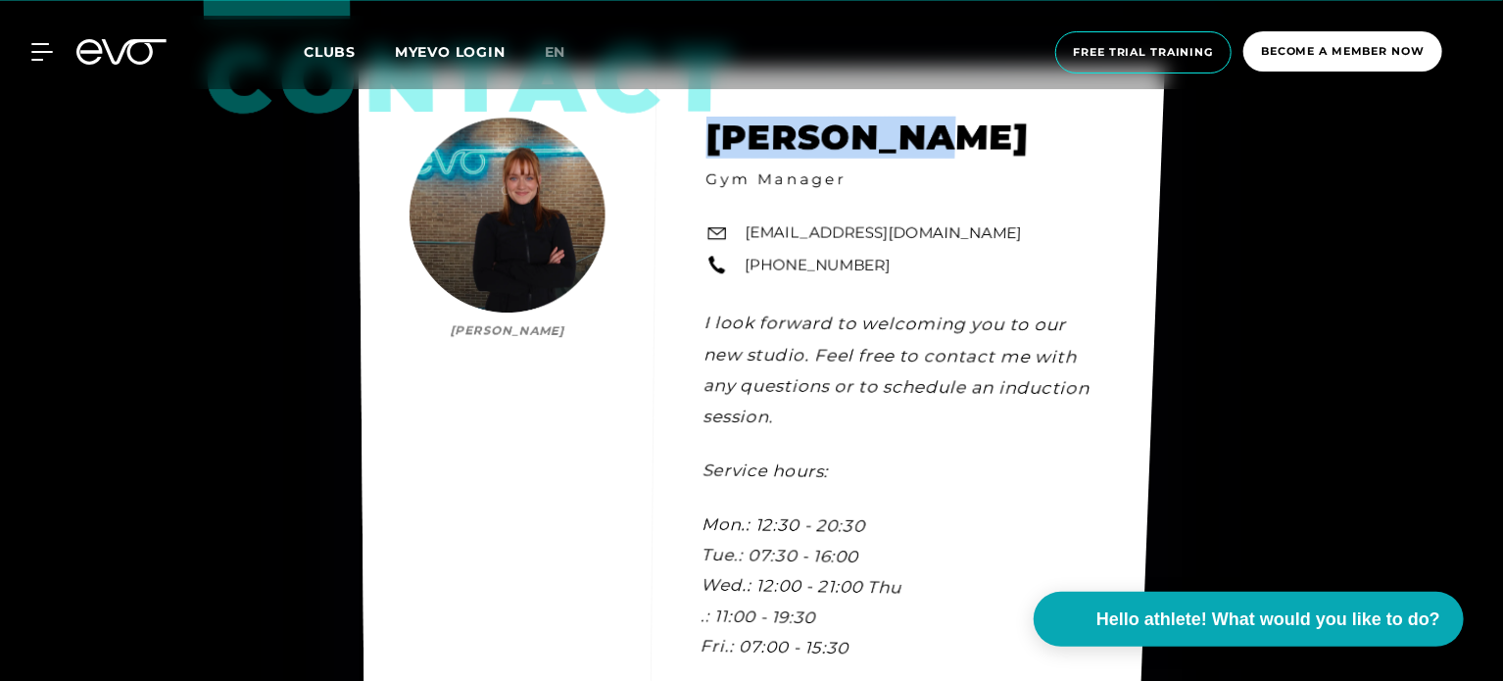
drag, startPoint x: 765, startPoint y: 152, endPoint x: 905, endPoint y: 140, distance: 140.6
click at [905, 140] on div "contact Lale Löbel Lale Löbel Gym Manager ottensen@evofitness.de +49 1520 45687…" at bounding box center [762, 403] width 806 height 672
drag, startPoint x: 905, startPoint y: 140, endPoint x: 779, endPoint y: 144, distance: 126.4
click at [779, 144] on div "contact Lale Löbel Lale Löbel Gym Manager ottensen@evofitness.de +49 1520 45687…" at bounding box center [762, 403] width 806 height 672
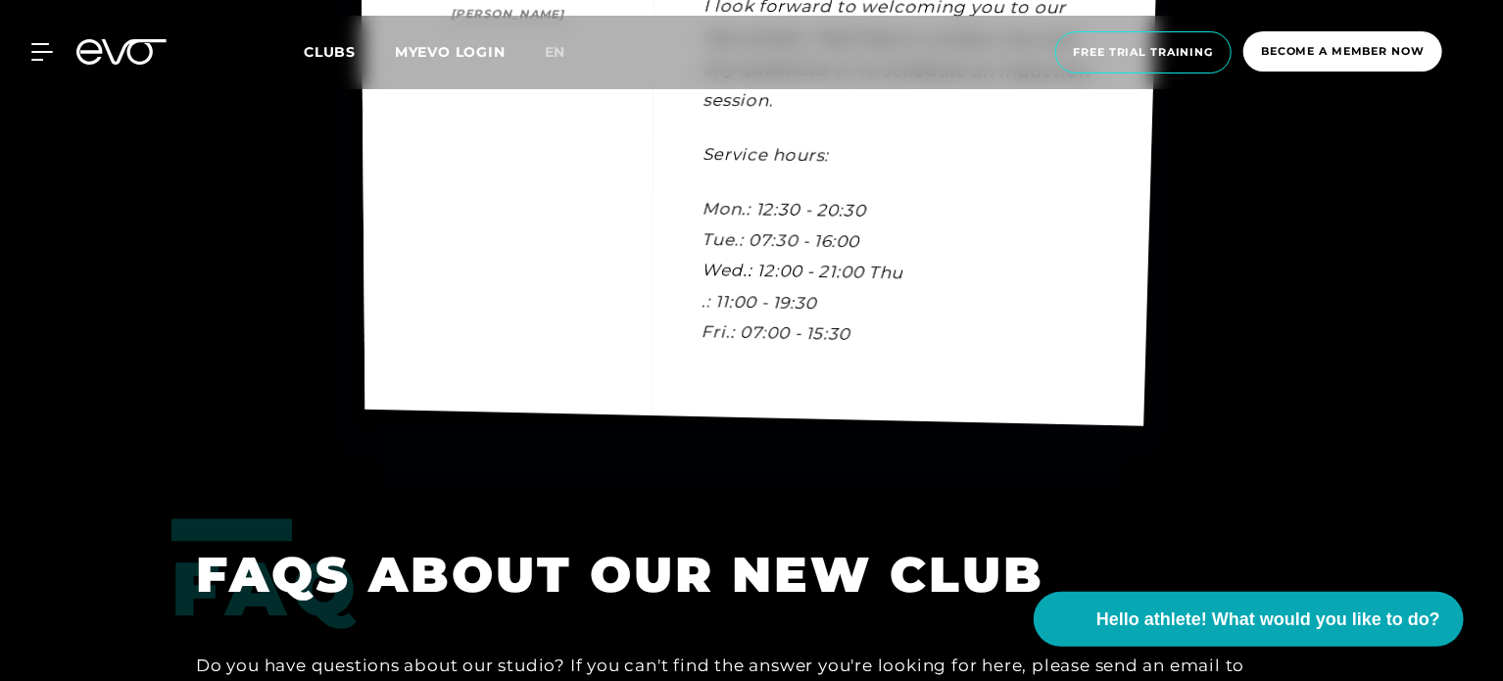
click at [871, 272] on div "contact Lale Löbel Lale Löbel Gym Manager ottensen@evofitness.de +49 1520 45687…" at bounding box center [761, 86] width 803 height 678
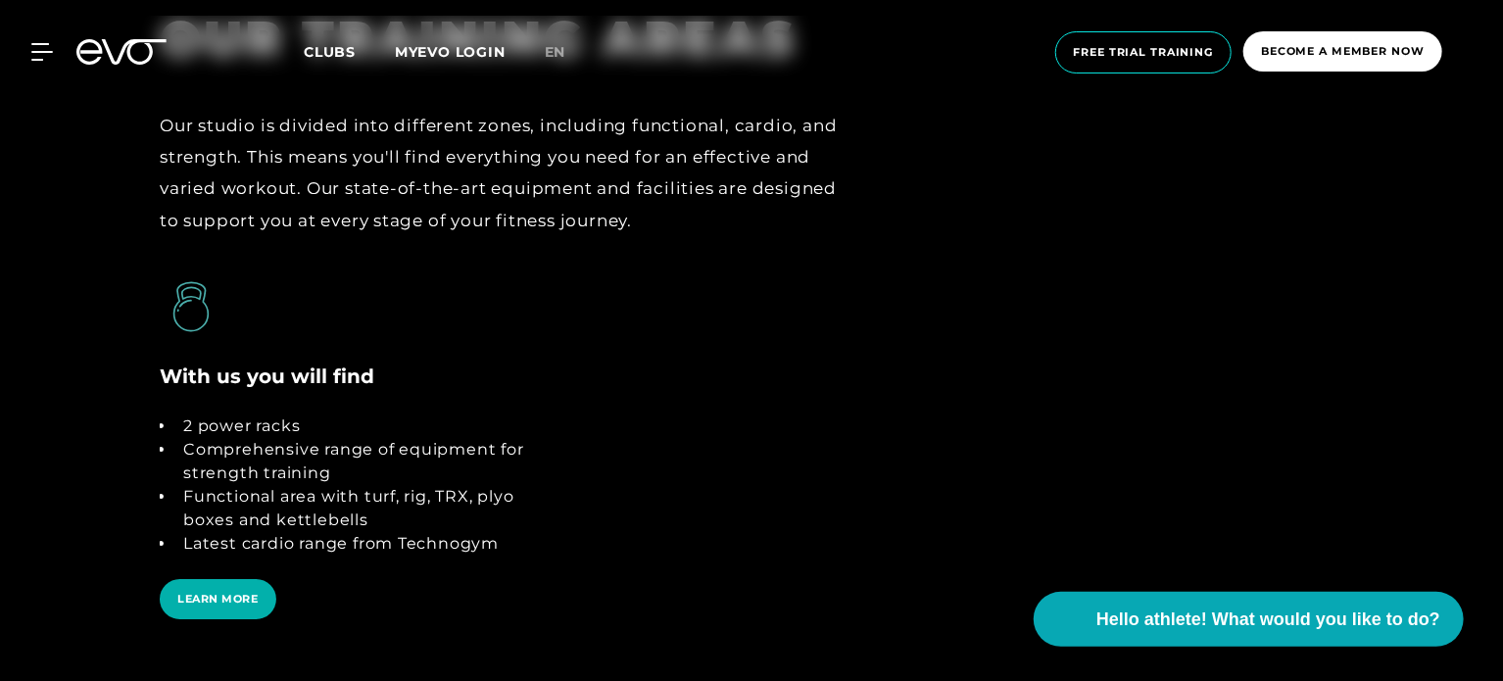
scroll to position [3356, 0]
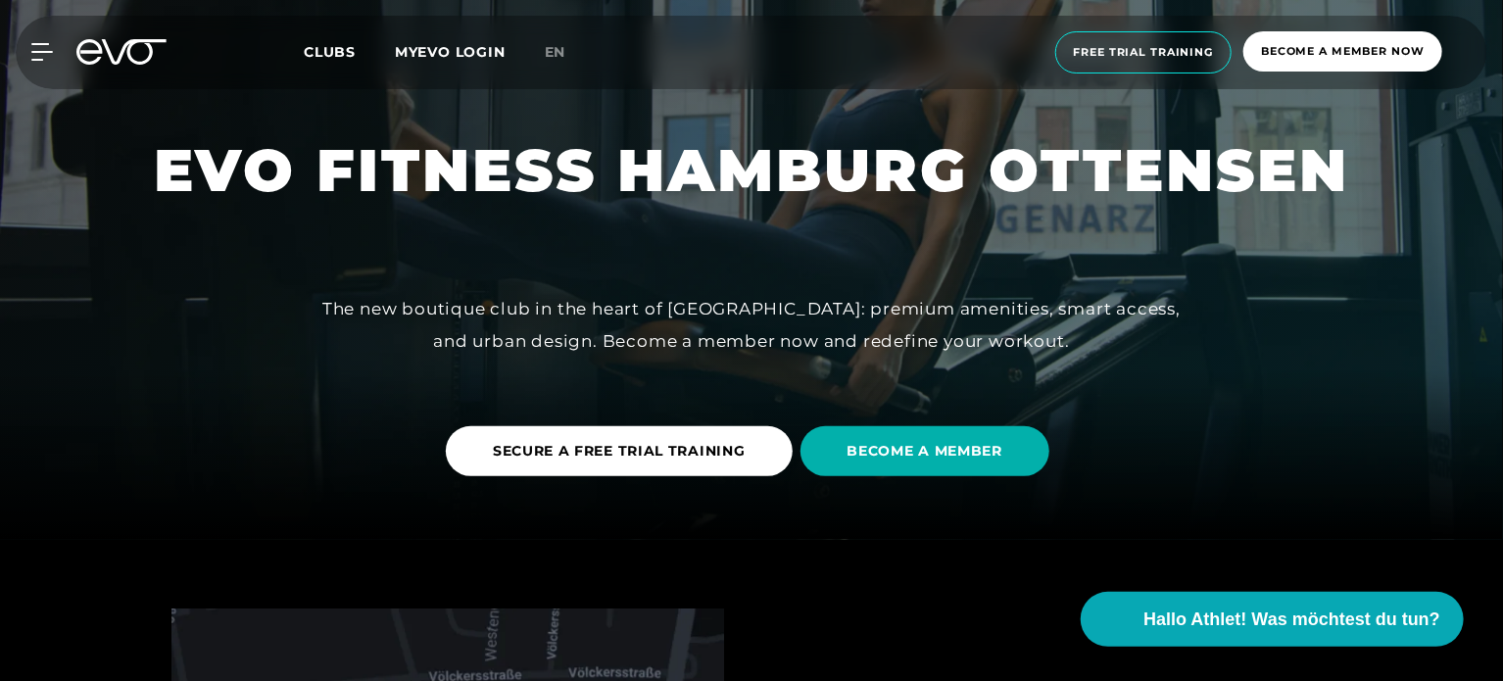
scroll to position [180, 0]
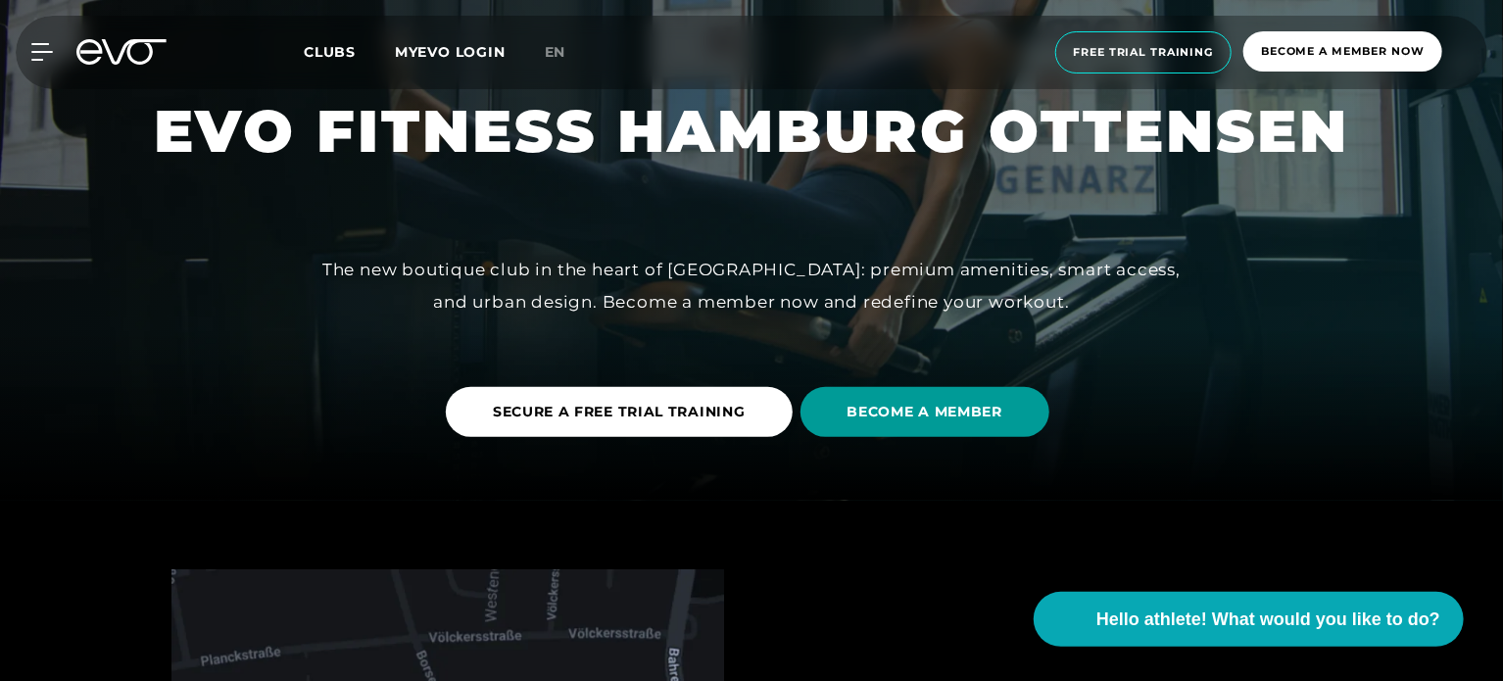
click at [887, 407] on font "BECOME A MEMBER" at bounding box center [925, 412] width 156 height 18
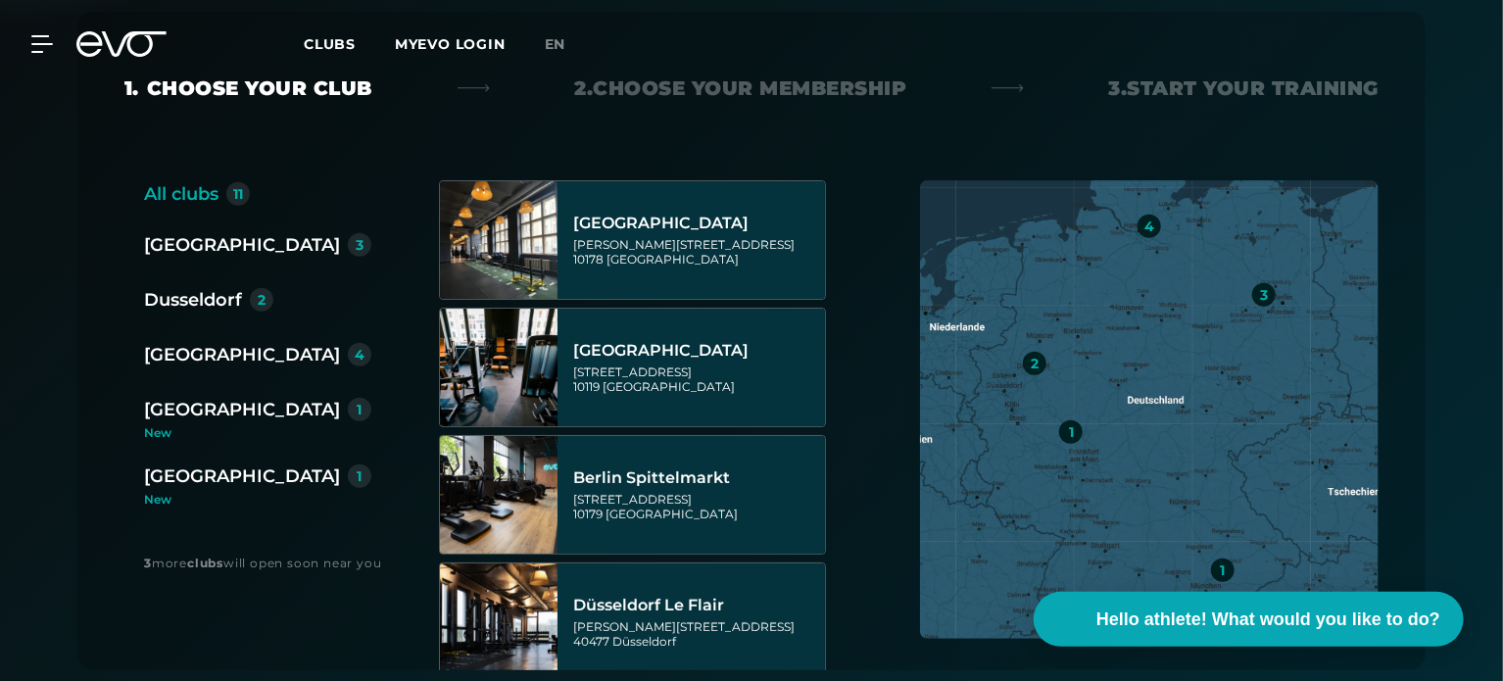
scroll to position [444, 0]
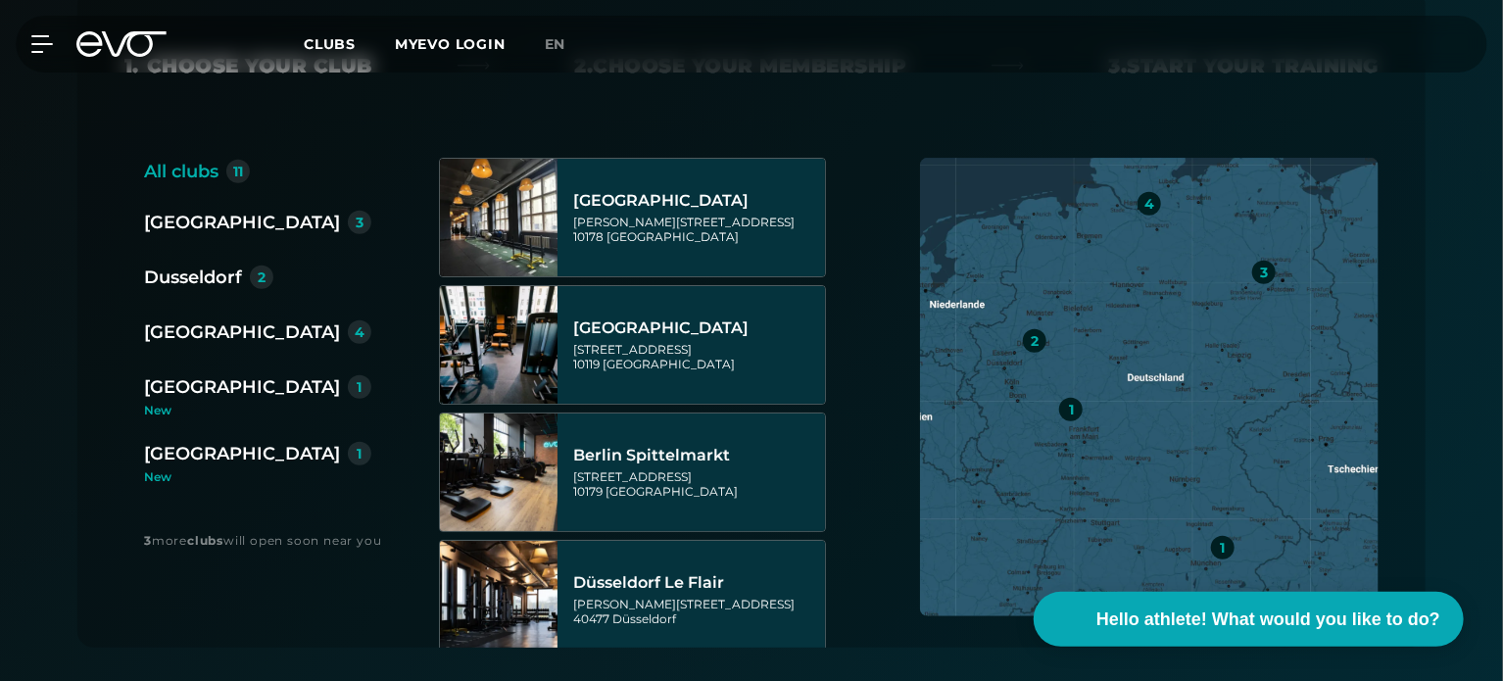
click at [223, 327] on font "[GEOGRAPHIC_DATA]" at bounding box center [242, 332] width 196 height 22
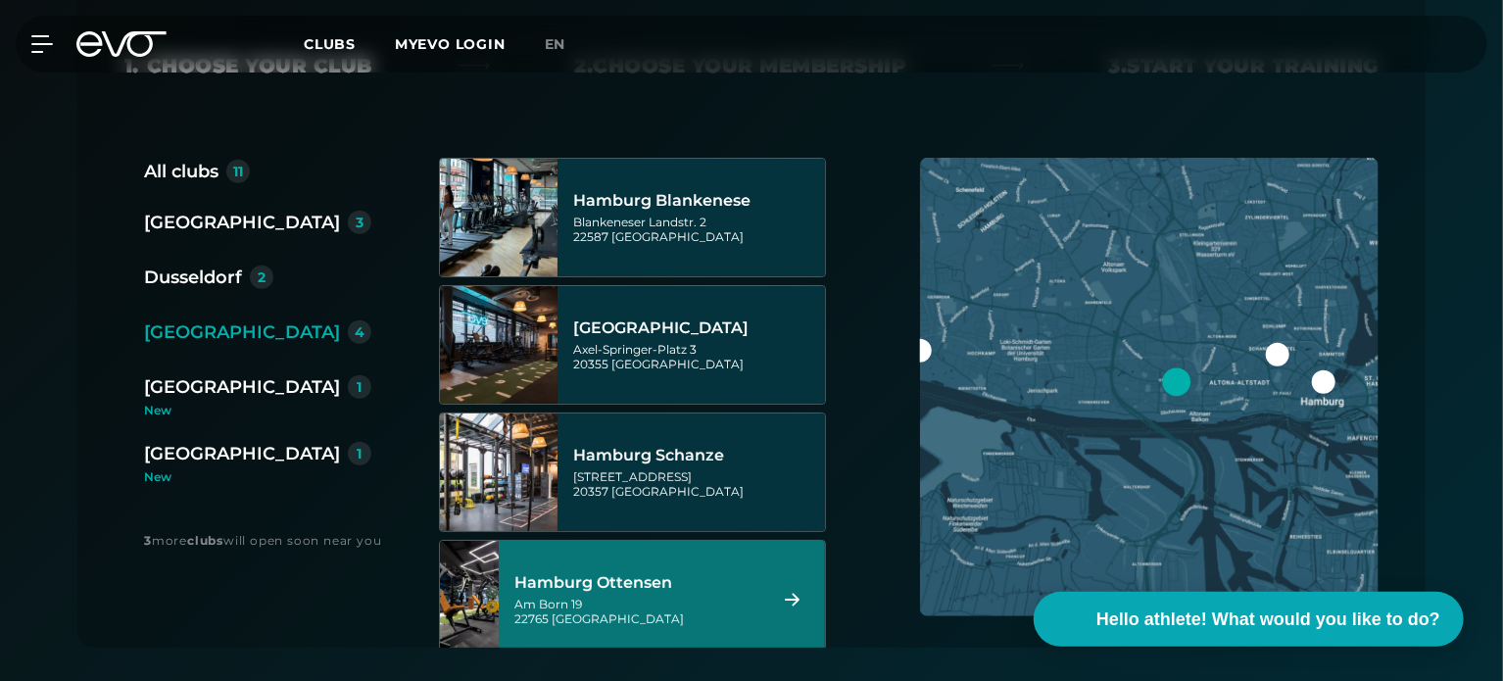
click at [672, 585] on font "Hamburg Ottensen" at bounding box center [593, 582] width 158 height 19
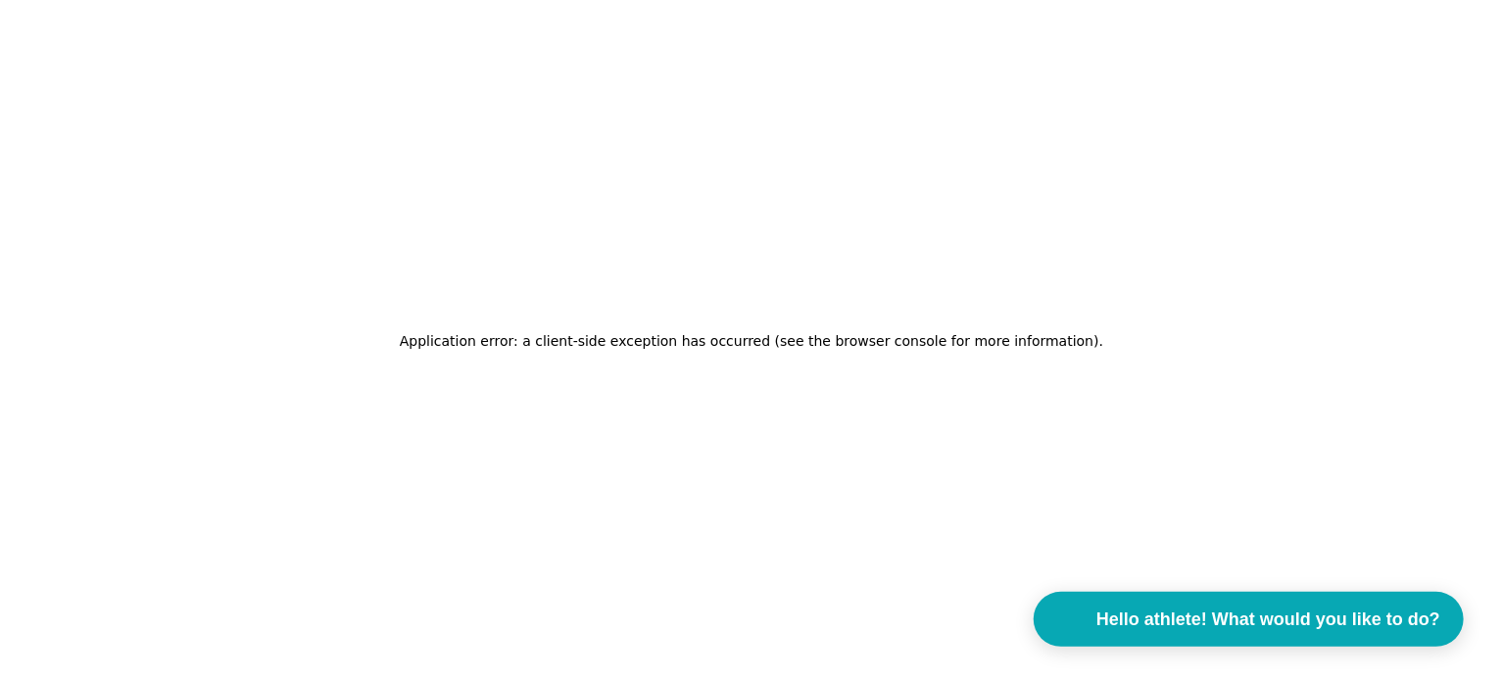
scroll to position [0, 0]
click at [502, 341] on font "Application error: a client-side exception has occurred (see the browser consol…" at bounding box center [750, 341] width 699 height 16
drag, startPoint x: 502, startPoint y: 341, endPoint x: 684, endPoint y: 352, distance: 182.5
click at [684, 352] on h2 "Application error: a client-side exception has occurred (see the browser consol…" at bounding box center [752, 340] width 703 height 27
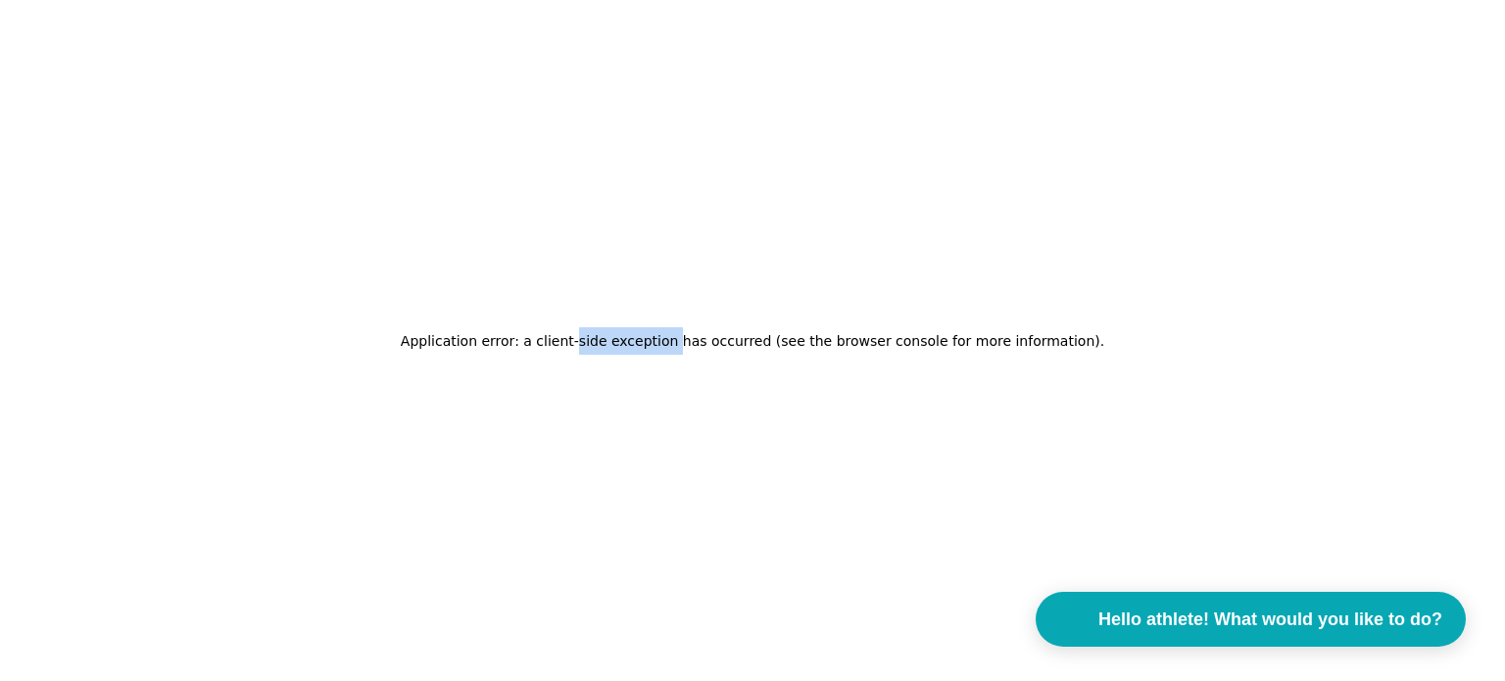
drag, startPoint x: 684, startPoint y: 352, endPoint x: 600, endPoint y: 337, distance: 85.5
click at [600, 337] on h2 "Application error: a client-side exception has occurred (see the browser consol…" at bounding box center [752, 340] width 703 height 27
click at [600, 337] on font "Application error: a client-side exception has occurred (see the browser consol…" at bounding box center [750, 341] width 699 height 16
drag, startPoint x: 600, startPoint y: 337, endPoint x: 774, endPoint y: 342, distance: 174.4
click at [774, 342] on font "Application error: a client-side exception has occurred (see the browser consol…" at bounding box center [750, 341] width 699 height 16
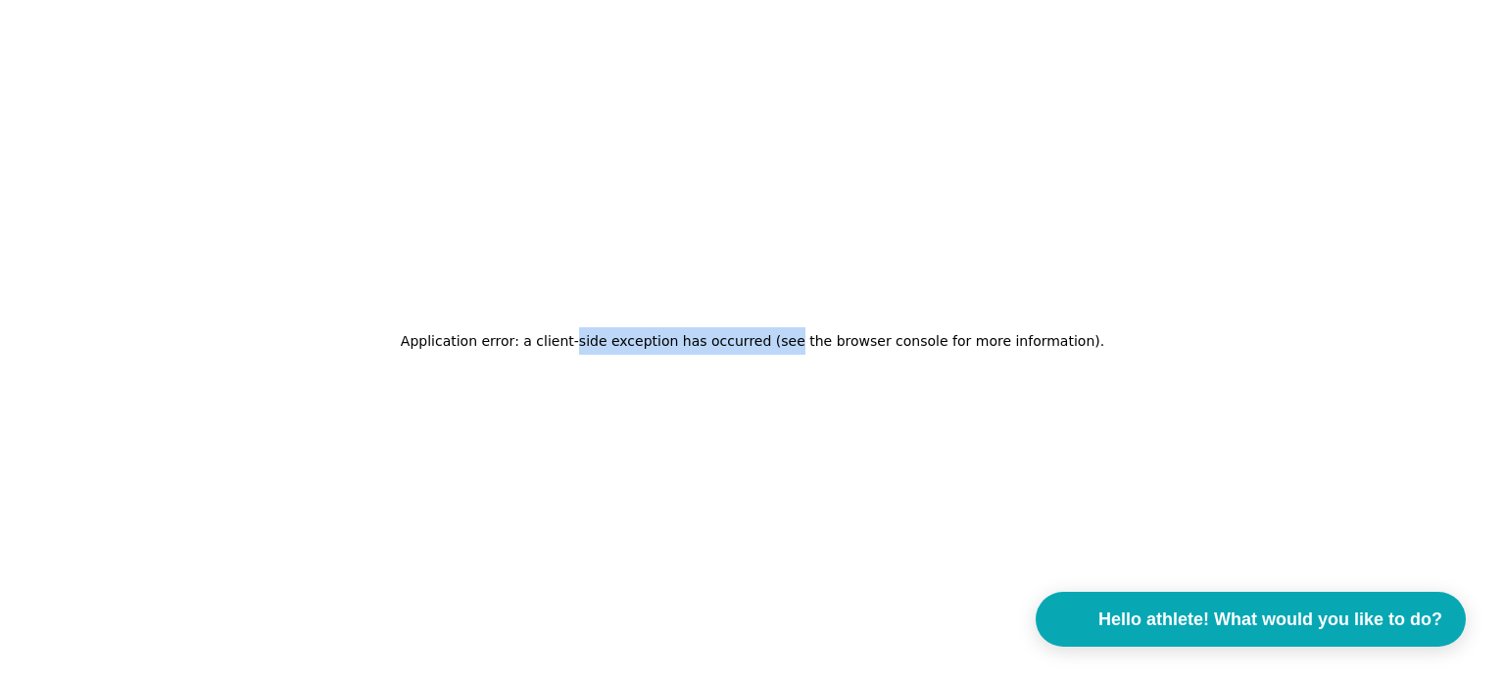
click at [774, 342] on font "Application error: a client-side exception has occurred (see the browser consol…" at bounding box center [750, 341] width 699 height 16
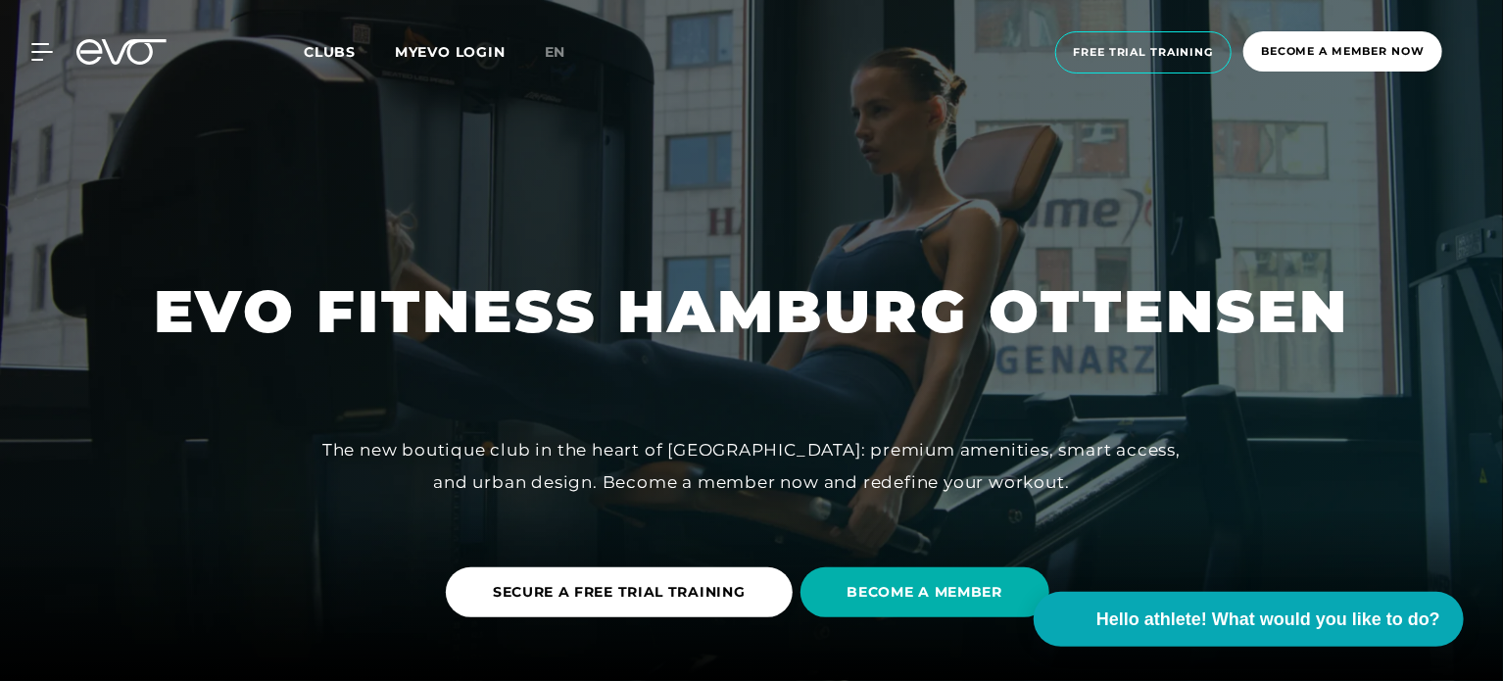
click at [666, 301] on font "EVO FITNESS HAMBURG OTTENSEN" at bounding box center [751, 311] width 1195 height 72
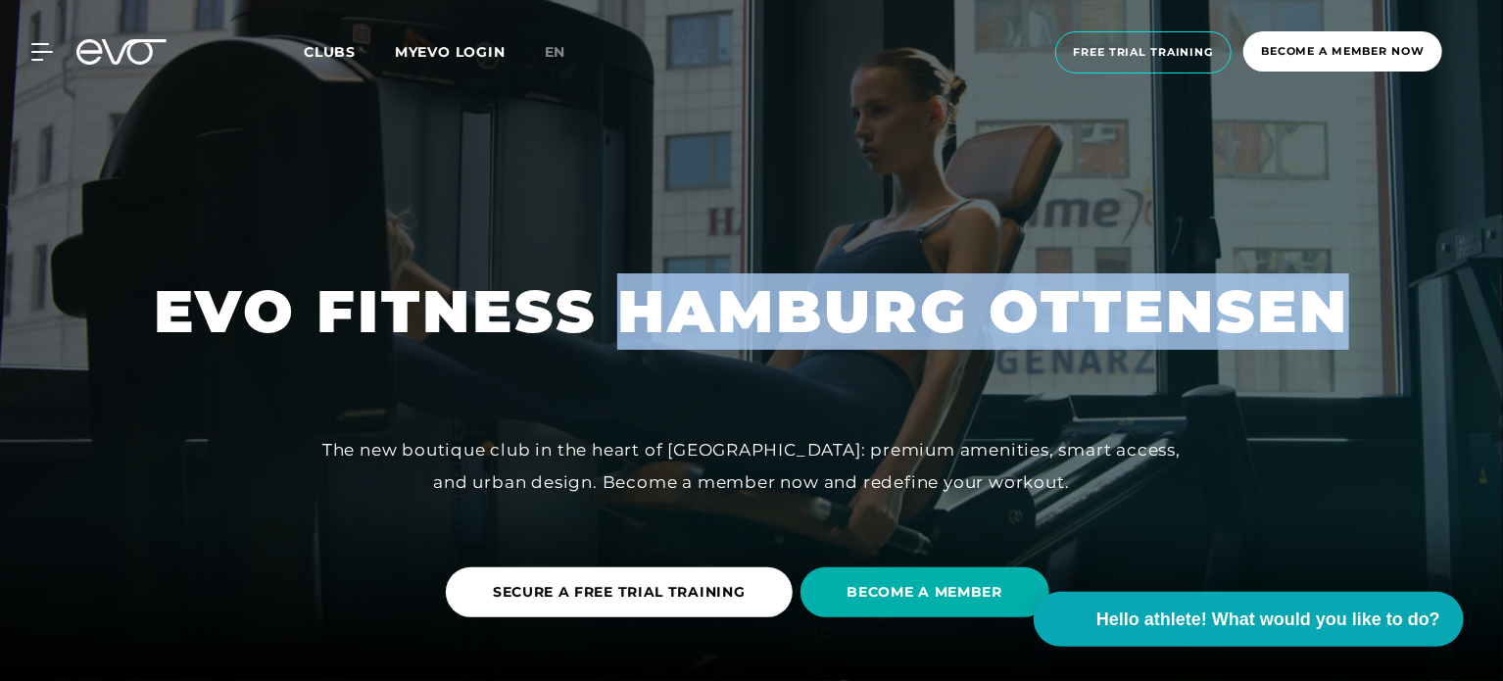
drag, startPoint x: 666, startPoint y: 301, endPoint x: 1026, endPoint y: 293, distance: 359.6
click at [1026, 293] on font "EVO FITNESS HAMBURG OTTENSEN" at bounding box center [751, 311] width 1195 height 72
drag, startPoint x: 1026, startPoint y: 293, endPoint x: 828, endPoint y: 313, distance: 198.9
click at [828, 313] on font "EVO FITNESS HAMBURG OTTENSEN" at bounding box center [751, 311] width 1195 height 72
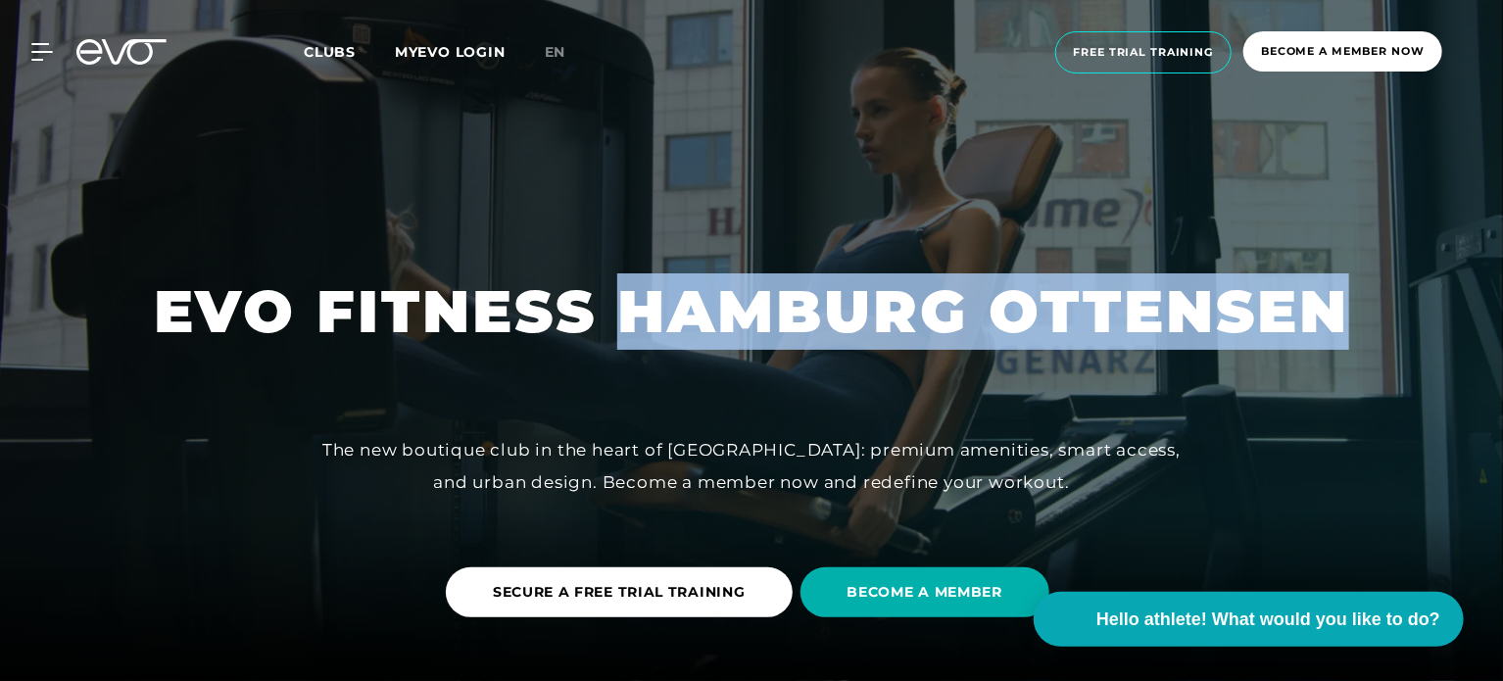
click at [828, 313] on font "EVO FITNESS HAMBURG OTTENSEN" at bounding box center [751, 311] width 1195 height 72
drag, startPoint x: 828, startPoint y: 313, endPoint x: 1090, endPoint y: 297, distance: 263.0
click at [1090, 297] on font "EVO FITNESS HAMBURG OTTENSEN" at bounding box center [751, 311] width 1195 height 72
drag, startPoint x: 1090, startPoint y: 297, endPoint x: 857, endPoint y: 278, distance: 233.9
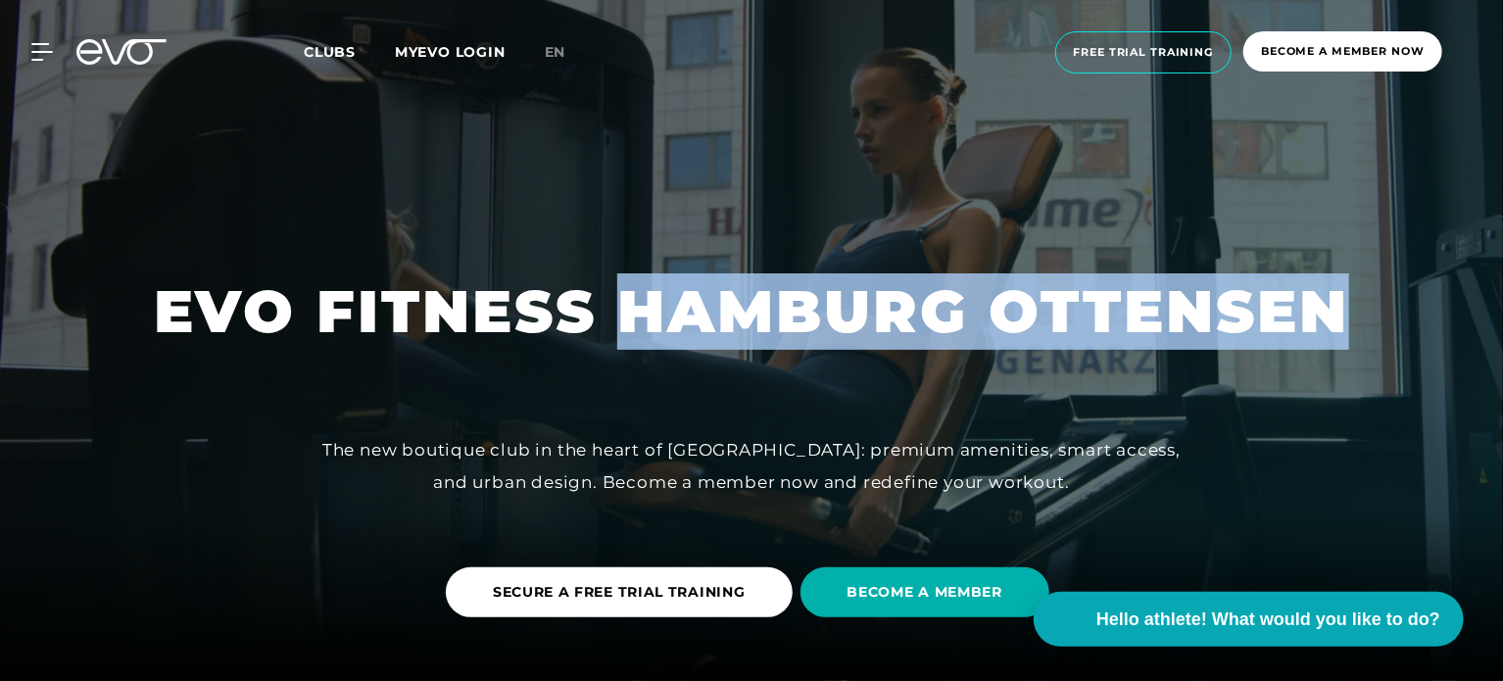
click at [857, 278] on font "EVO FITNESS HAMBURG OTTENSEN" at bounding box center [751, 311] width 1195 height 72
drag, startPoint x: 857, startPoint y: 278, endPoint x: 1036, endPoint y: 284, distance: 179.4
click at [1036, 284] on font "EVO FITNESS HAMBURG OTTENSEN" at bounding box center [751, 311] width 1195 height 72
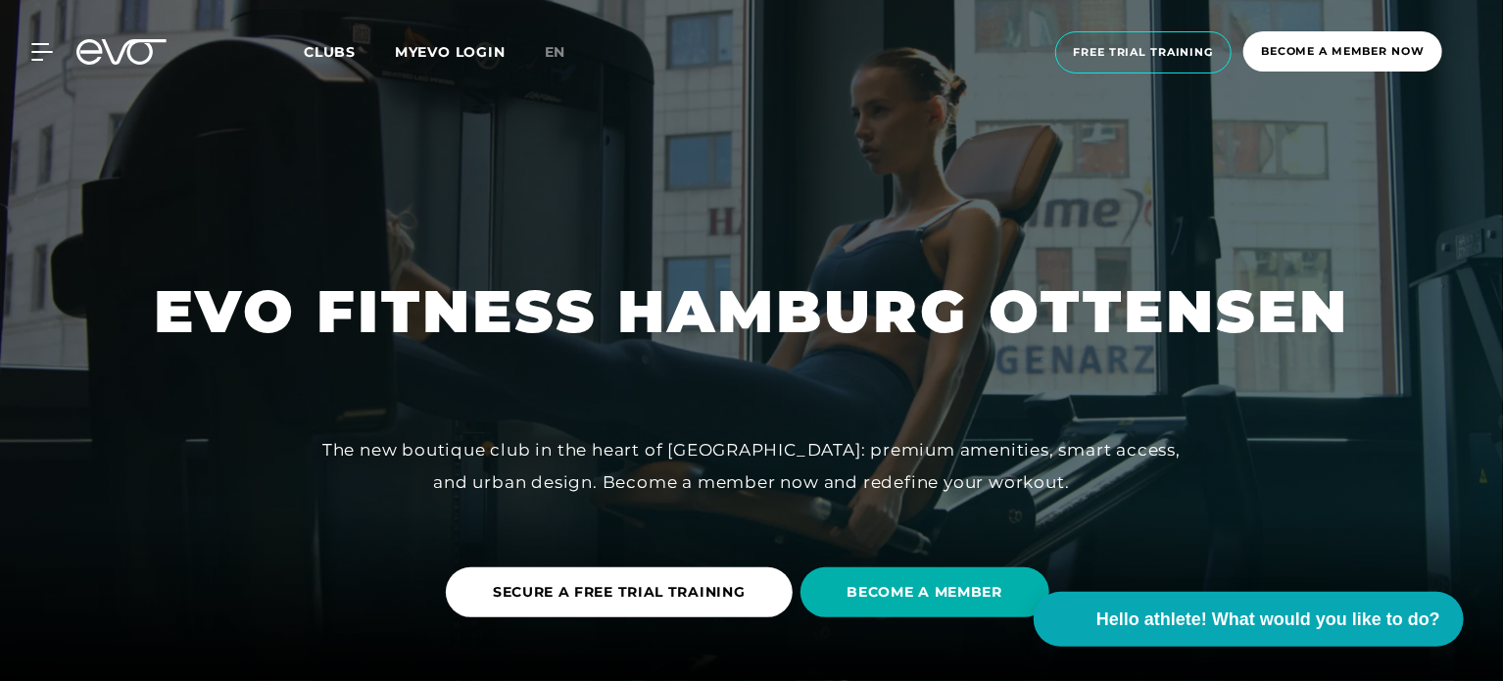
click at [187, 337] on font "EVO FITNESS HAMBURG OTTENSEN" at bounding box center [751, 311] width 1195 height 72
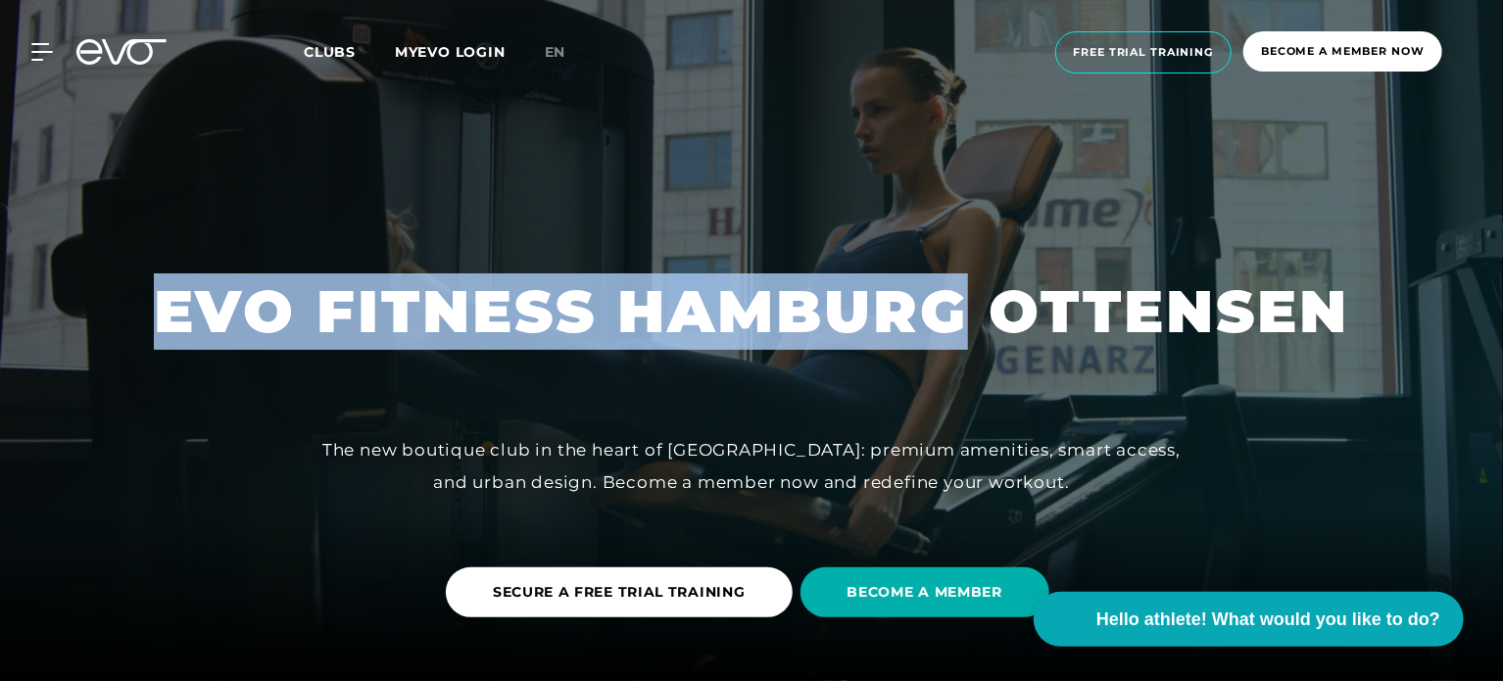
drag, startPoint x: 187, startPoint y: 337, endPoint x: 680, endPoint y: 289, distance: 495.1
click at [680, 289] on font "EVO FITNESS HAMBURG OTTENSEN" at bounding box center [751, 311] width 1195 height 72
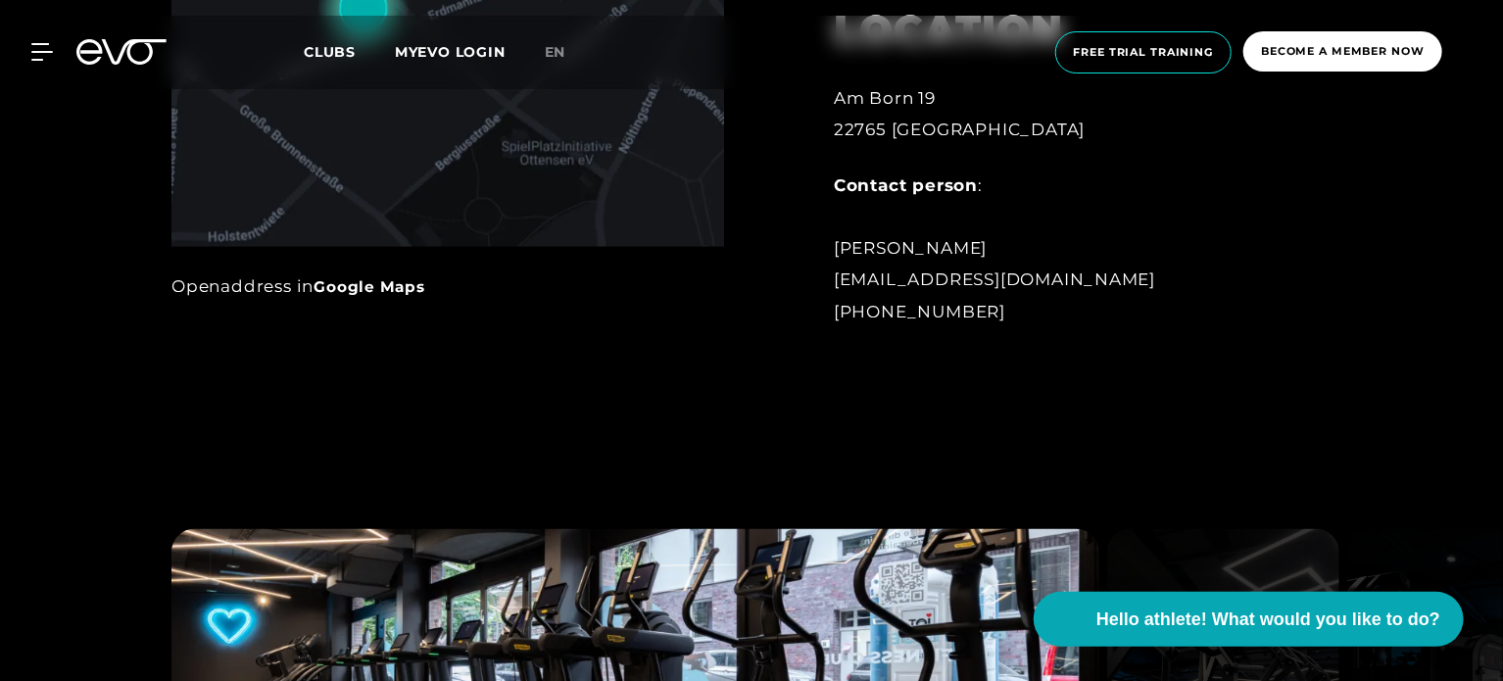
scroll to position [1238, 0]
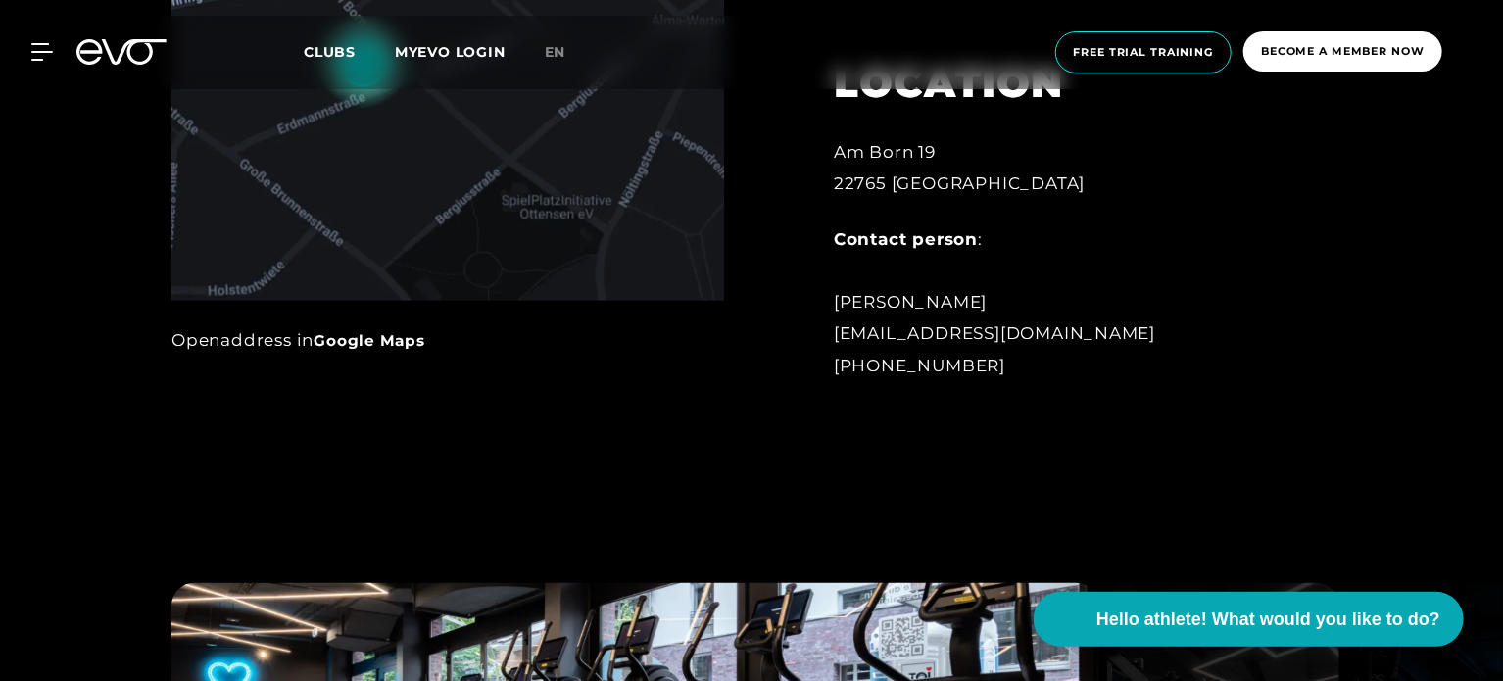
click at [861, 332] on font "[EMAIL_ADDRESS][DOMAIN_NAME]" at bounding box center [994, 333] width 321 height 20
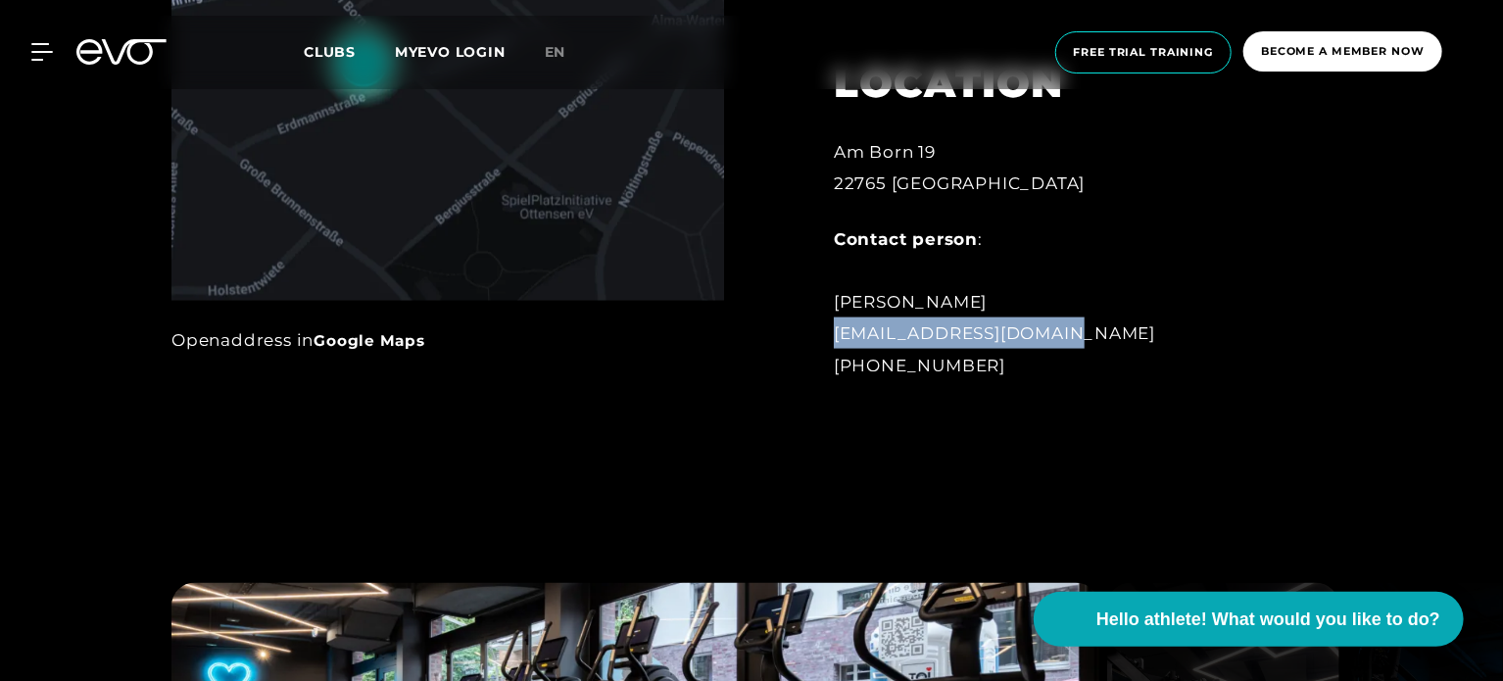
drag, startPoint x: 861, startPoint y: 332, endPoint x: 1033, endPoint y: 332, distance: 171.4
click at [1033, 332] on font "[EMAIL_ADDRESS][DOMAIN_NAME]" at bounding box center [994, 333] width 321 height 20
drag, startPoint x: 1033, startPoint y: 332, endPoint x: 838, endPoint y: 325, distance: 195.1
click at [838, 325] on font "[EMAIL_ADDRESS][DOMAIN_NAME]" at bounding box center [994, 333] width 321 height 20
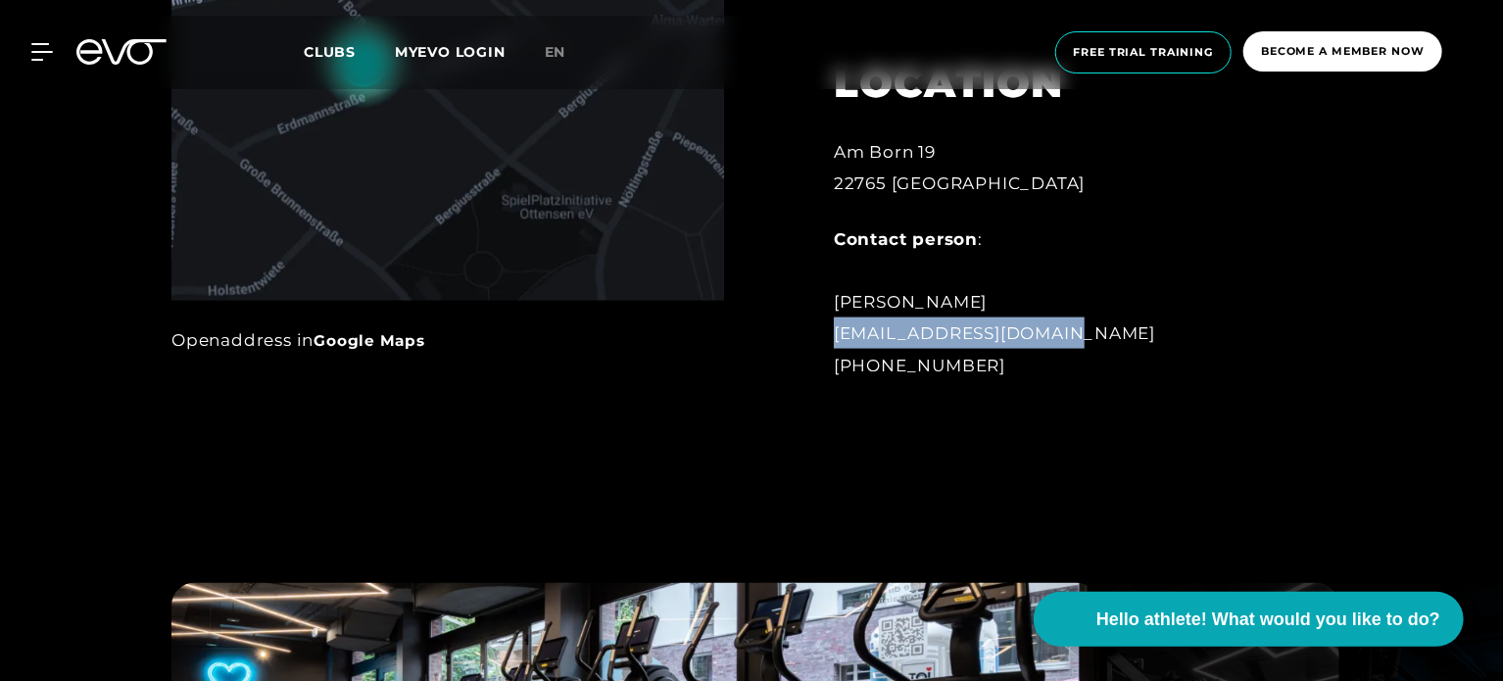
click at [838, 325] on font "[EMAIL_ADDRESS][DOMAIN_NAME]" at bounding box center [994, 333] width 321 height 20
drag, startPoint x: 838, startPoint y: 325, endPoint x: 1054, endPoint y: 339, distance: 216.9
click at [1054, 339] on div "Contact person : [PERSON_NAME] [EMAIL_ADDRESS][DOMAIN_NAME] [PHONE_NUMBER]" at bounding box center [1049, 302] width 431 height 158
drag, startPoint x: 1054, startPoint y: 339, endPoint x: 866, endPoint y: 325, distance: 188.6
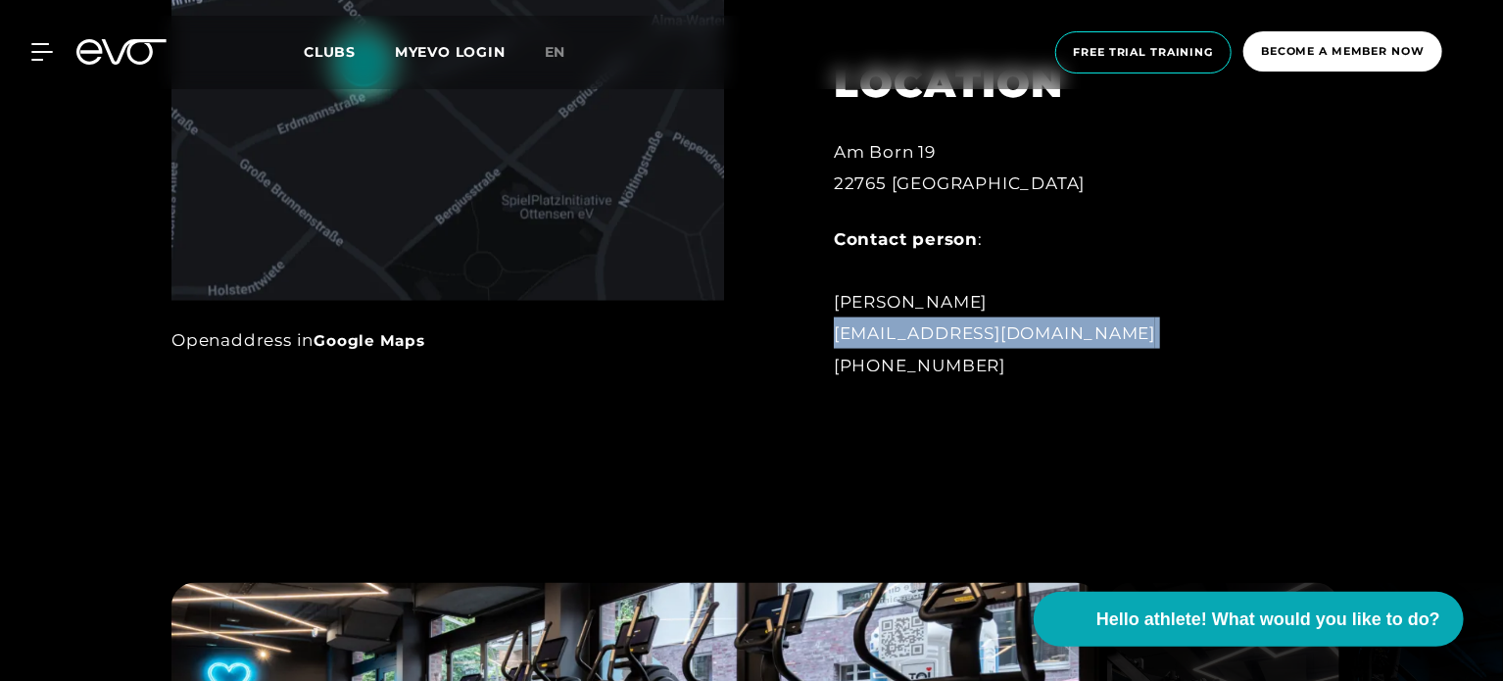
click at [866, 325] on div "Contact person : [PERSON_NAME] [EMAIL_ADDRESS][DOMAIN_NAME] [PHONE_NUMBER]" at bounding box center [1049, 302] width 431 height 158
click at [866, 325] on font "[EMAIL_ADDRESS][DOMAIN_NAME]" at bounding box center [994, 333] width 321 height 20
drag, startPoint x: 866, startPoint y: 325, endPoint x: 1084, endPoint y: 336, distance: 218.7
click at [1084, 336] on div "Contact person : [PERSON_NAME] [EMAIL_ADDRESS][DOMAIN_NAME] [PHONE_NUMBER]" at bounding box center [1049, 302] width 431 height 158
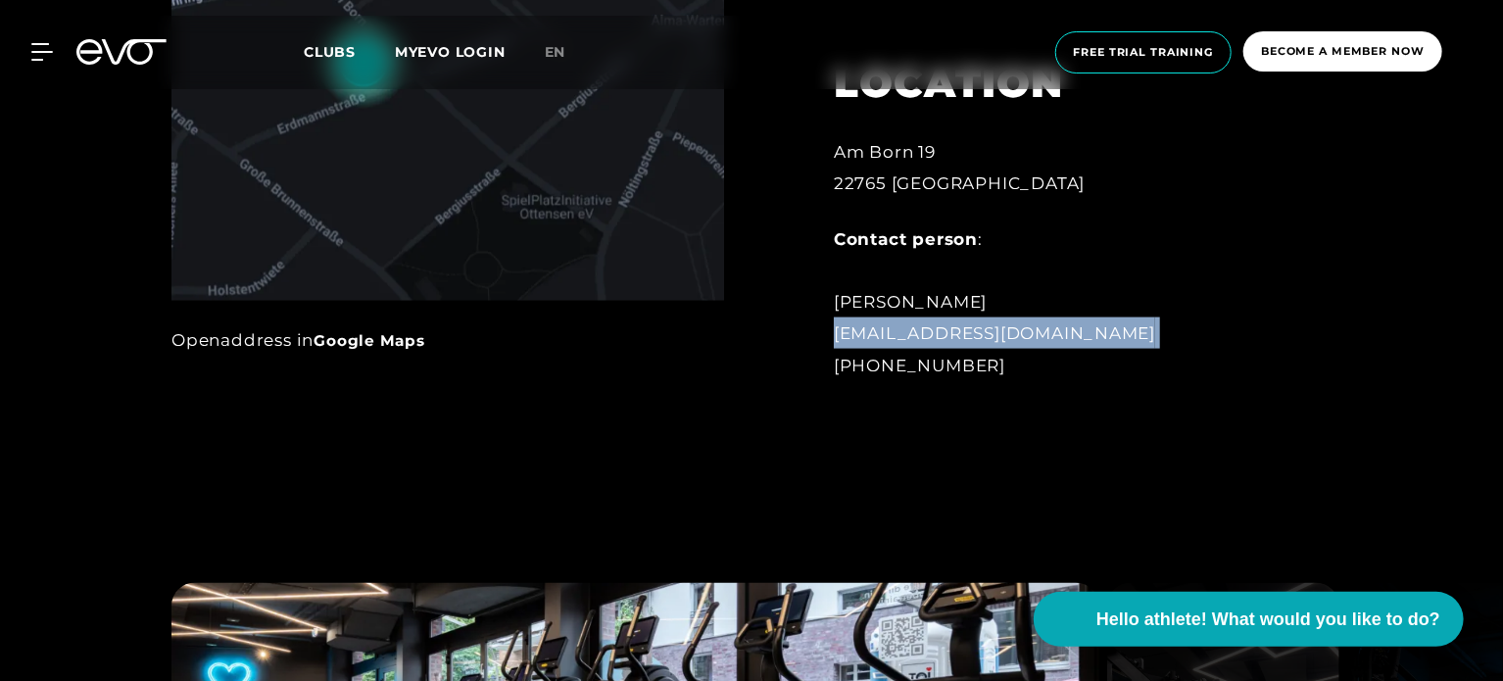
drag, startPoint x: 1084, startPoint y: 336, endPoint x: 846, endPoint y: 336, distance: 238.1
click at [846, 336] on div "Contact person : [PERSON_NAME] [EMAIL_ADDRESS][DOMAIN_NAME] [PHONE_NUMBER]" at bounding box center [1049, 302] width 431 height 158
click at [846, 336] on font "[EMAIL_ADDRESS][DOMAIN_NAME]" at bounding box center [994, 333] width 321 height 20
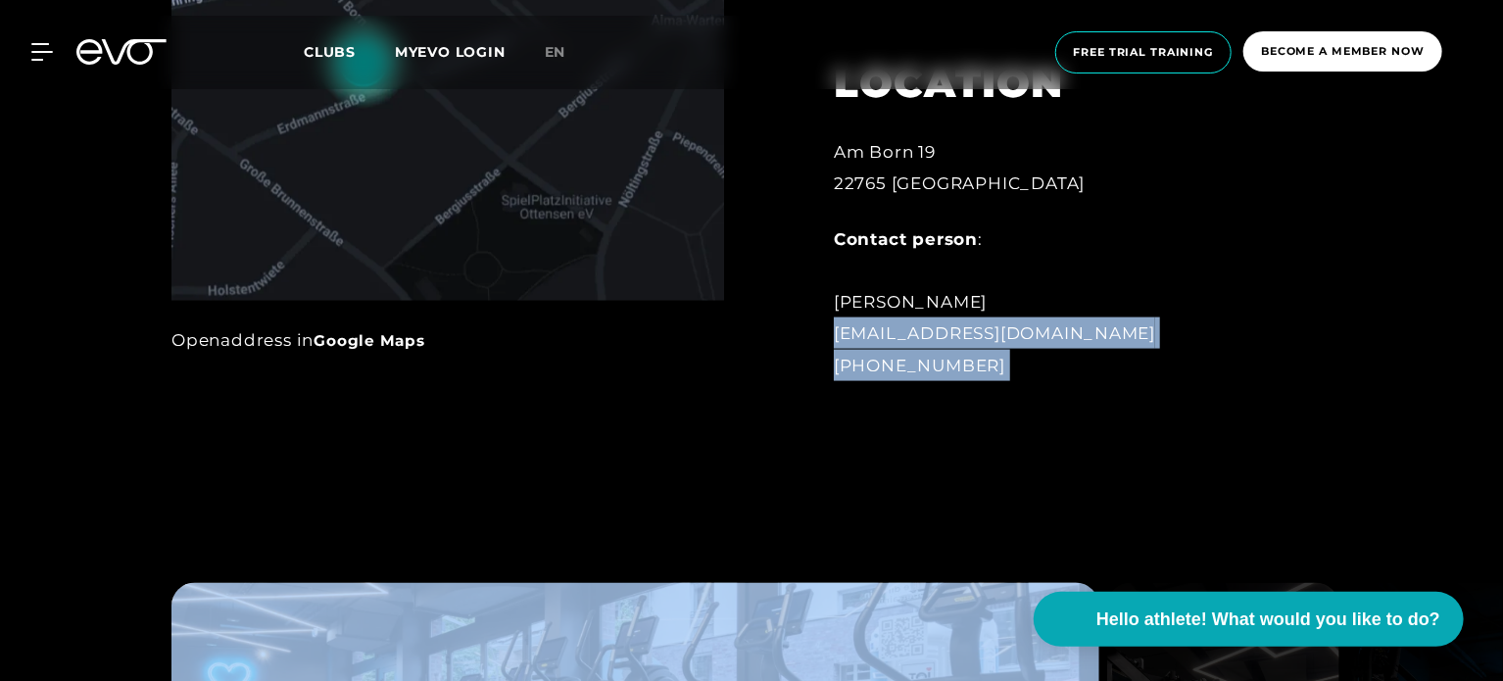
drag, startPoint x: 846, startPoint y: 336, endPoint x: 1075, endPoint y: 350, distance: 228.7
click at [1075, 350] on div "Contact person : [PERSON_NAME] [EMAIL_ADDRESS][DOMAIN_NAME] [PHONE_NUMBER]" at bounding box center [1049, 302] width 431 height 158
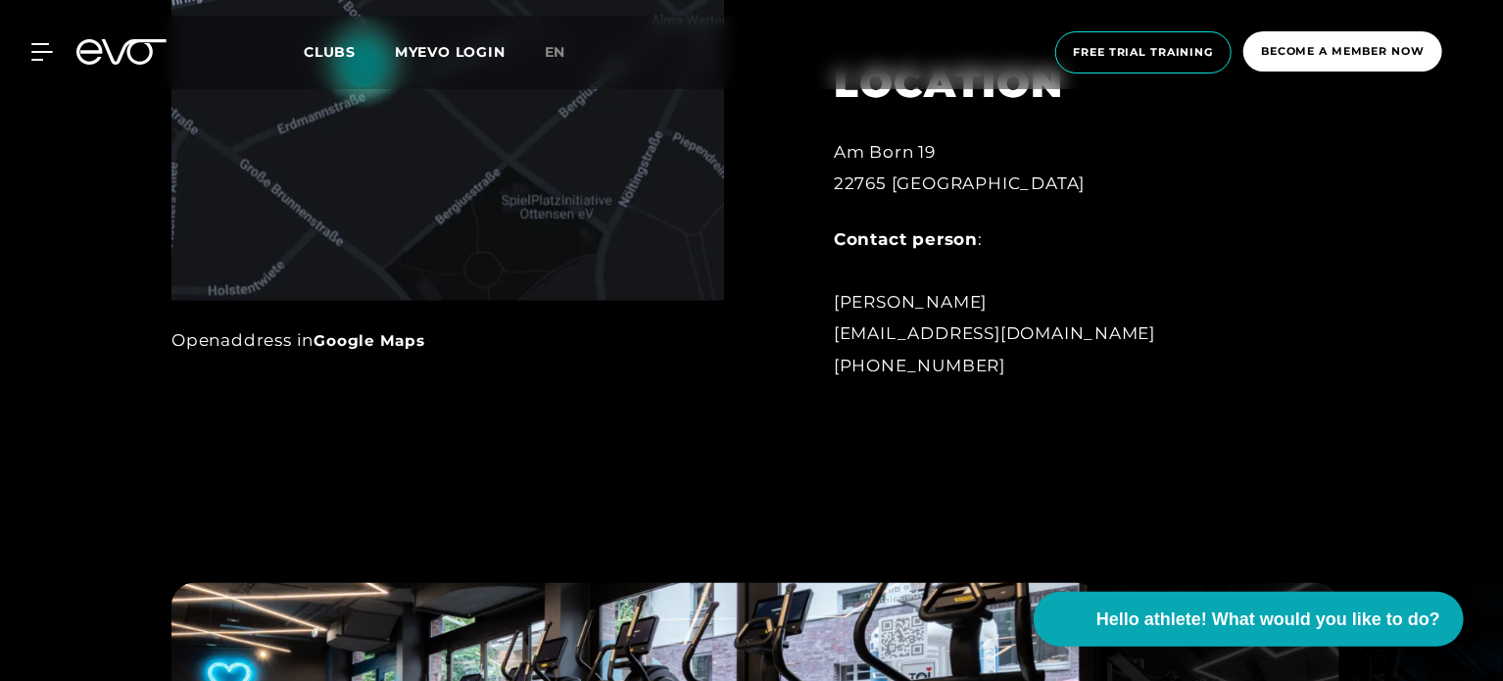
click at [1063, 335] on div "Contact person : [PERSON_NAME] [EMAIL_ADDRESS][DOMAIN_NAME] [PHONE_NUMBER]" at bounding box center [1049, 302] width 431 height 158
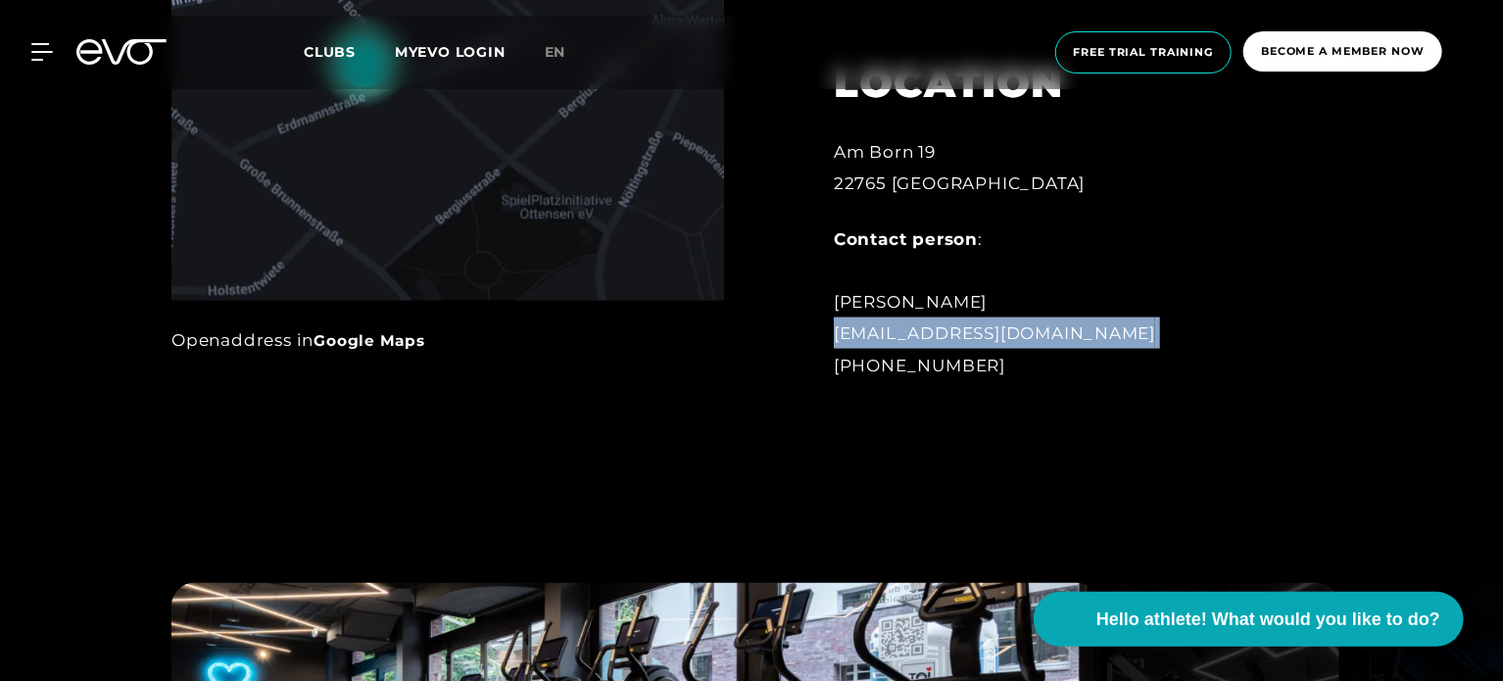
drag, startPoint x: 1063, startPoint y: 335, endPoint x: 856, endPoint y: 320, distance: 207.2
click at [856, 320] on div "Contact person : [PERSON_NAME] [EMAIL_ADDRESS][DOMAIN_NAME] [PHONE_NUMBER]" at bounding box center [1049, 302] width 431 height 158
drag, startPoint x: 856, startPoint y: 320, endPoint x: 1057, endPoint y: 335, distance: 201.4
click at [1057, 335] on div "Contact person : [PERSON_NAME] [EMAIL_ADDRESS][DOMAIN_NAME] [PHONE_NUMBER]" at bounding box center [1049, 302] width 431 height 158
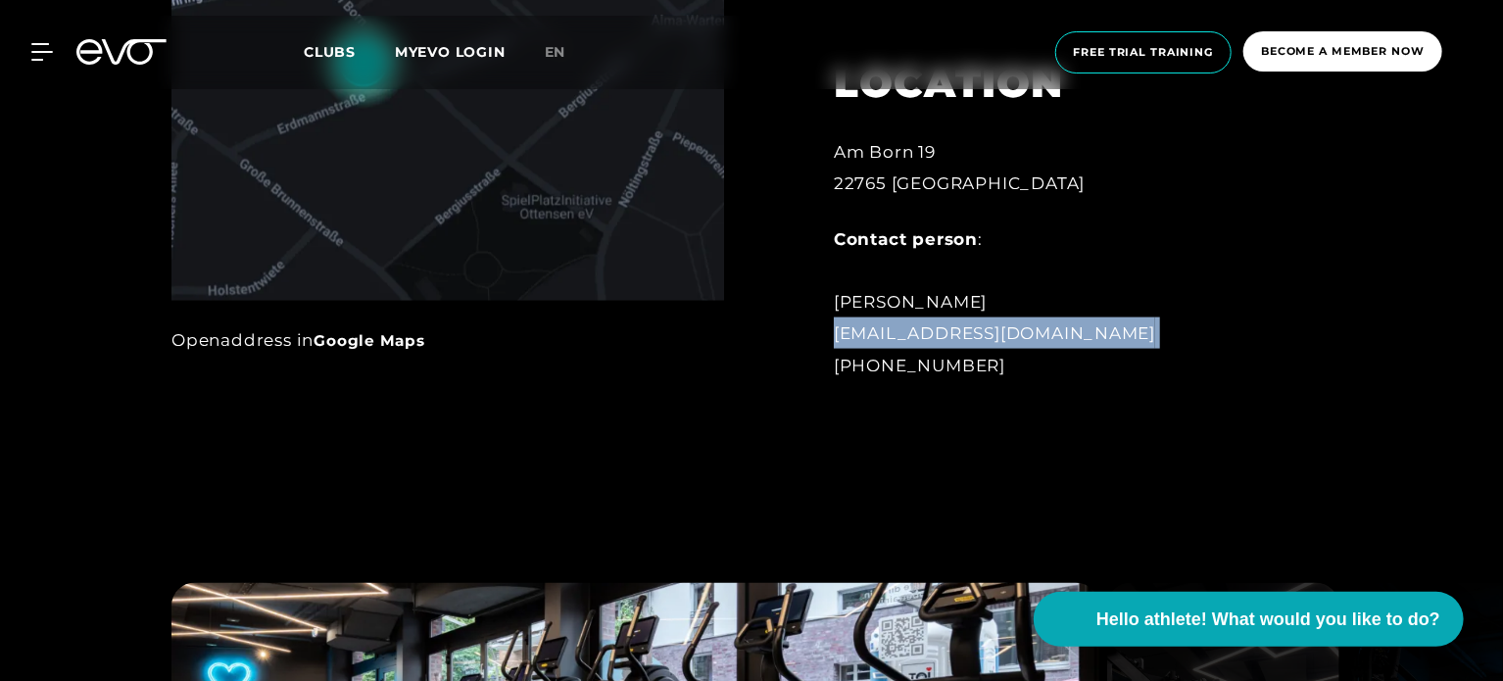
click at [1057, 335] on div "Contact person : [PERSON_NAME] [EMAIL_ADDRESS][DOMAIN_NAME] [PHONE_NUMBER]" at bounding box center [1049, 302] width 431 height 158
